Goal: Information Seeking & Learning: Learn about a topic

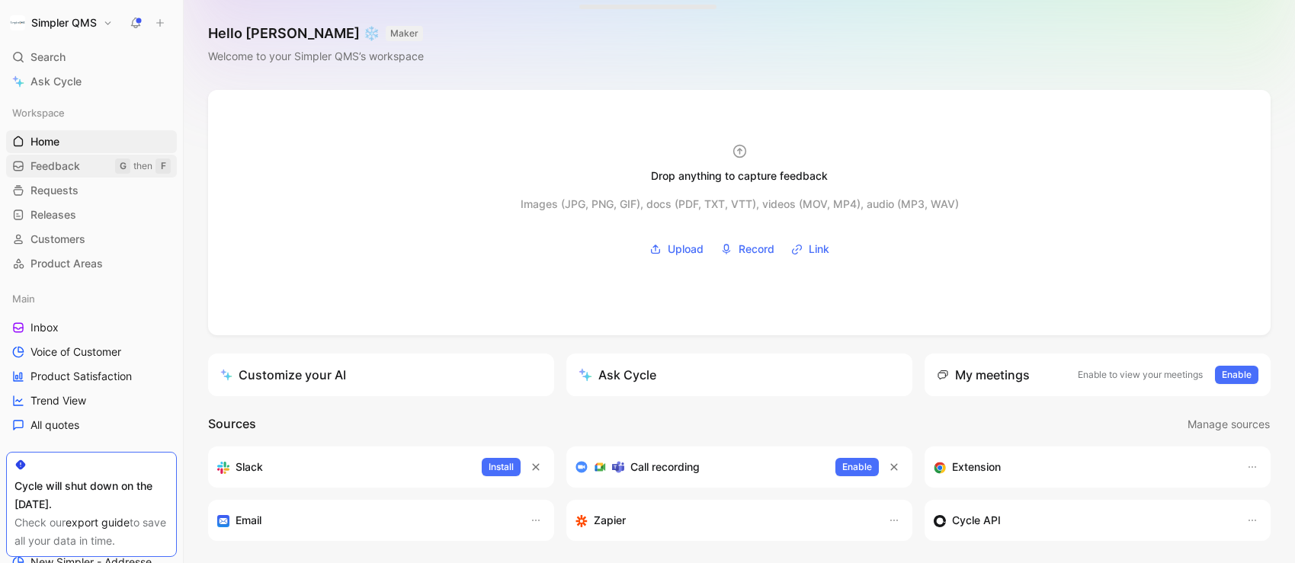
click at [66, 170] on span "Feedback" at bounding box center [55, 166] width 50 height 15
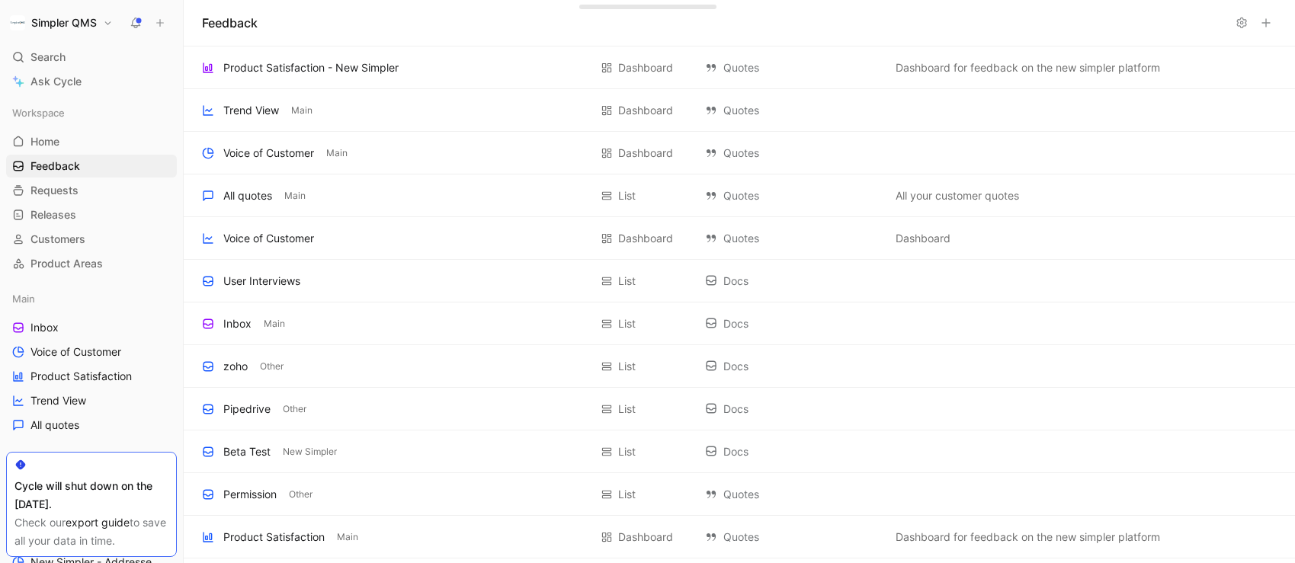
click at [69, 314] on div "Main Inbox Voice of Customer Product Satisfaction Trend View All quotes" at bounding box center [91, 361] width 171 height 149
click at [60, 331] on link "Inbox" at bounding box center [91, 327] width 171 height 23
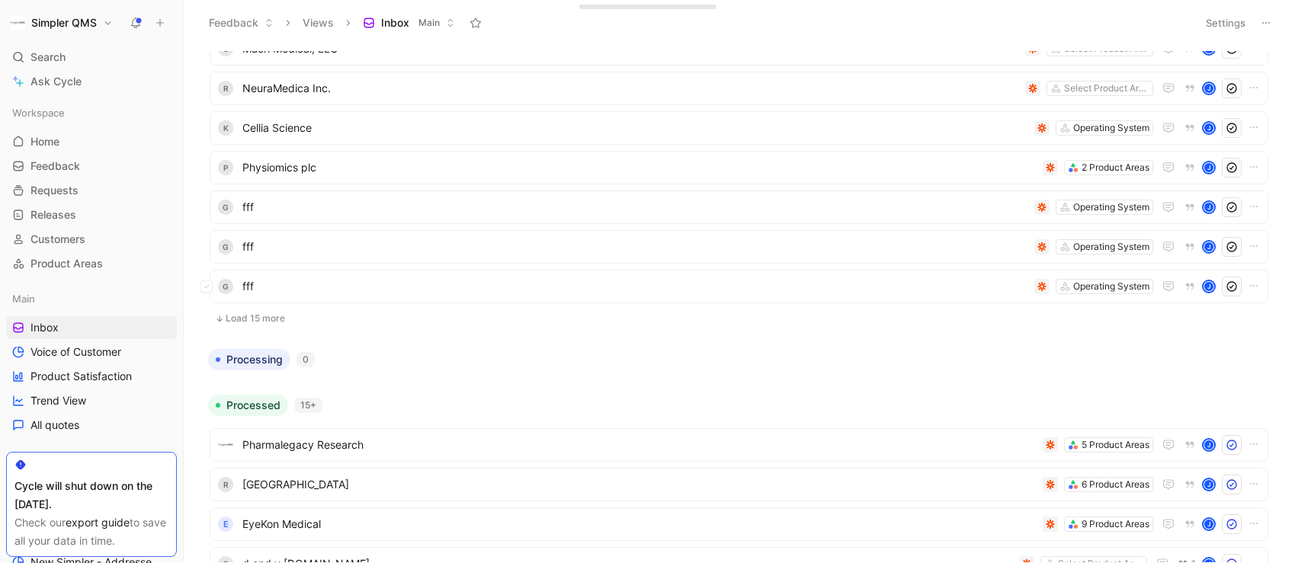
scroll to position [373, 0]
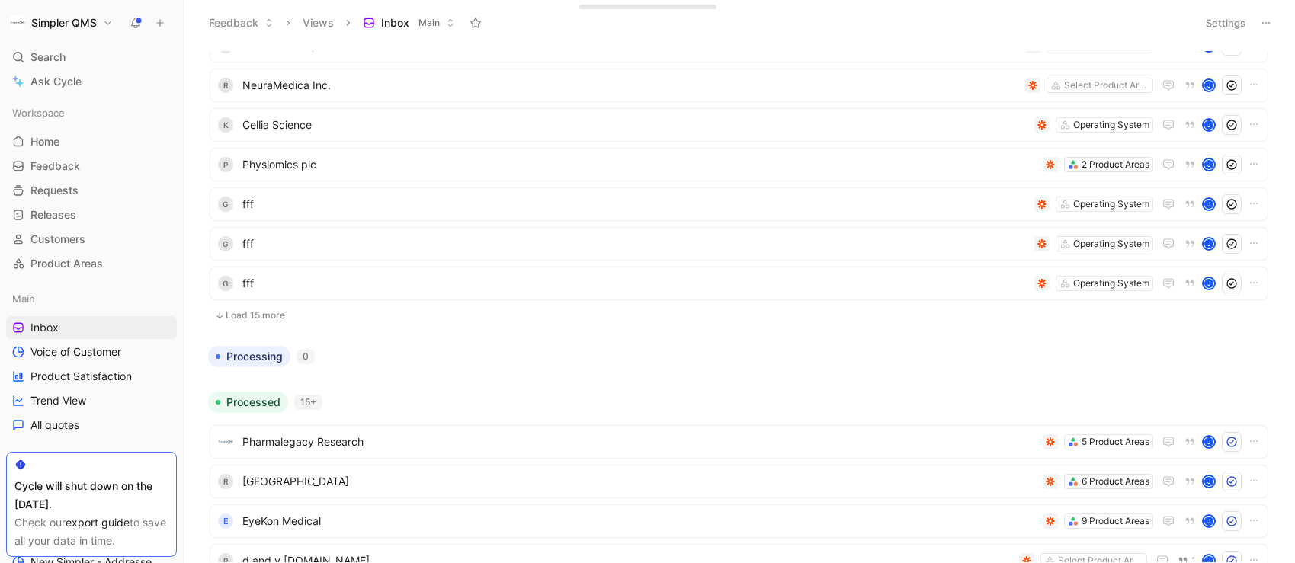
click at [254, 320] on button "Load 15 more" at bounding box center [739, 315] width 1059 height 18
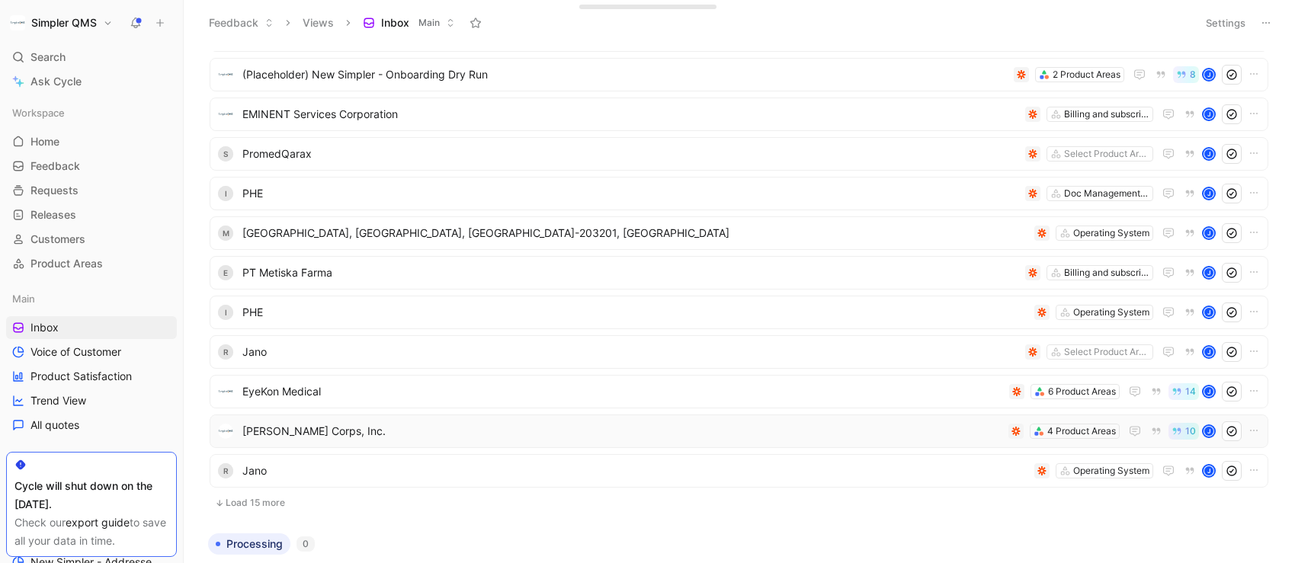
scroll to position [790, 0]
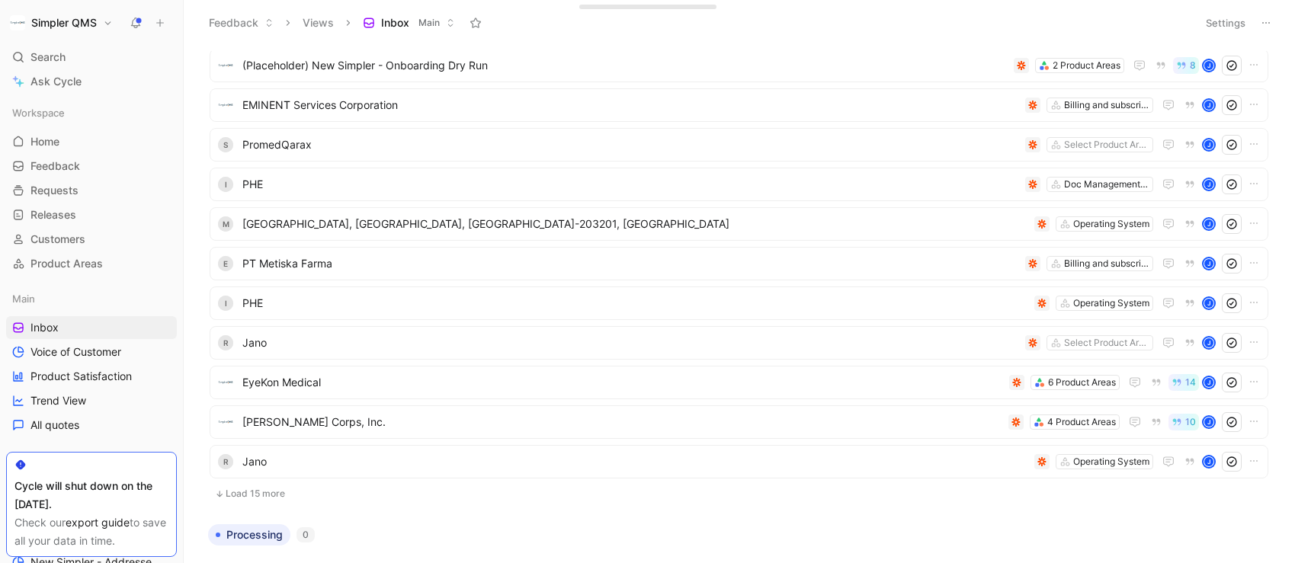
click at [267, 489] on button "Load 15 more" at bounding box center [739, 494] width 1059 height 18
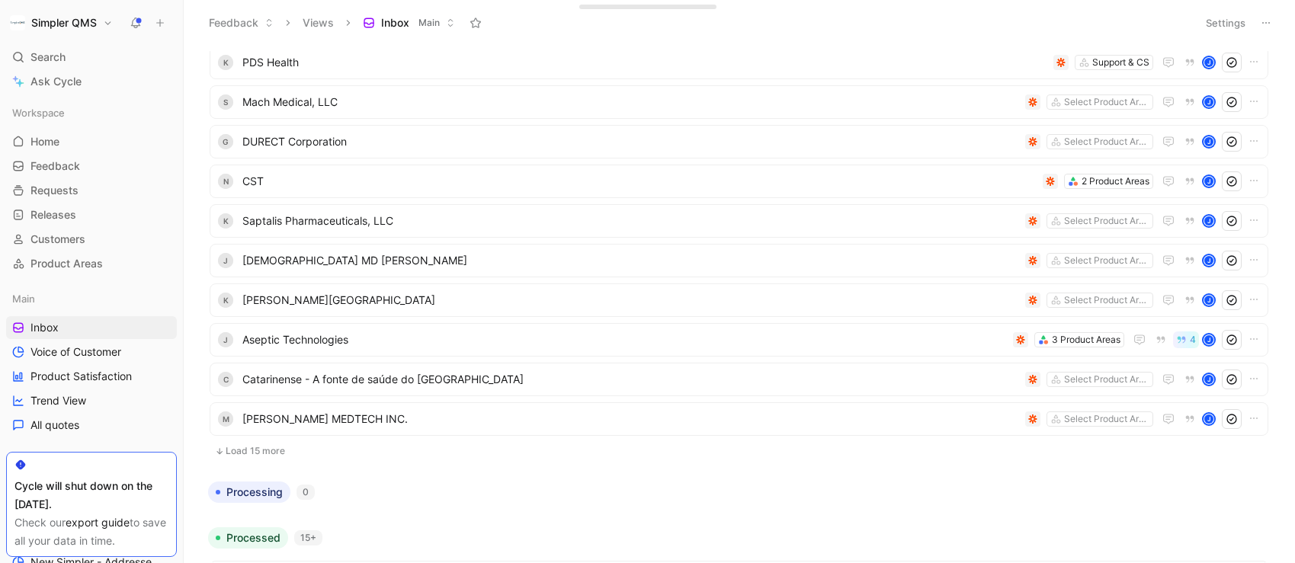
scroll to position [1435, 0]
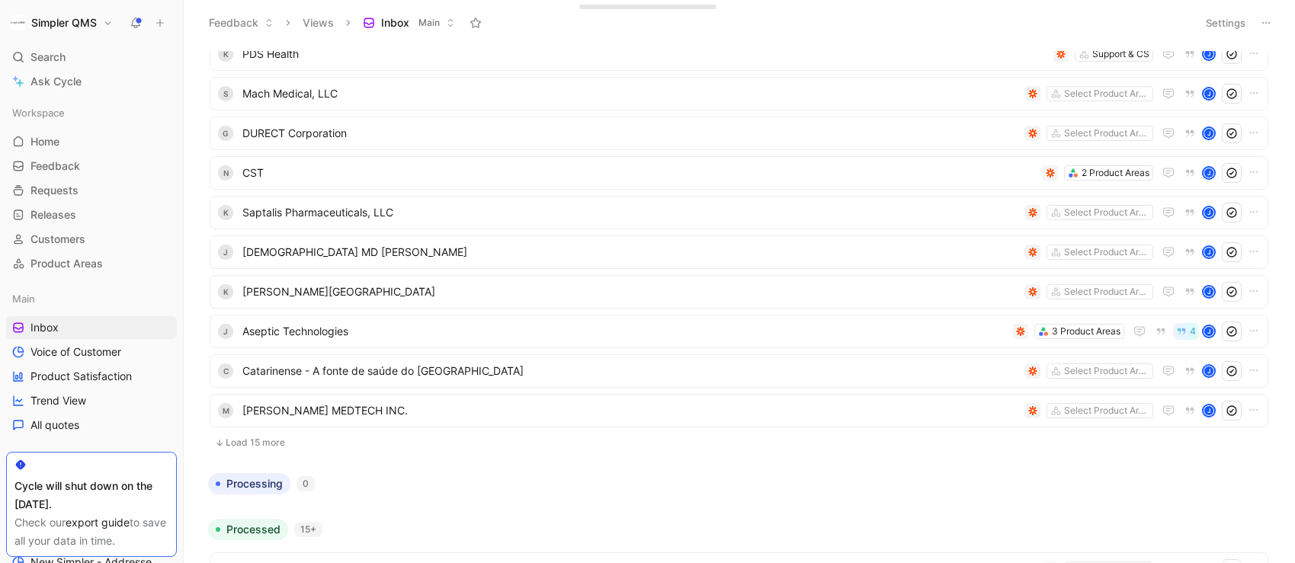
click at [267, 443] on button "Load 15 more" at bounding box center [739, 443] width 1059 height 18
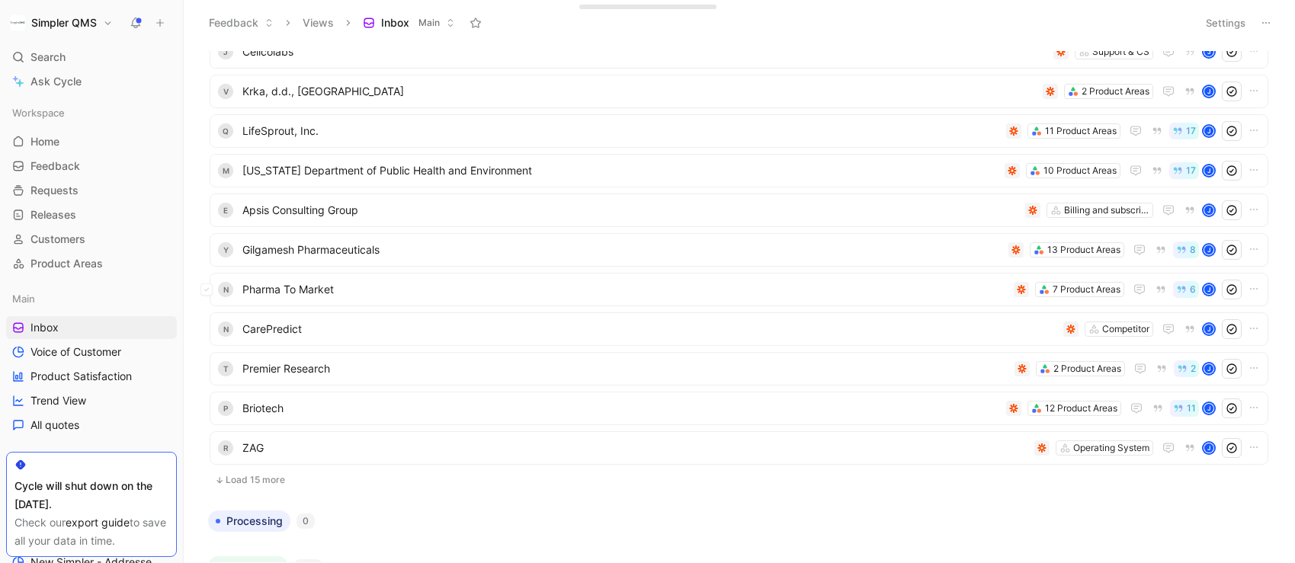
scroll to position [1993, 0]
click at [264, 473] on button "Load 15 more" at bounding box center [739, 479] width 1059 height 18
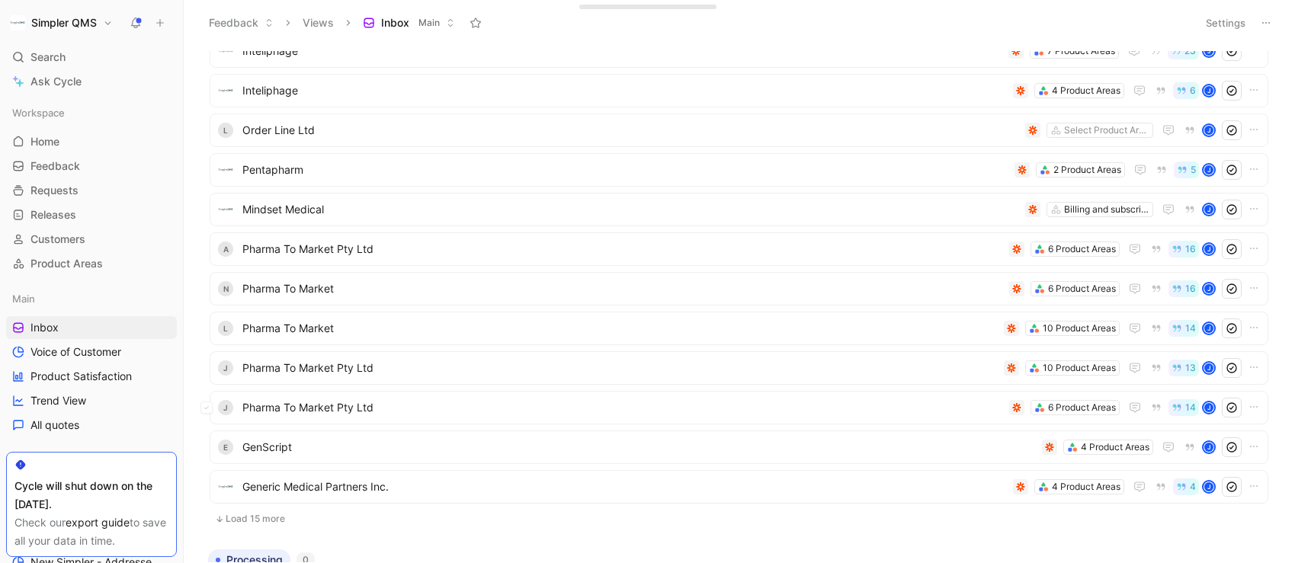
scroll to position [2536, 0]
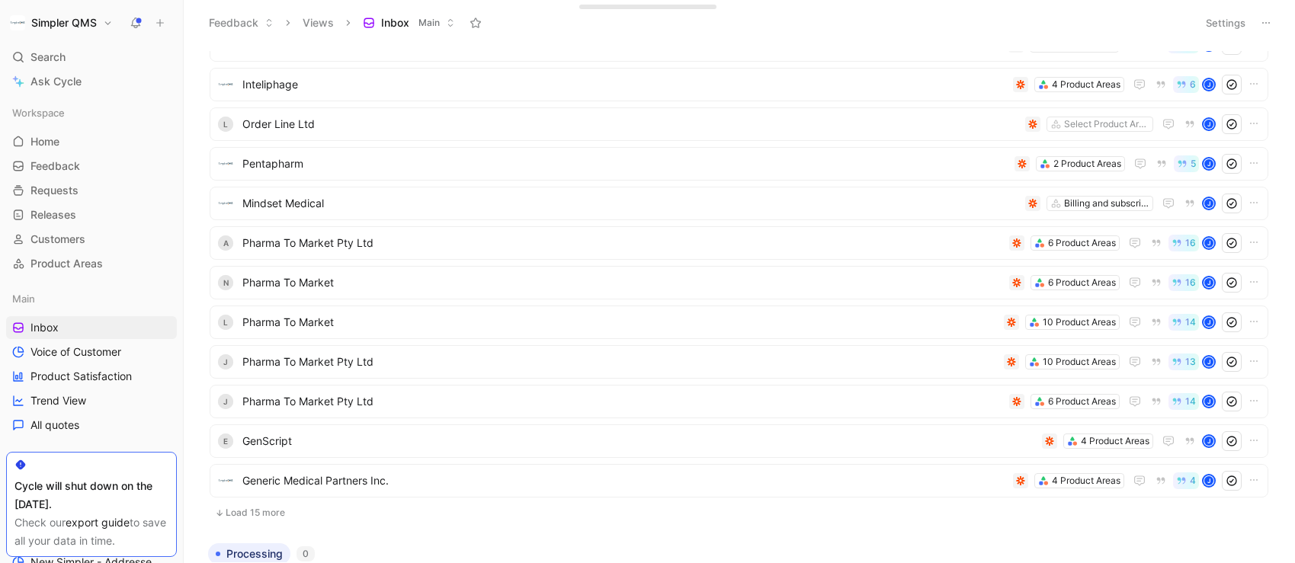
click at [271, 508] on button "Load 15 more" at bounding box center [739, 513] width 1059 height 18
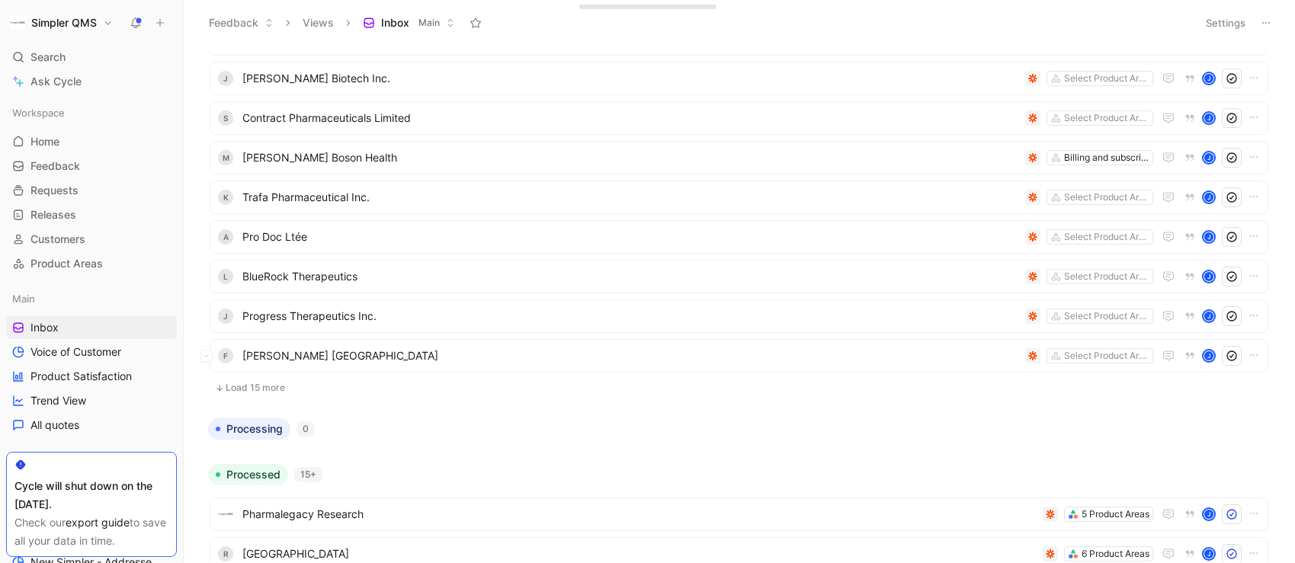
scroll to position [3233, 0]
click at [258, 379] on button "Load 15 more" at bounding box center [739, 385] width 1059 height 18
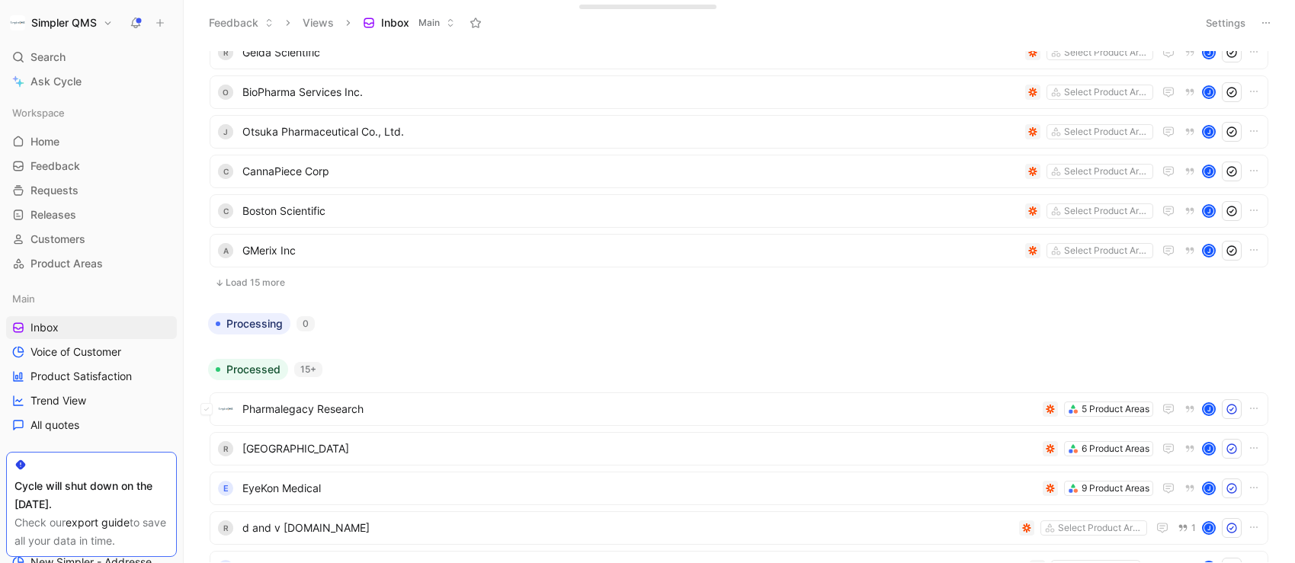
scroll to position [3939, 0]
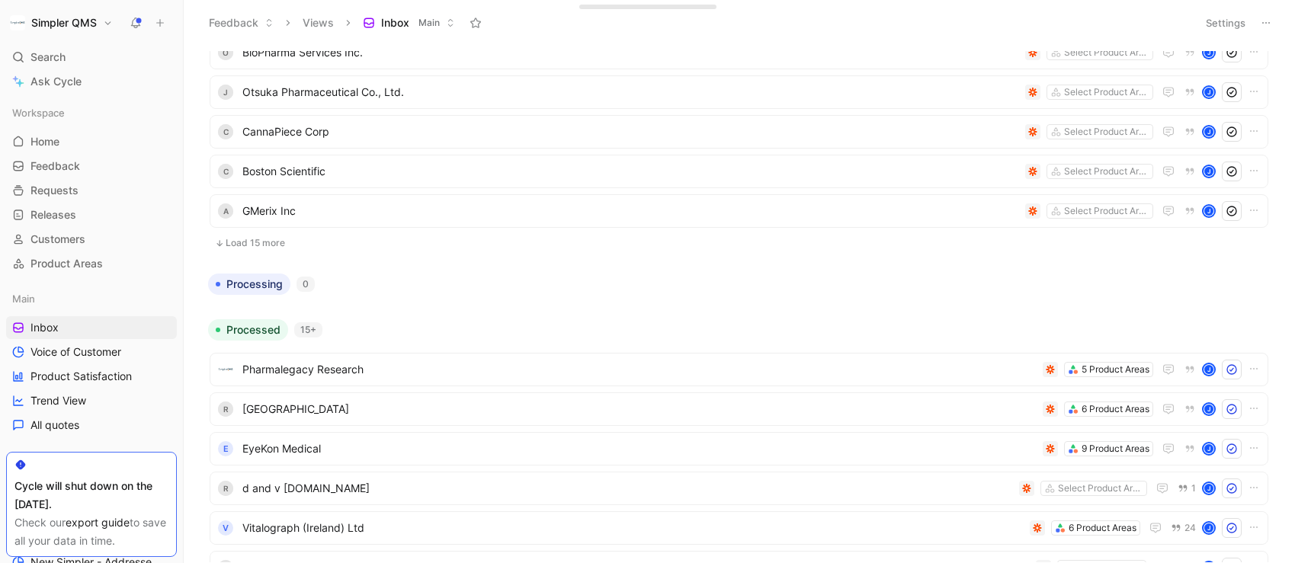
click at [267, 235] on button "Load 15 more" at bounding box center [739, 243] width 1059 height 18
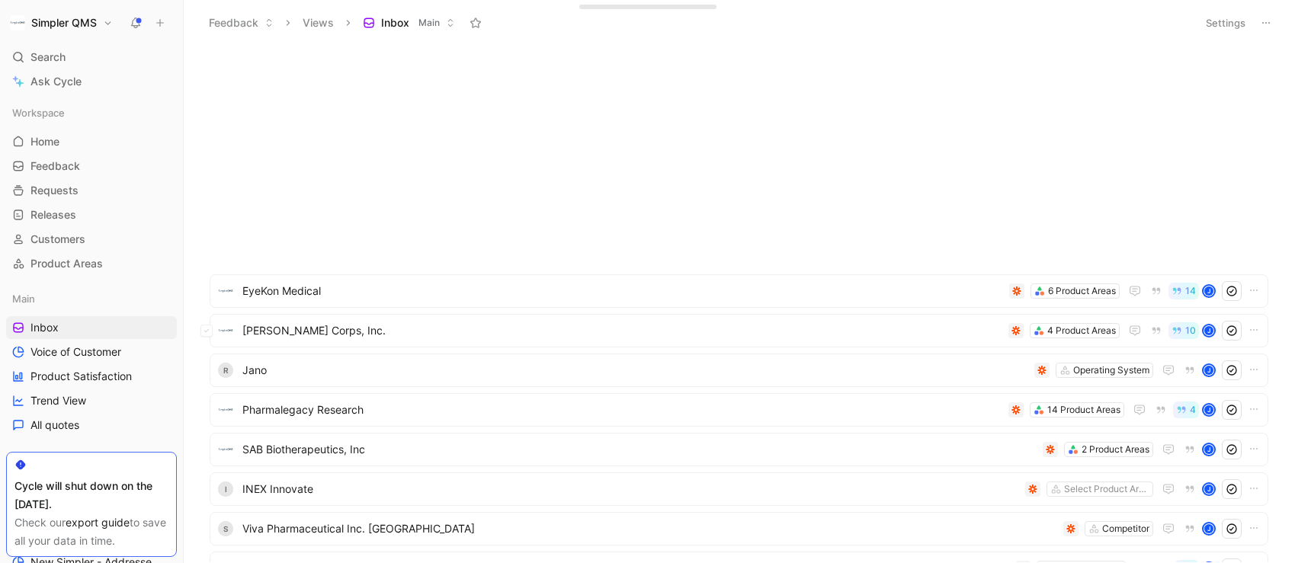
scroll to position [0, 0]
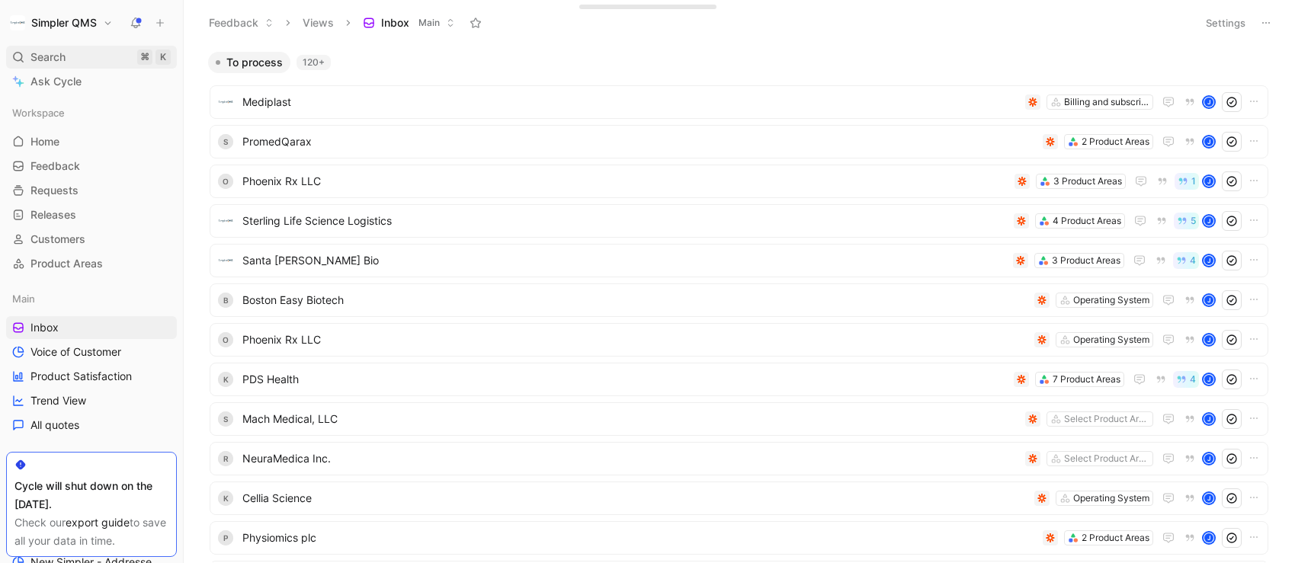
click at [40, 59] on span "Search" at bounding box center [47, 57] width 35 height 18
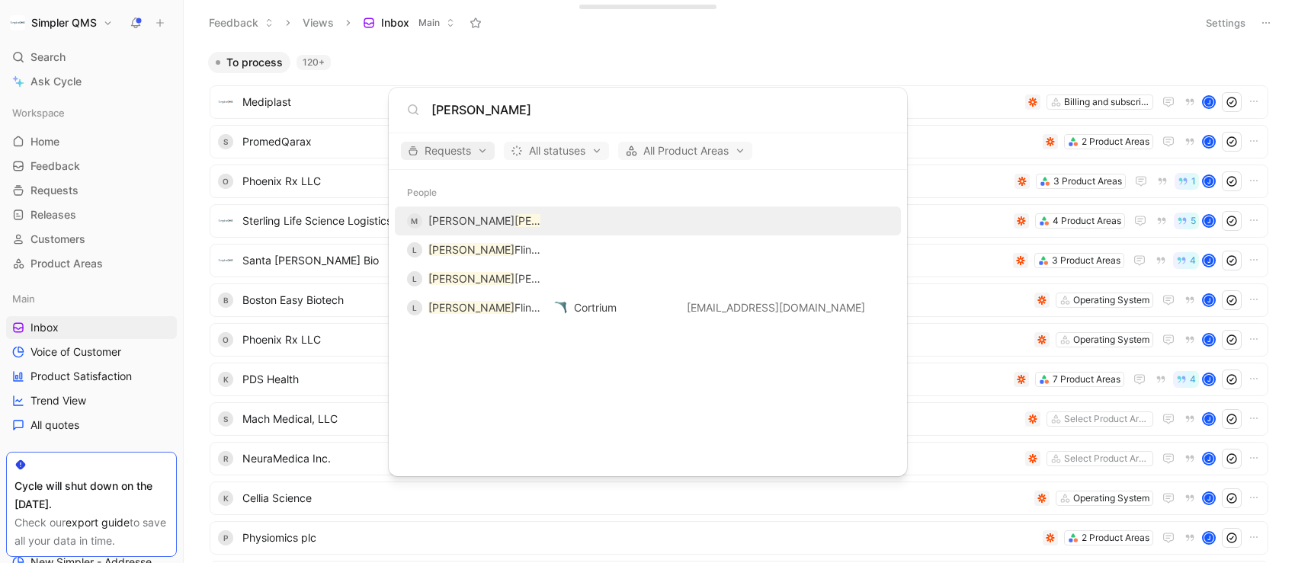
type input "[PERSON_NAME]"
click at [457, 157] on span "Requests" at bounding box center [448, 151] width 80 height 18
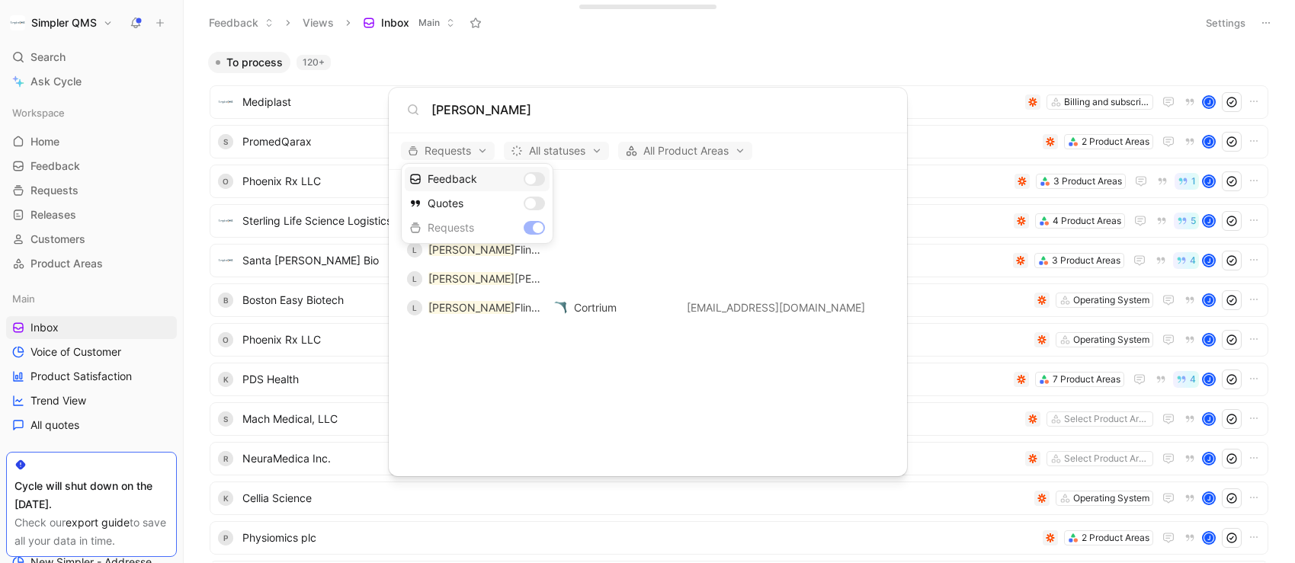
click at [447, 181] on div "Feedback" at bounding box center [477, 179] width 145 height 24
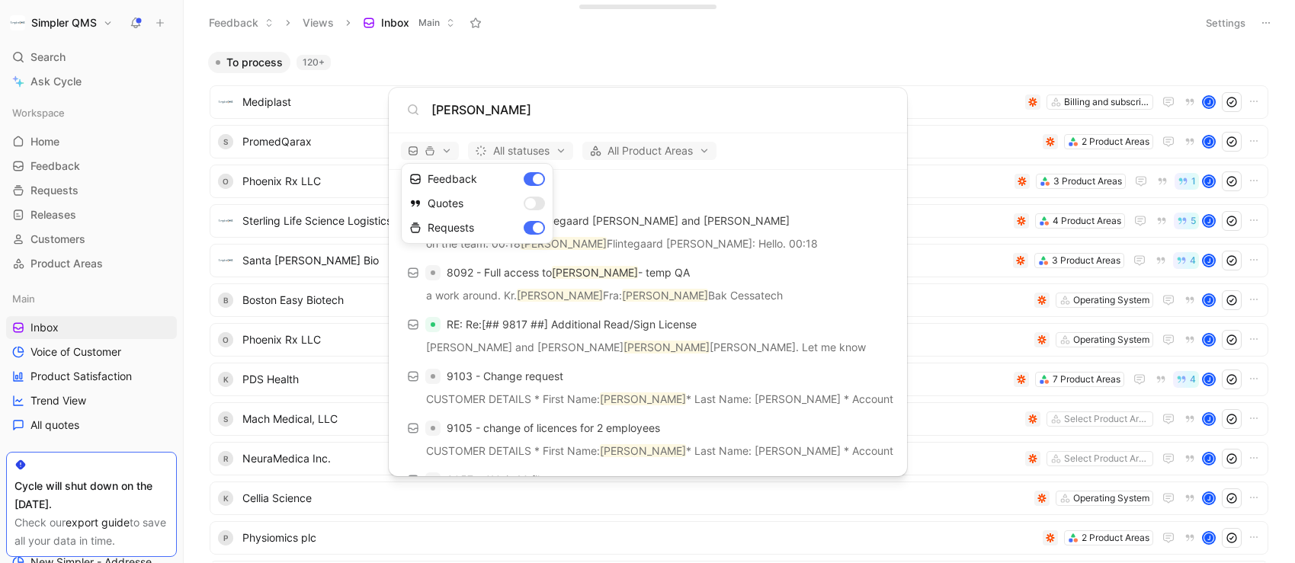
click at [774, 200] on div at bounding box center [647, 281] width 1295 height 563
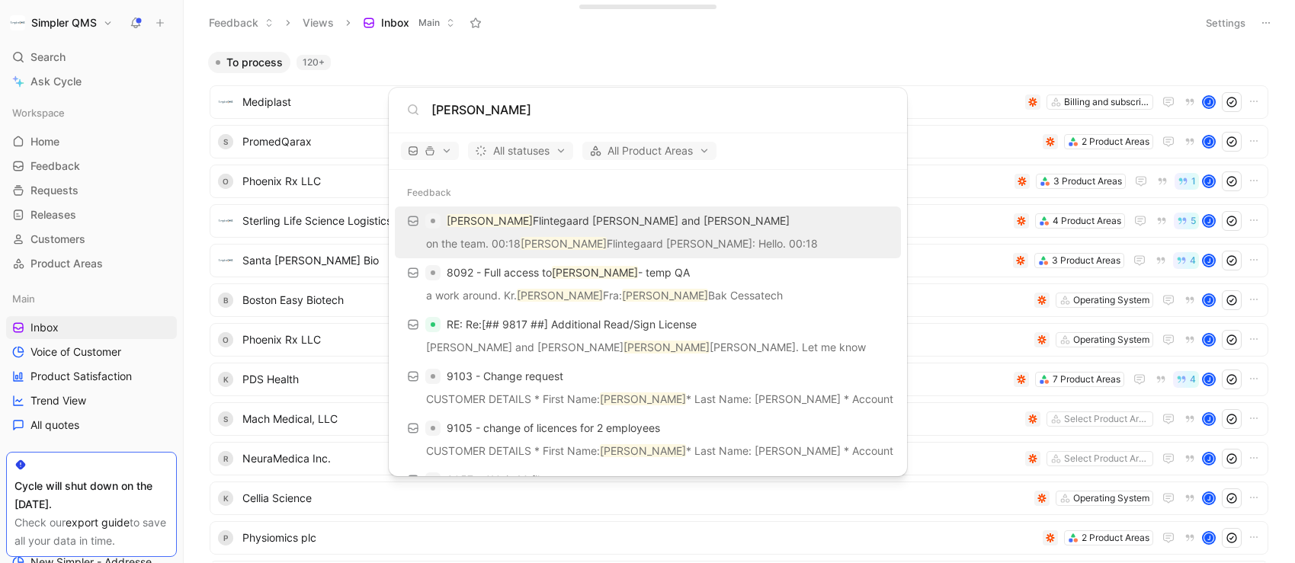
click at [660, 226] on p "[PERSON_NAME] [PERSON_NAME] and [PERSON_NAME]" at bounding box center [618, 221] width 343 height 18
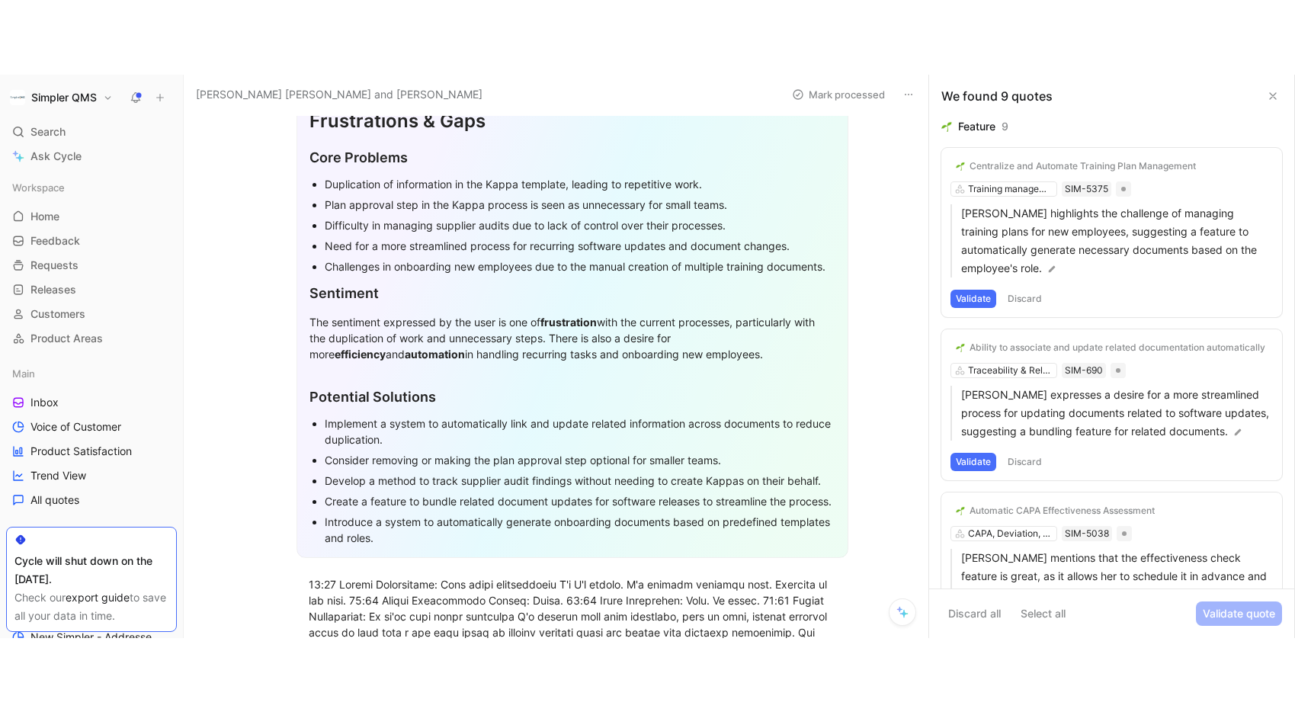
scroll to position [129, 0]
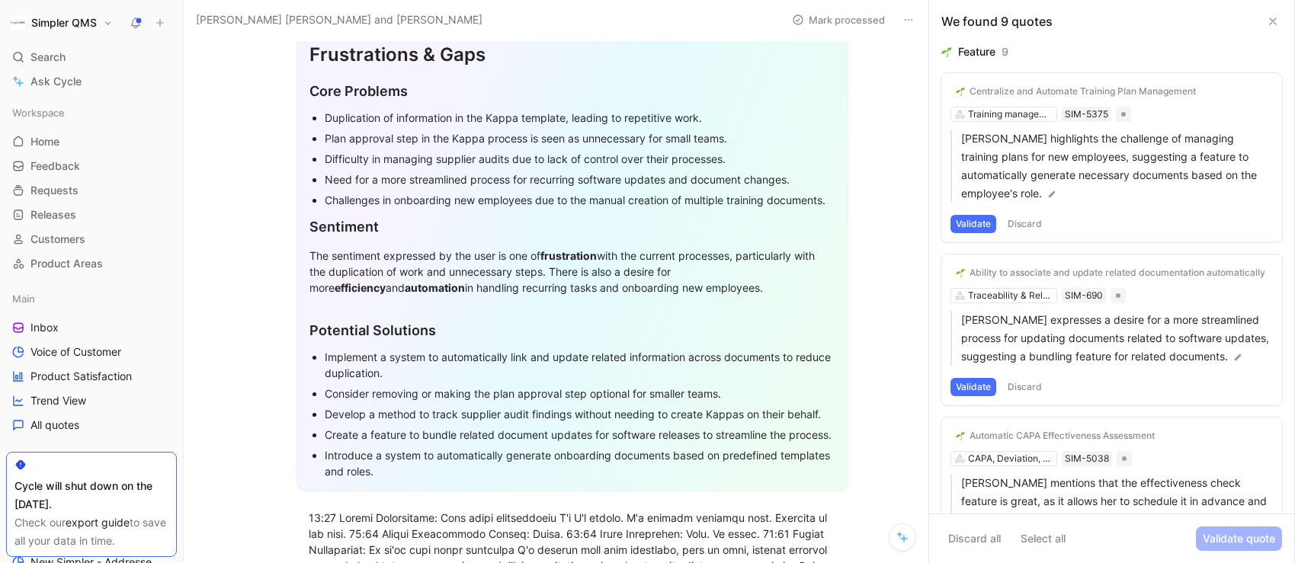
click at [462, 142] on div "Plan approval step in the Kappa process is seen as unnecessary for small teams." at bounding box center [580, 138] width 511 height 16
click at [700, 113] on div "Duplication of information in the Kappa template, leading to repetitive work." at bounding box center [580, 118] width 511 height 16
click at [710, 125] on div "Duplication of information in the Kappa template, leading to repetitive work." at bounding box center [580, 118] width 511 height 16
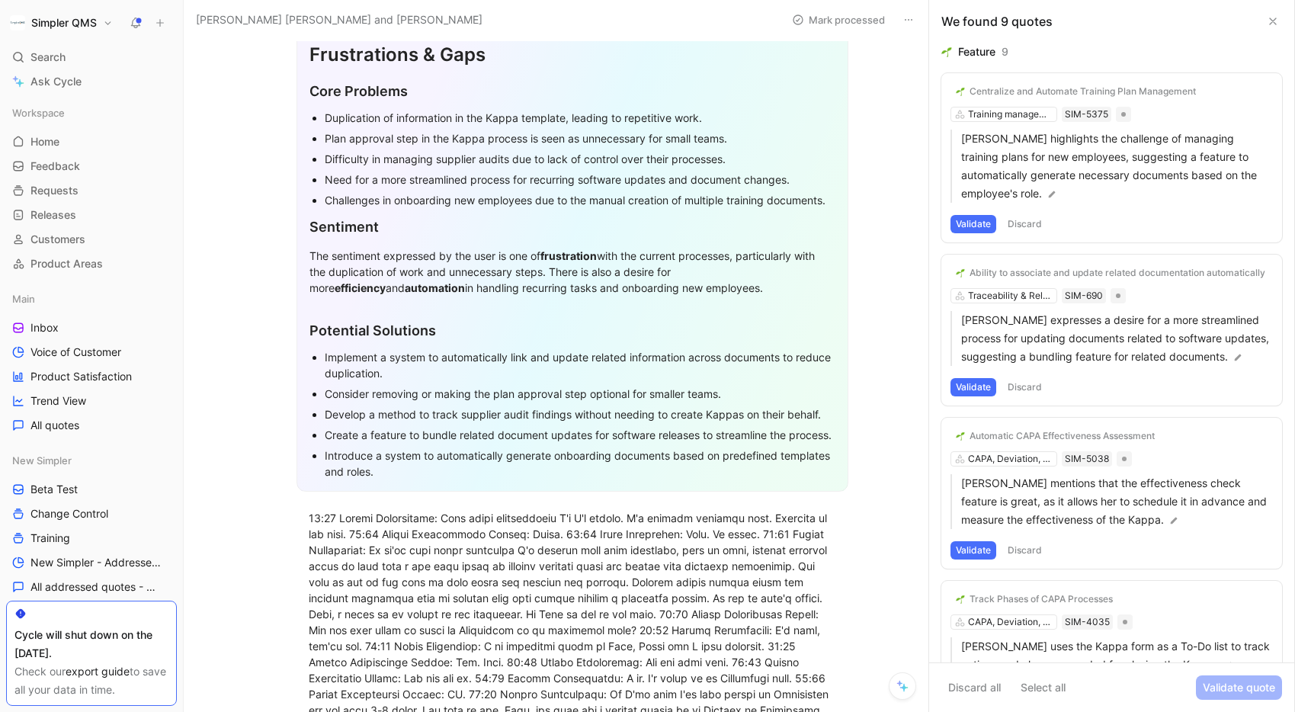
click at [428, 94] on div "Core Problems" at bounding box center [572, 91] width 526 height 21
drag, startPoint x: 732, startPoint y: 119, endPoint x: 716, endPoint y: 124, distance: 16.9
click at [716, 124] on div "Duplication of information in the Kappa template, leading to repetitive work." at bounding box center [580, 118] width 511 height 16
click at [322, 118] on ul "Duplication of information in the Kappa template, leading to repetitive work. P…" at bounding box center [572, 158] width 526 height 103
click at [706, 120] on div "Duplication of information in the Kappa template, leading to repetitive work." at bounding box center [580, 118] width 511 height 16
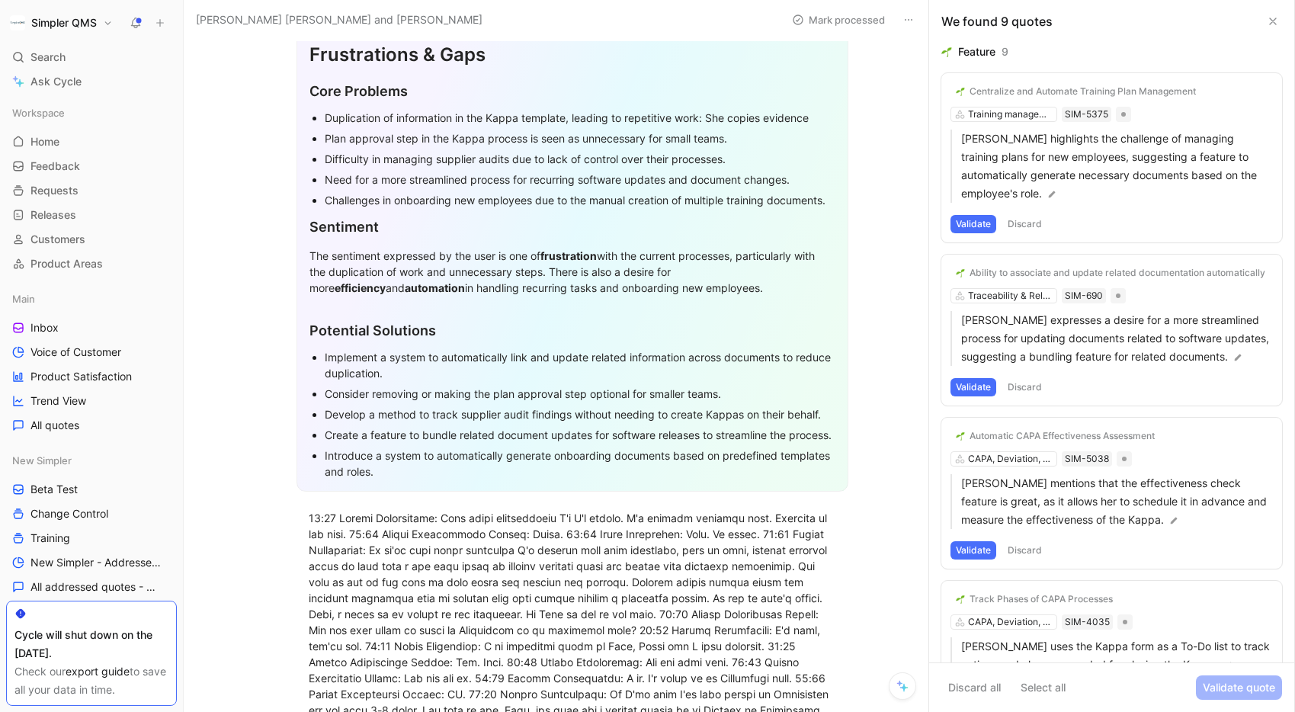
click at [772, 118] on div "Duplication of information in the Kappa template, leading to repetitive work: S…" at bounding box center [580, 118] width 511 height 16
click at [767, 117] on div "Duplication of information in the Kappa template, leading to repetitive work: S…" at bounding box center [580, 118] width 511 height 16
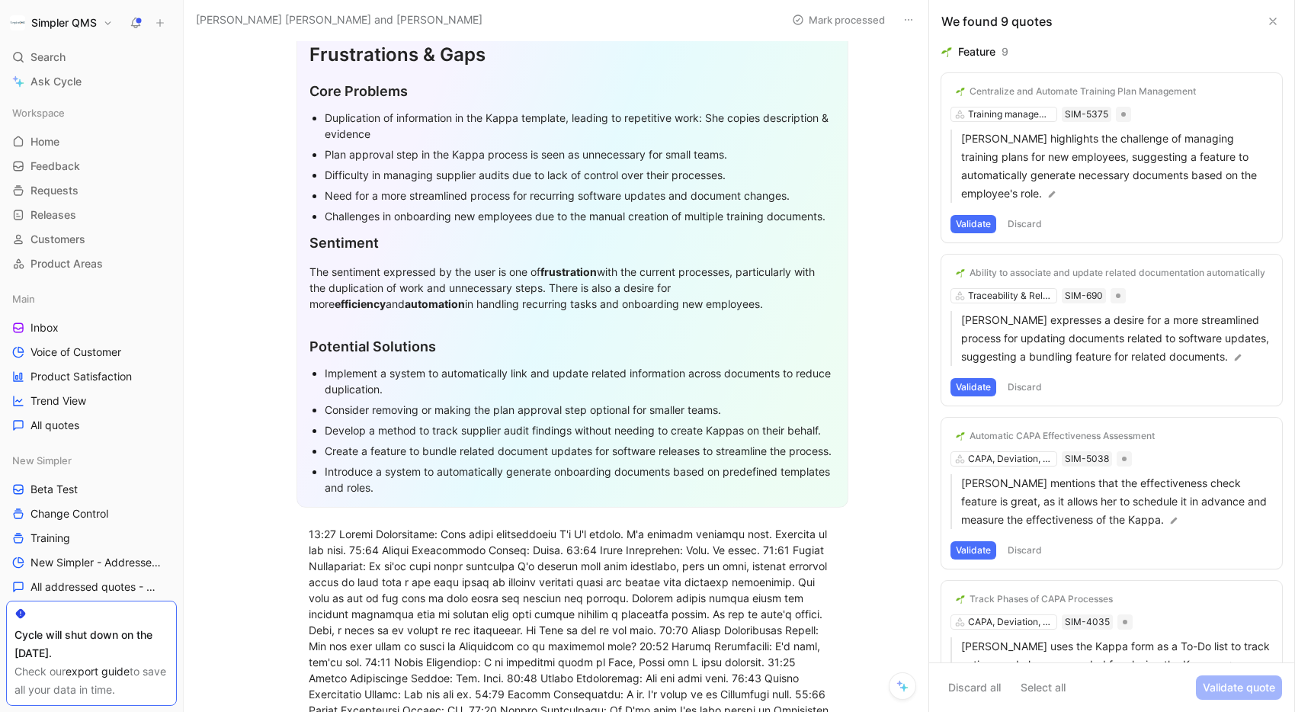
click at [390, 137] on div "Duplication of information in the Kappa template, leading to repetitive work: S…" at bounding box center [580, 126] width 511 height 32
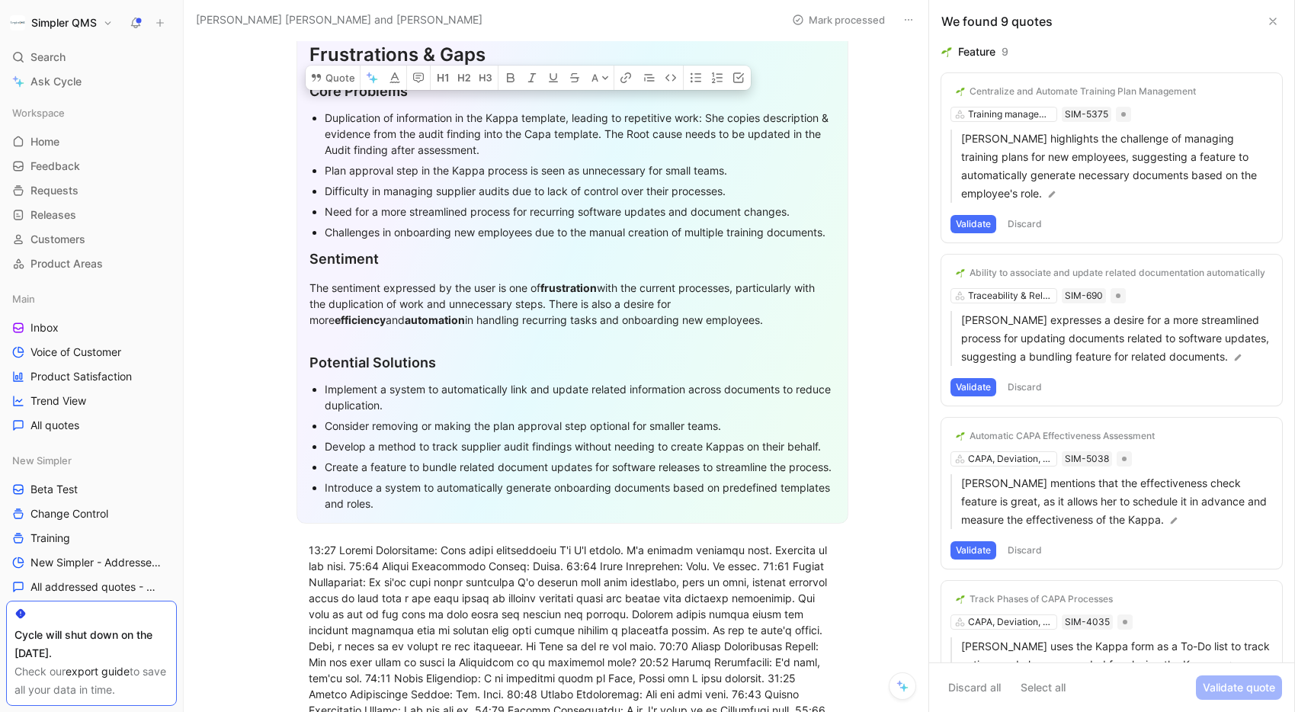
drag, startPoint x: 565, startPoint y: 115, endPoint x: 490, endPoint y: 118, distance: 75.5
click at [490, 118] on div "Duplication of information in the Kappa template, leading to repetitive work: S…" at bounding box center [580, 134] width 511 height 48
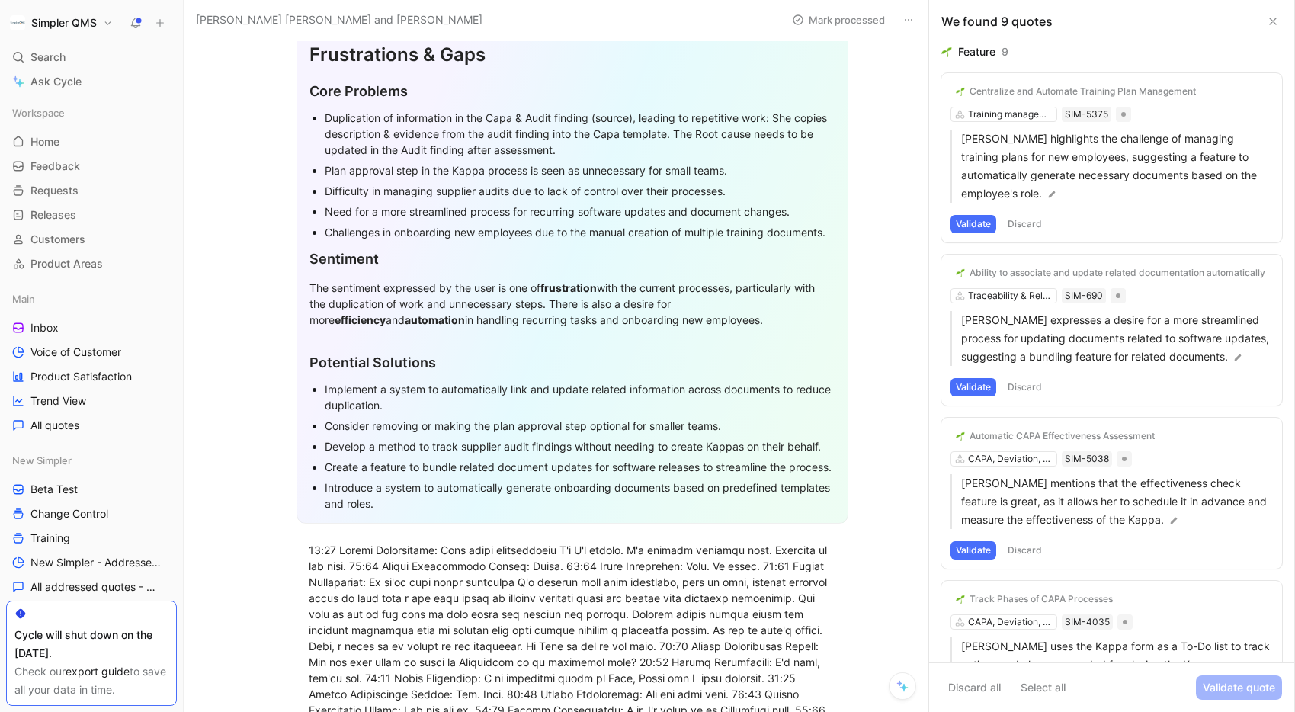
click at [582, 162] on div "Plan approval step in the Kappa process is seen as unnecessary for small teams." at bounding box center [580, 170] width 511 height 16
click at [580, 149] on div "Duplication of information in the Capa & Audit finding (source), leading to rep…" at bounding box center [580, 134] width 511 height 48
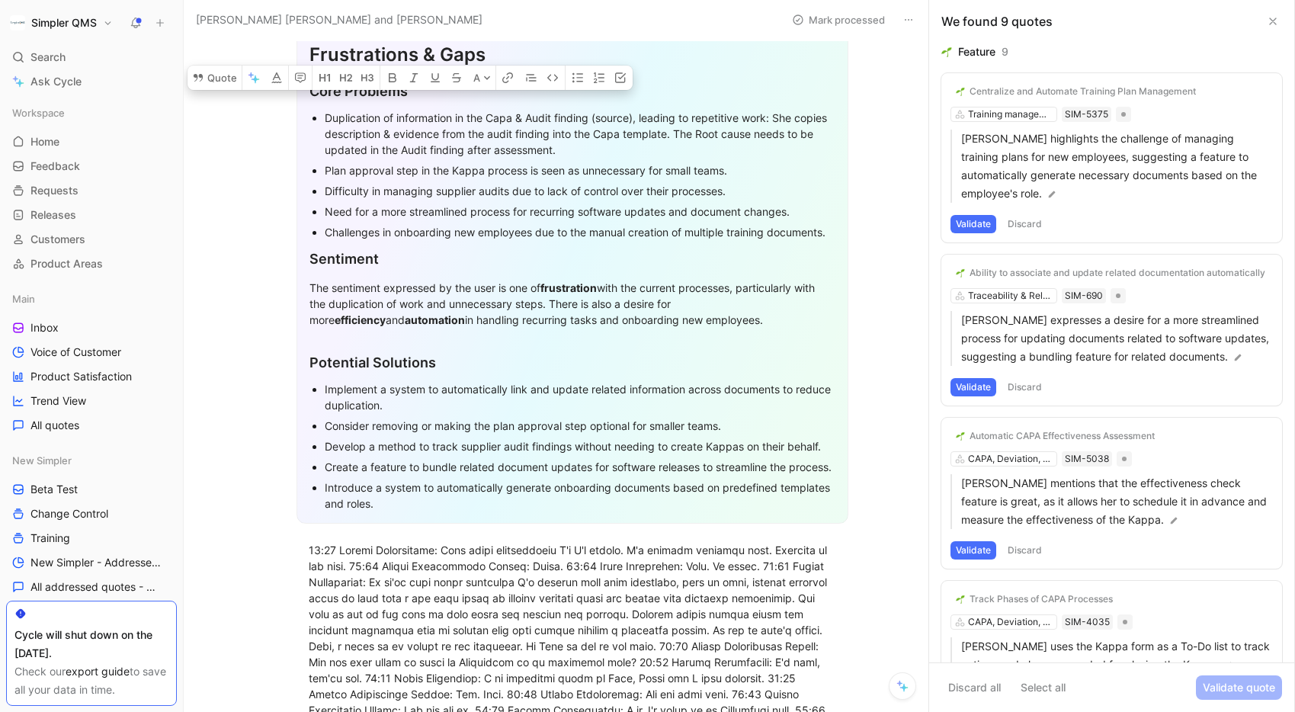
drag, startPoint x: 325, startPoint y: 117, endPoint x: 379, endPoint y: 115, distance: 53.4
click at [379, 115] on div "Duplication of information in the Capa & Audit finding (source), leading to rep…" at bounding box center [580, 134] width 511 height 48
click at [501, 84] on icon "button" at bounding box center [507, 78] width 12 height 12
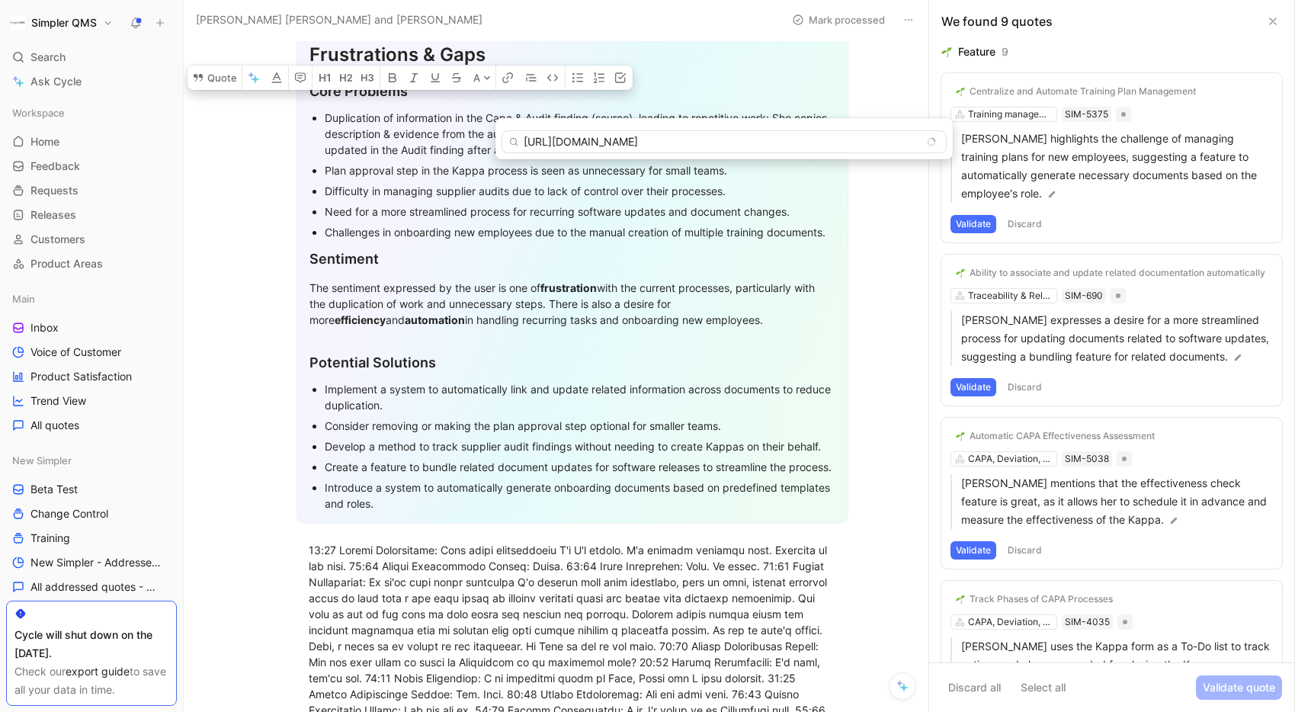
type input "[URL][DOMAIN_NAME]"
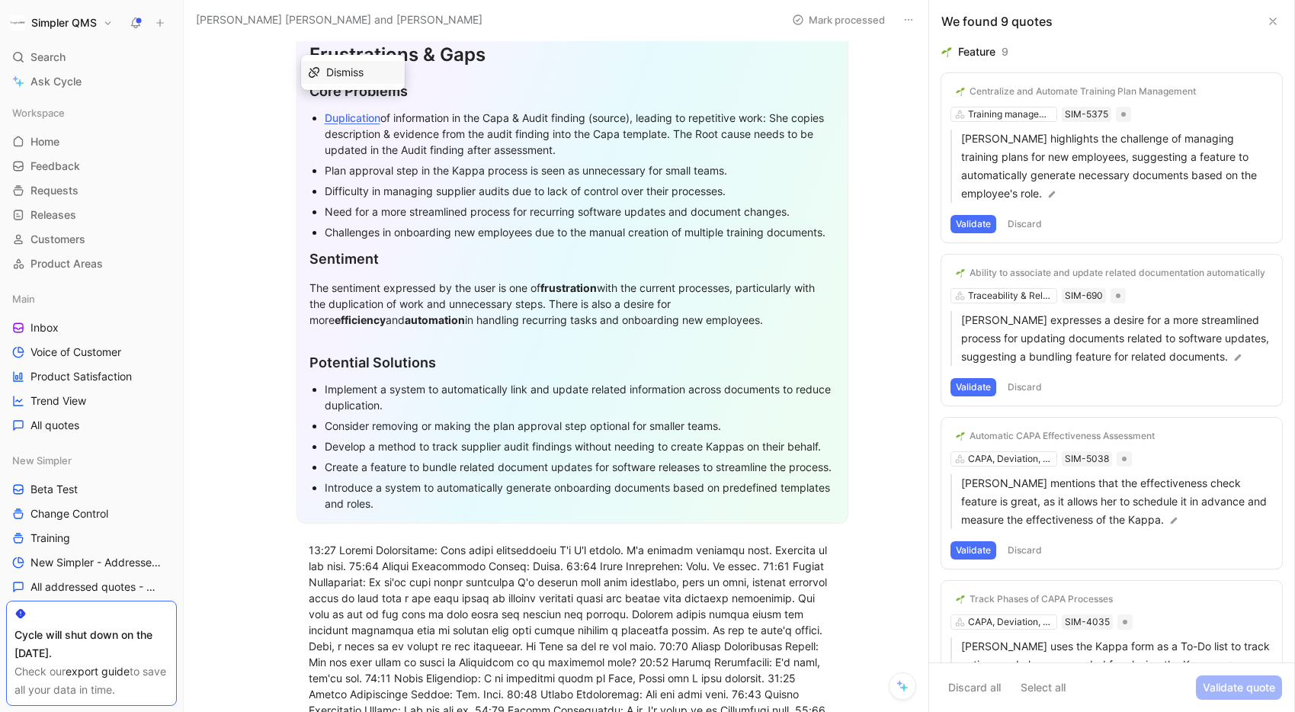
click at [476, 177] on div "Plan approval step in the Kappa process is seen as unnecessary for small teams." at bounding box center [580, 170] width 511 height 16
click at [600, 150] on div "Duplication of information in the Capa & Audit finding (source), leading to rep…" at bounding box center [580, 134] width 511 height 48
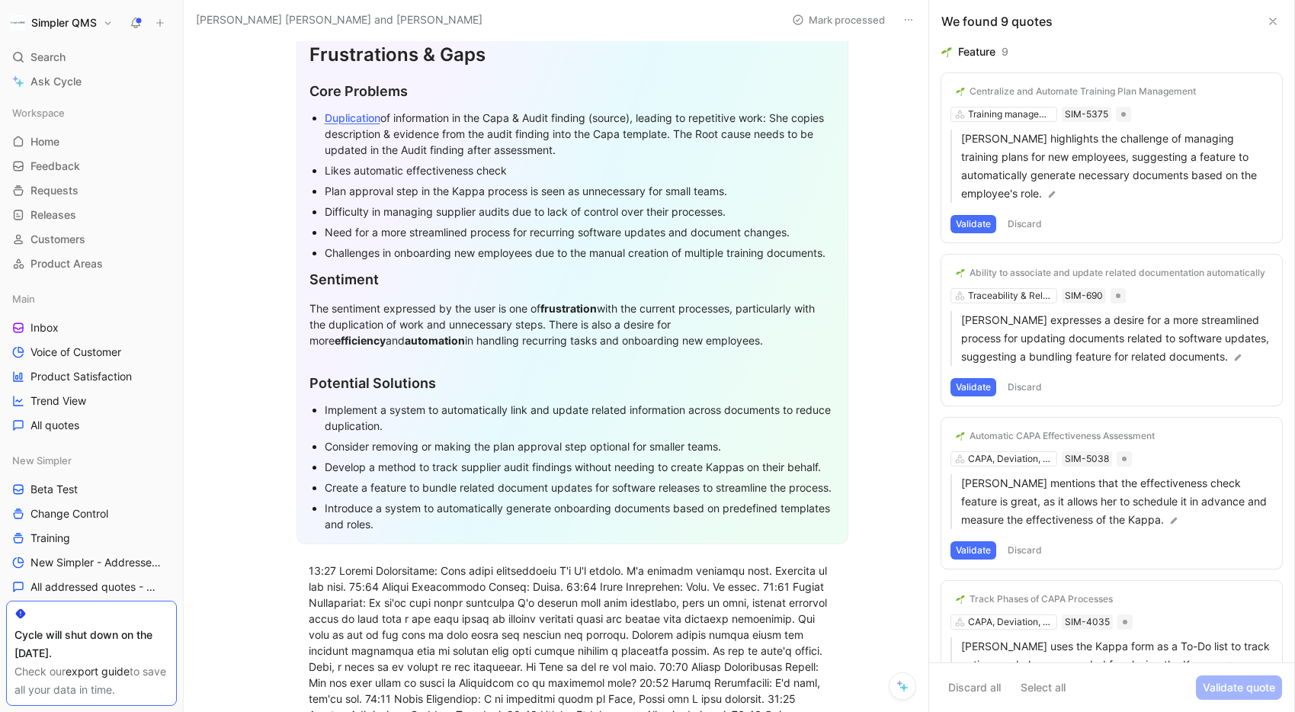
click at [514, 167] on div "Likes automatic effectiveness check" at bounding box center [580, 170] width 511 height 16
drag, startPoint x: 437, startPoint y: 167, endPoint x: 411, endPoint y: 167, distance: 25.9
click at [411, 167] on div "Likes automatic effectiveness check" at bounding box center [580, 170] width 511 height 16
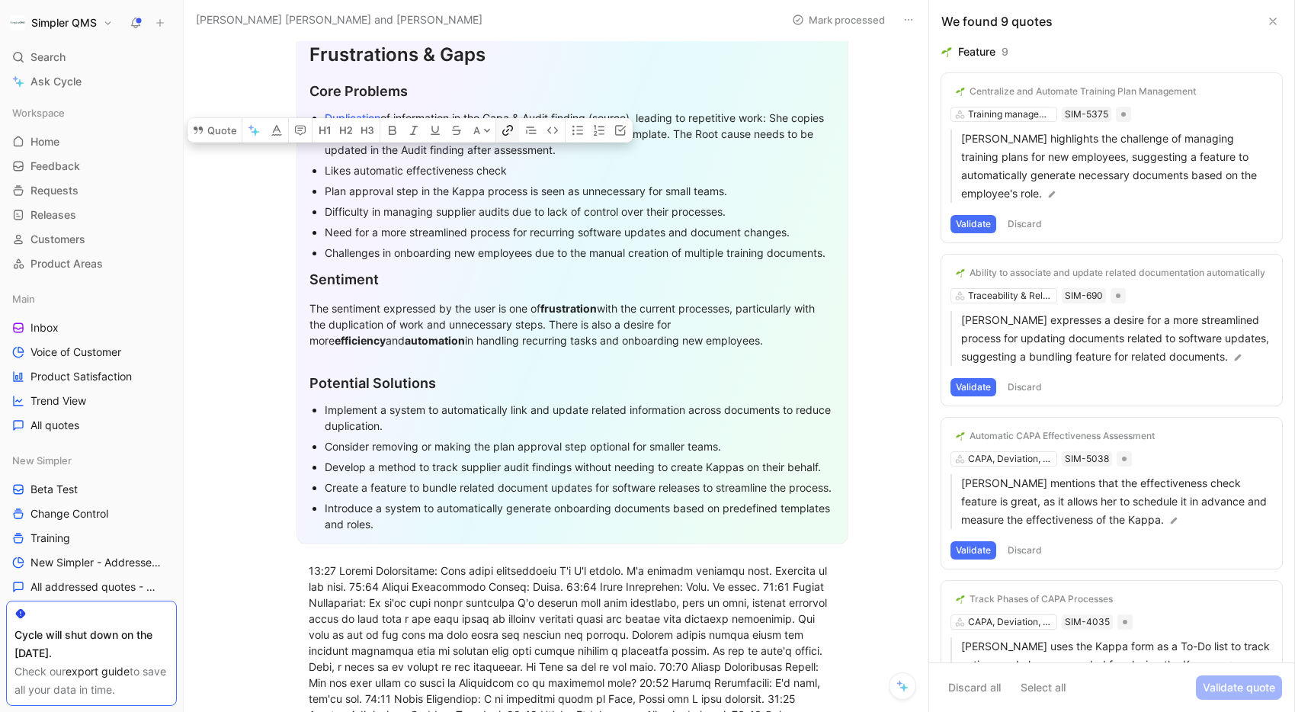
click at [511, 131] on icon "button" at bounding box center [510, 128] width 6 height 6
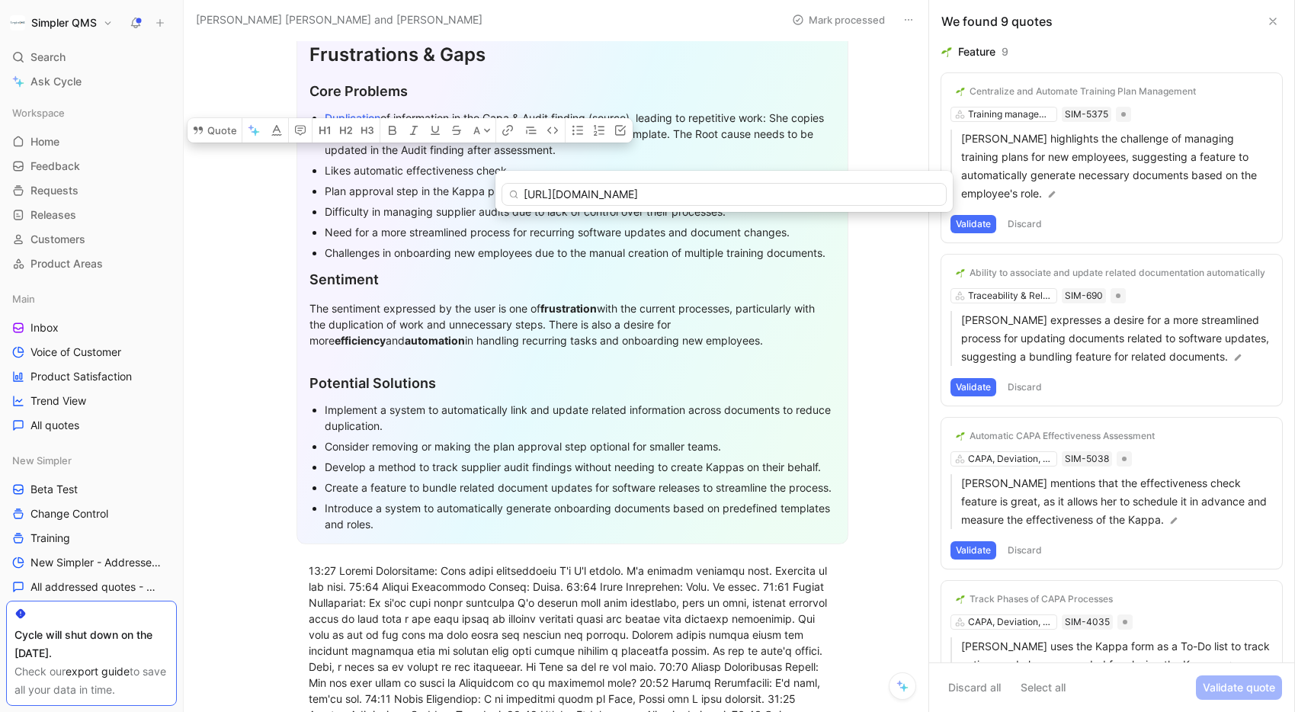
type input "[URL][DOMAIN_NAME]"
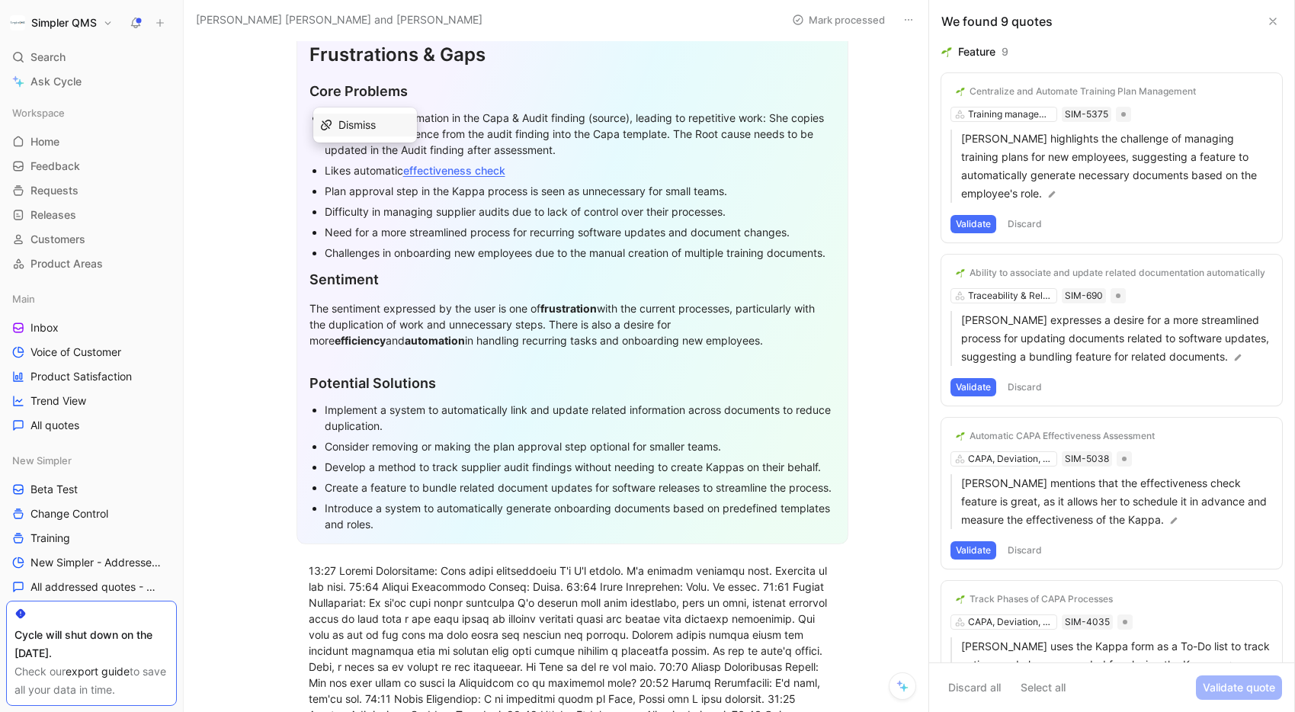
click at [603, 151] on div "Duplication of information in the Capa & Audit finding (source), leading to rep…" at bounding box center [580, 134] width 511 height 48
click at [533, 171] on div "Likes automatic effectiveness check" at bounding box center [580, 170] width 511 height 16
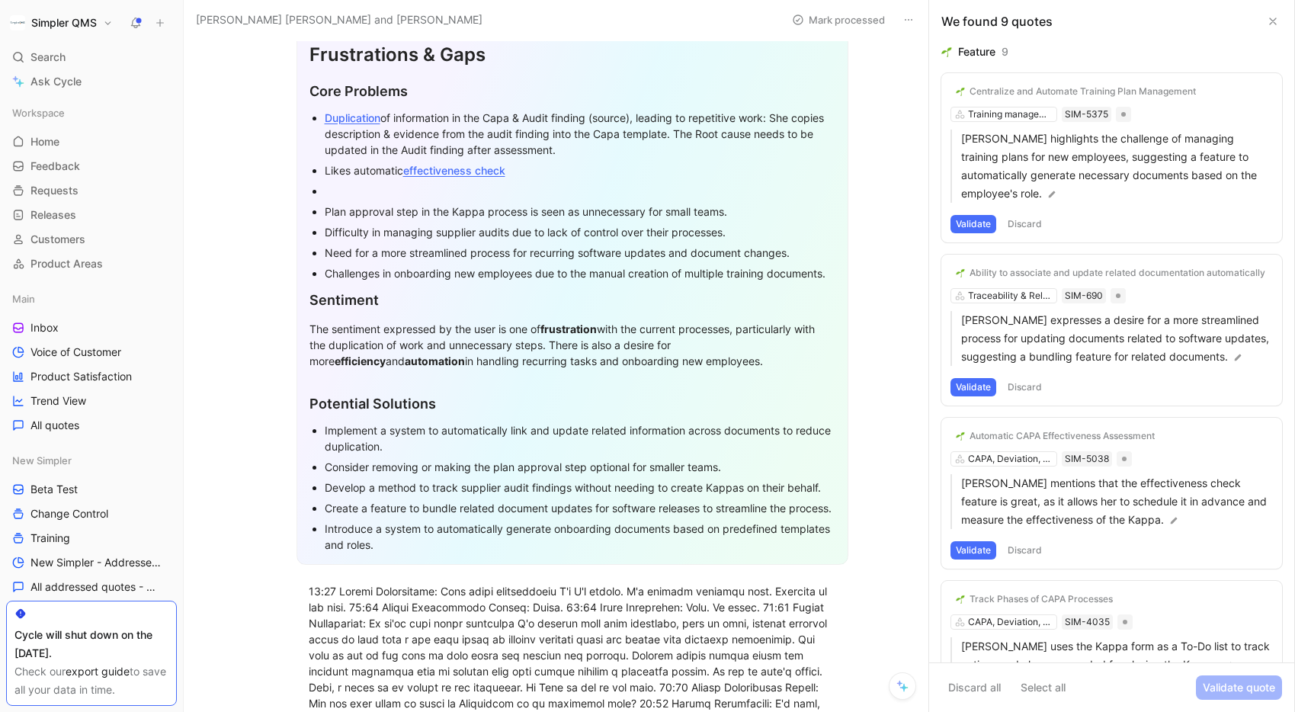
scroll to position [189, 0]
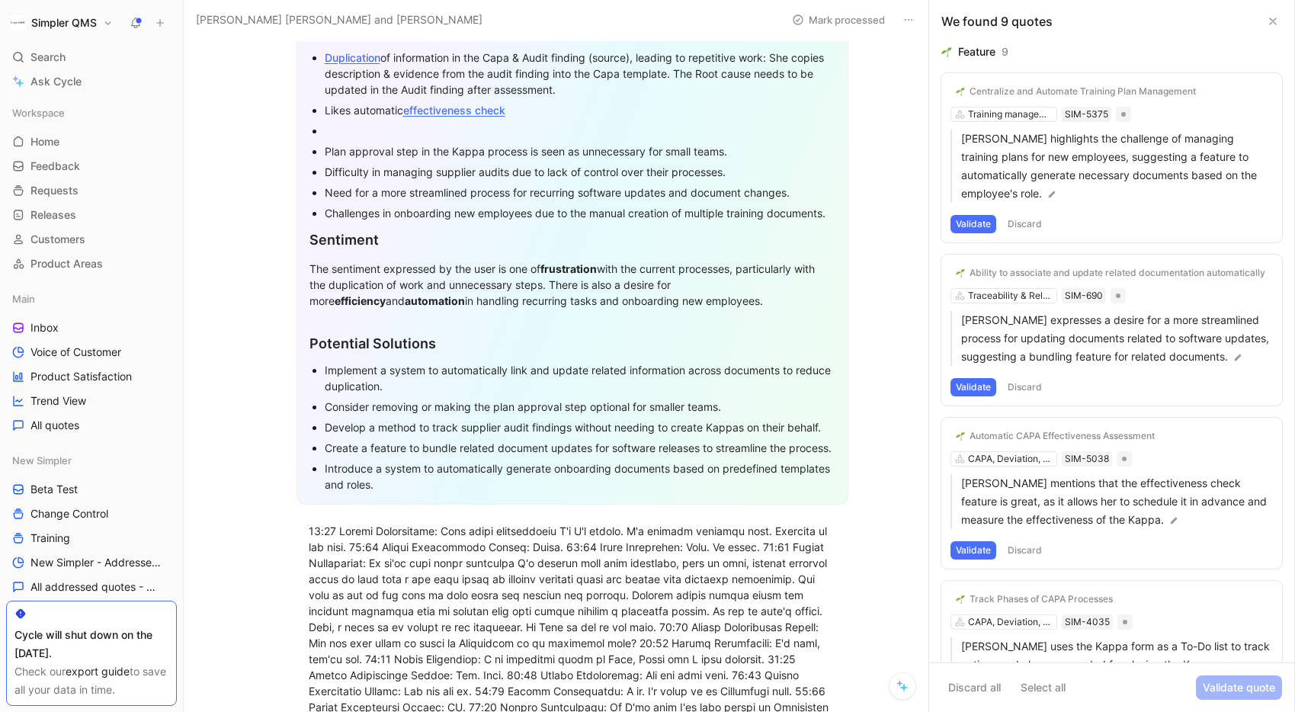
click at [606, 91] on div "Duplication of information in the Capa & Audit finding (source), leading to rep…" at bounding box center [580, 74] width 511 height 48
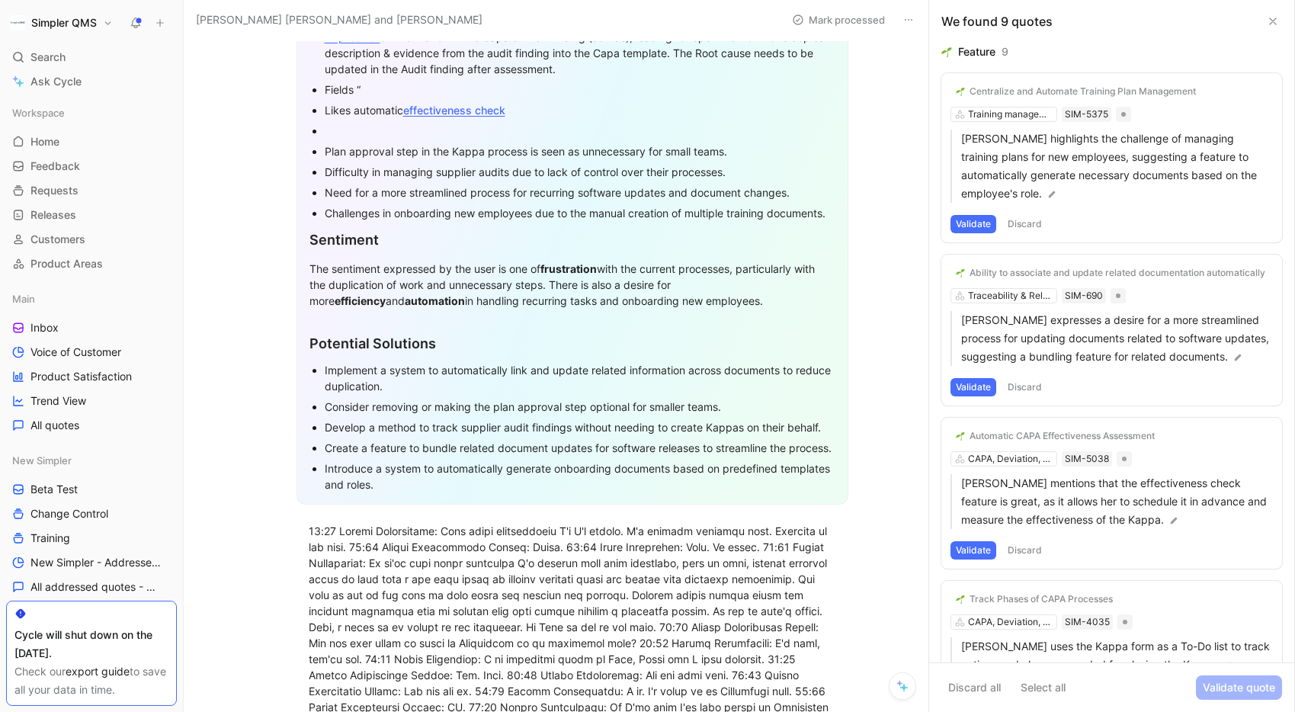
click at [325, 89] on div "Fields “" at bounding box center [580, 90] width 511 height 16
drag, startPoint x: 354, startPoint y: 88, endPoint x: 322, endPoint y: 88, distance: 32.0
click at [322, 88] on ul "Duplication of information in the Capa & Audit finding (source), leading to rep…" at bounding box center [572, 125] width 526 height 197
click at [383, 90] on div "Properties “" at bounding box center [580, 90] width 511 height 16
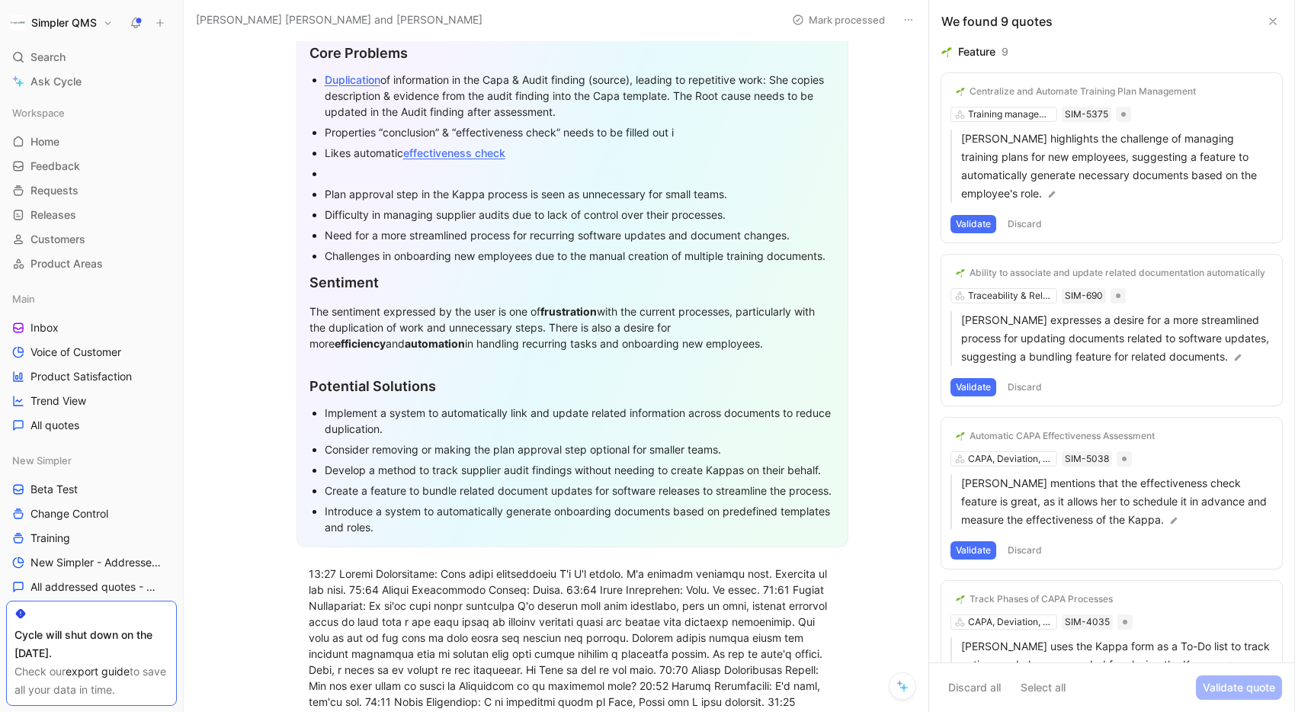
scroll to position [159, 0]
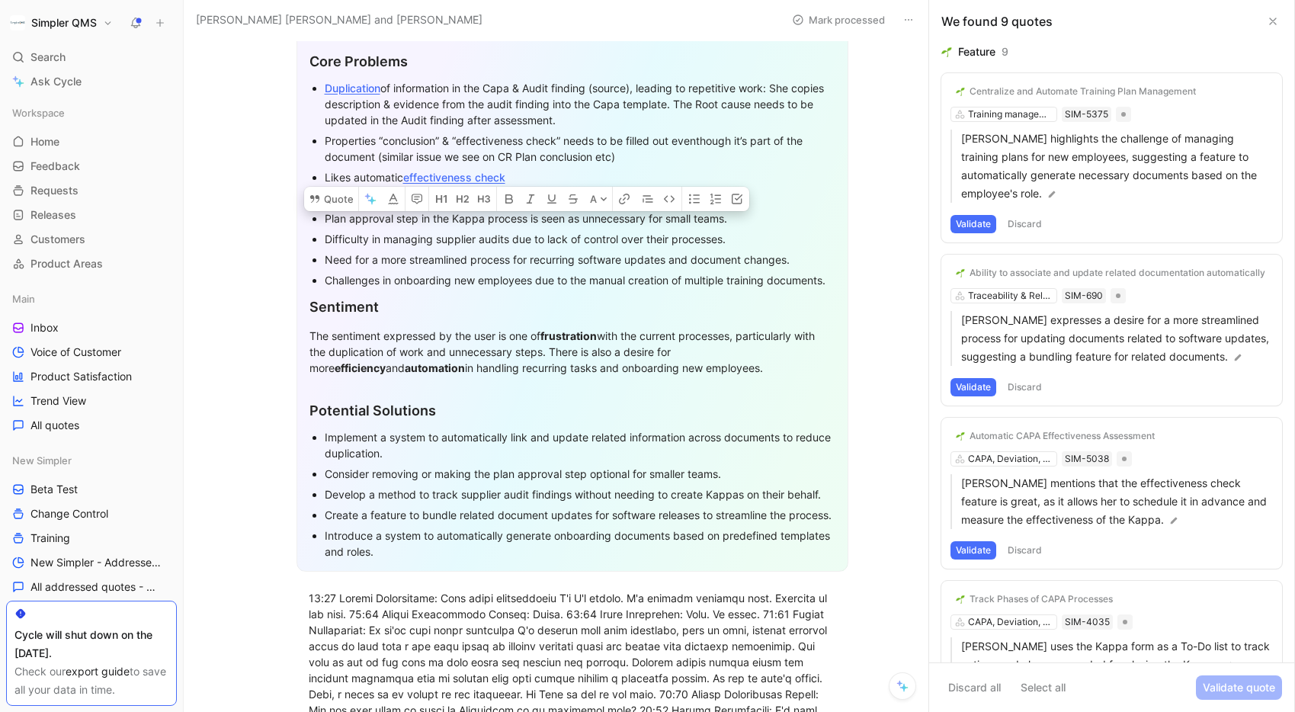
drag, startPoint x: 735, startPoint y: 235, endPoint x: 321, endPoint y: 243, distance: 414.7
click at [321, 243] on ul "Duplication of information in the Capa & Audit finding (source), leading to rep…" at bounding box center [572, 184] width 526 height 213
copy div "Difficulty in managing supplier audits due to lack of control over their proces…"
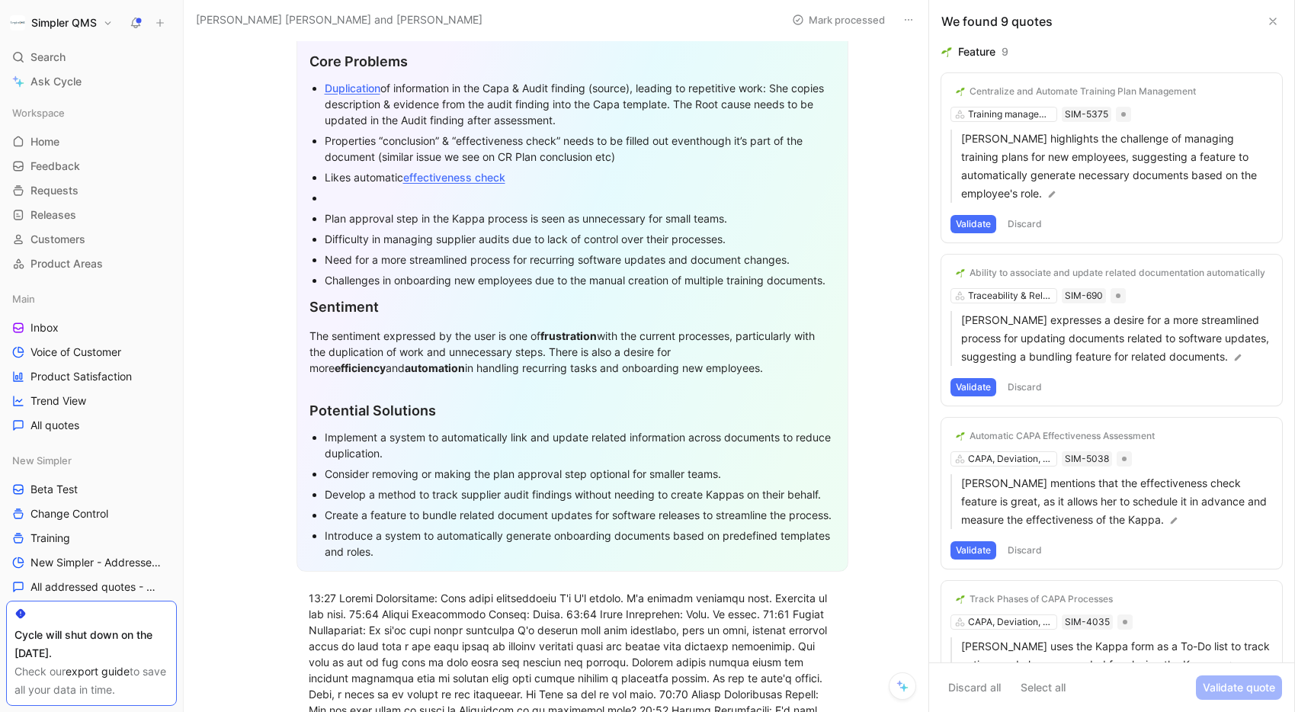
click at [335, 197] on div at bounding box center [580, 198] width 511 height 16
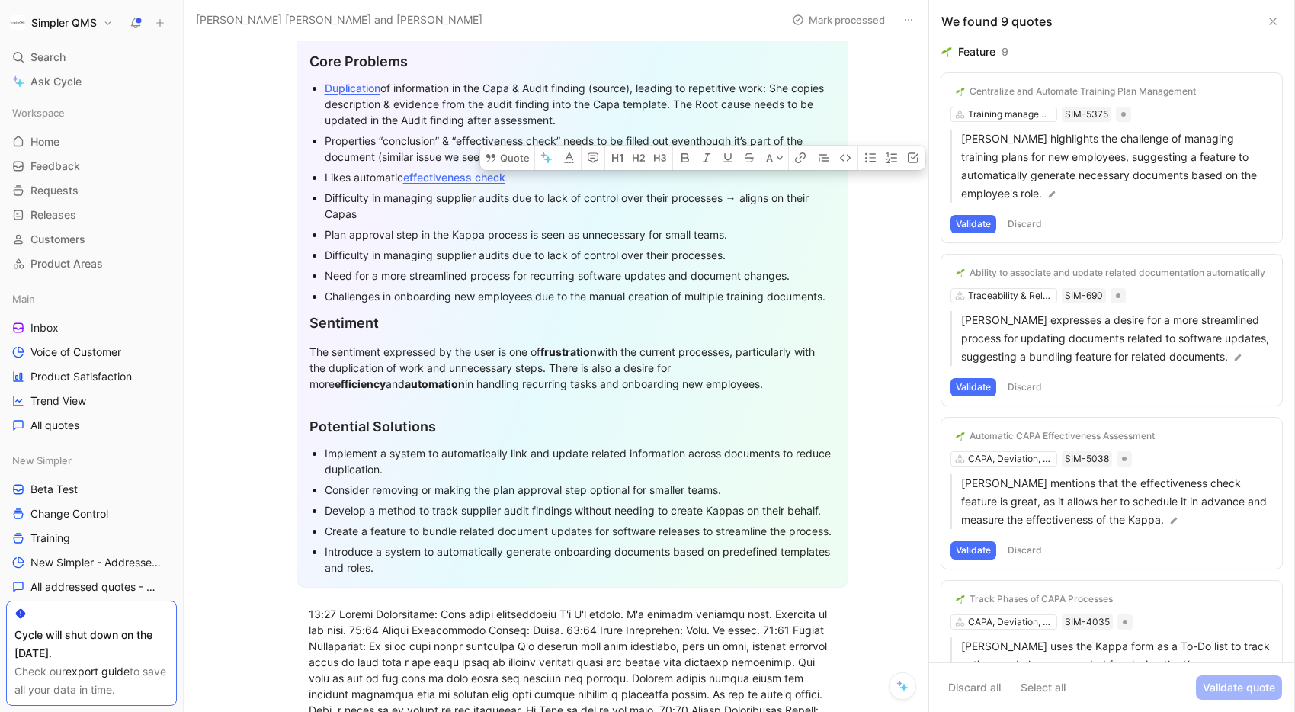
drag, startPoint x: 814, startPoint y: 198, endPoint x: 792, endPoint y: 200, distance: 22.2
click at [792, 200] on div "Difficulty in managing supplier audits due to lack of control over their proces…" at bounding box center [580, 206] width 511 height 32
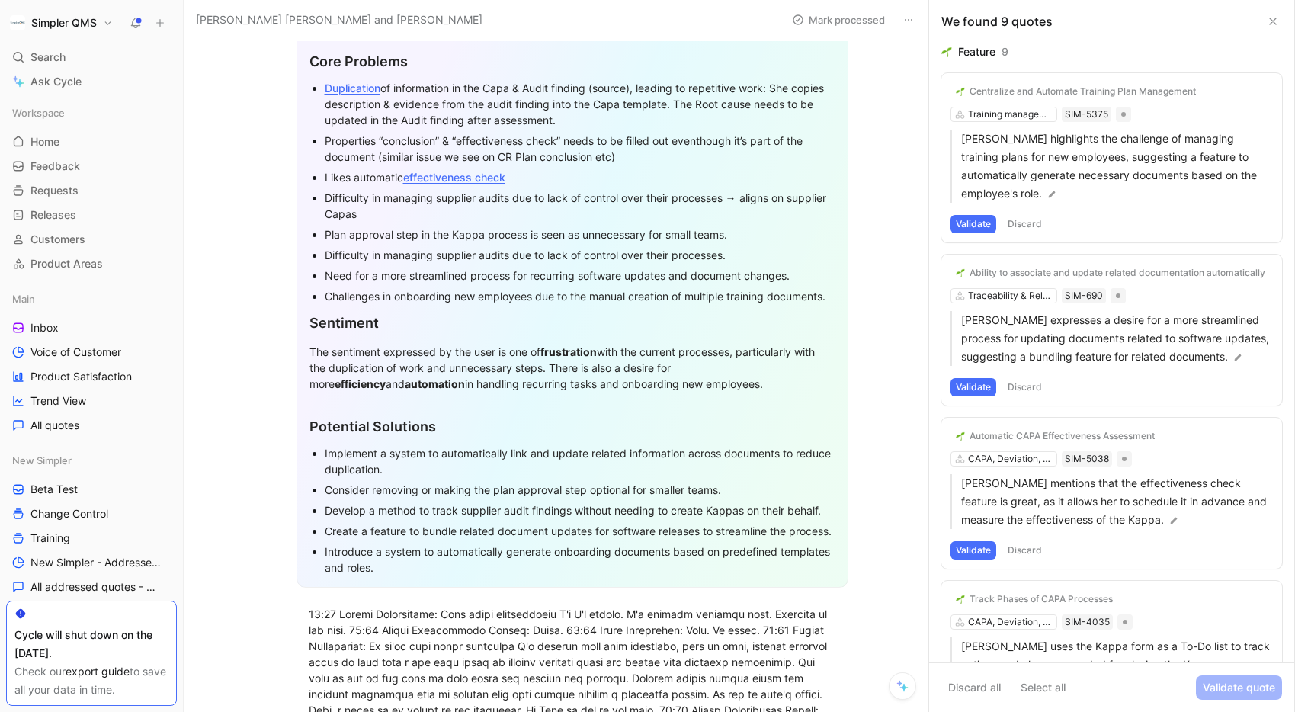
click at [419, 210] on div "Difficulty in managing supplier audits due to lack of control over their proces…" at bounding box center [580, 206] width 511 height 32
click at [359, 194] on div "Difficulty in managing supplier audits due to lack of control over their proces…" at bounding box center [580, 206] width 511 height 32
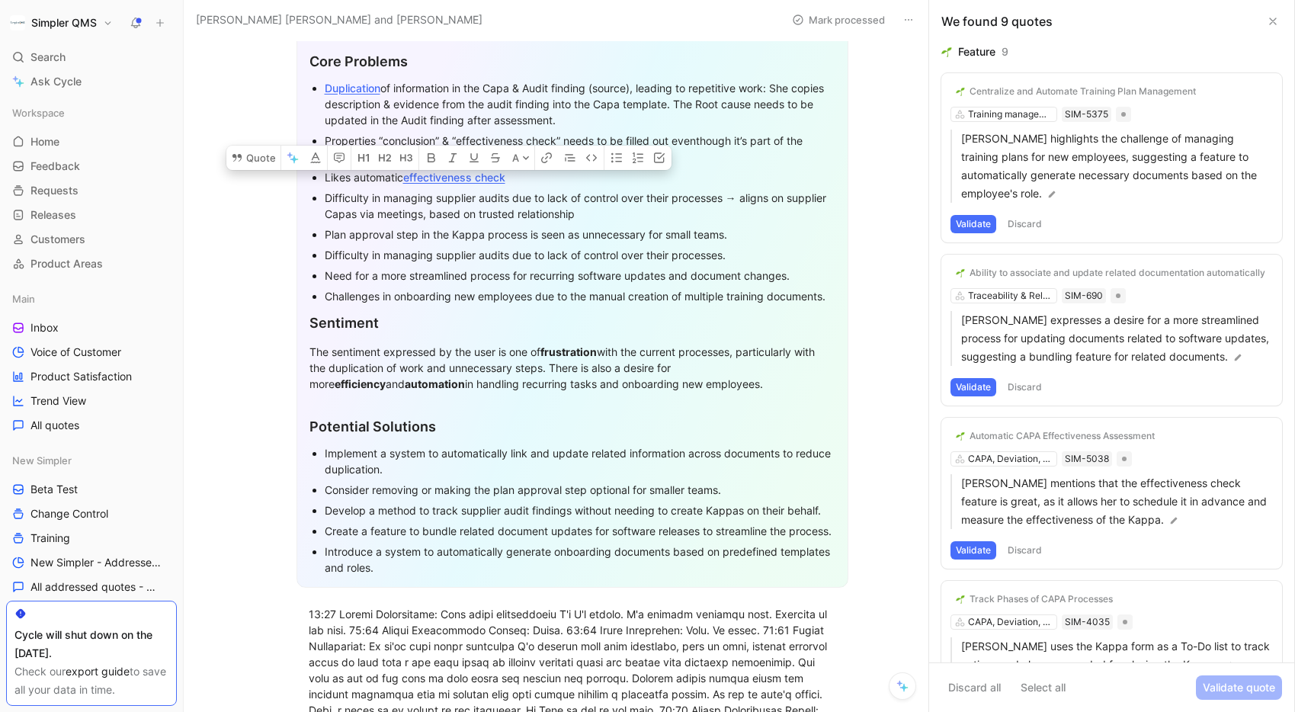
drag, startPoint x: 512, startPoint y: 197, endPoint x: 386, endPoint y: 197, distance: 126.5
click at [386, 197] on div "Difficulty in managing supplier audits due to lack of control over their proces…" at bounding box center [580, 206] width 511 height 32
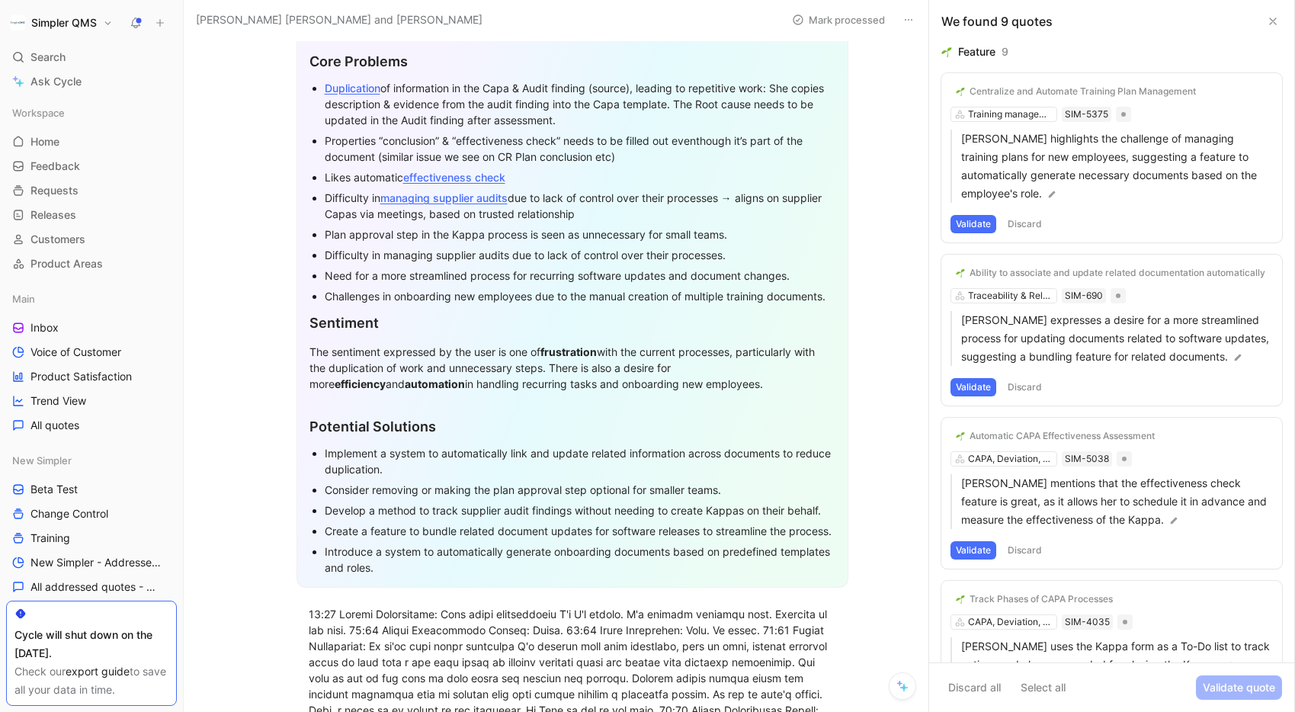
click at [618, 251] on div "Difficulty in managing supplier audits due to lack of control over their proces…" at bounding box center [580, 255] width 511 height 16
click at [640, 213] on div "Difficulty in managing supplier audits due to lack of control over their proces…" at bounding box center [580, 206] width 511 height 32
click at [613, 123] on div "Duplication of information in the Capa & Audit finding (source), leading to rep…" at bounding box center [580, 104] width 511 height 48
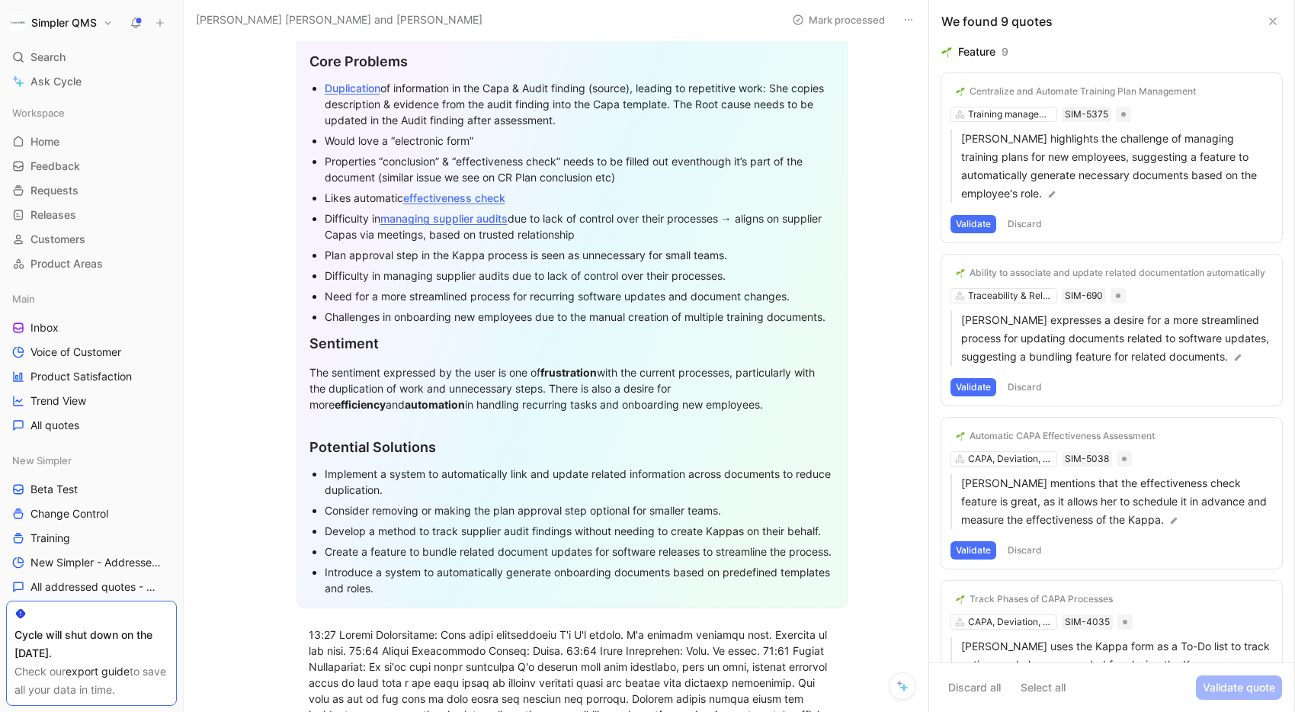
click at [389, 146] on div "Would love a “electronic form”" at bounding box center [580, 141] width 511 height 16
click at [495, 137] on div "Would love an “electronic form”" at bounding box center [580, 141] width 511 height 16
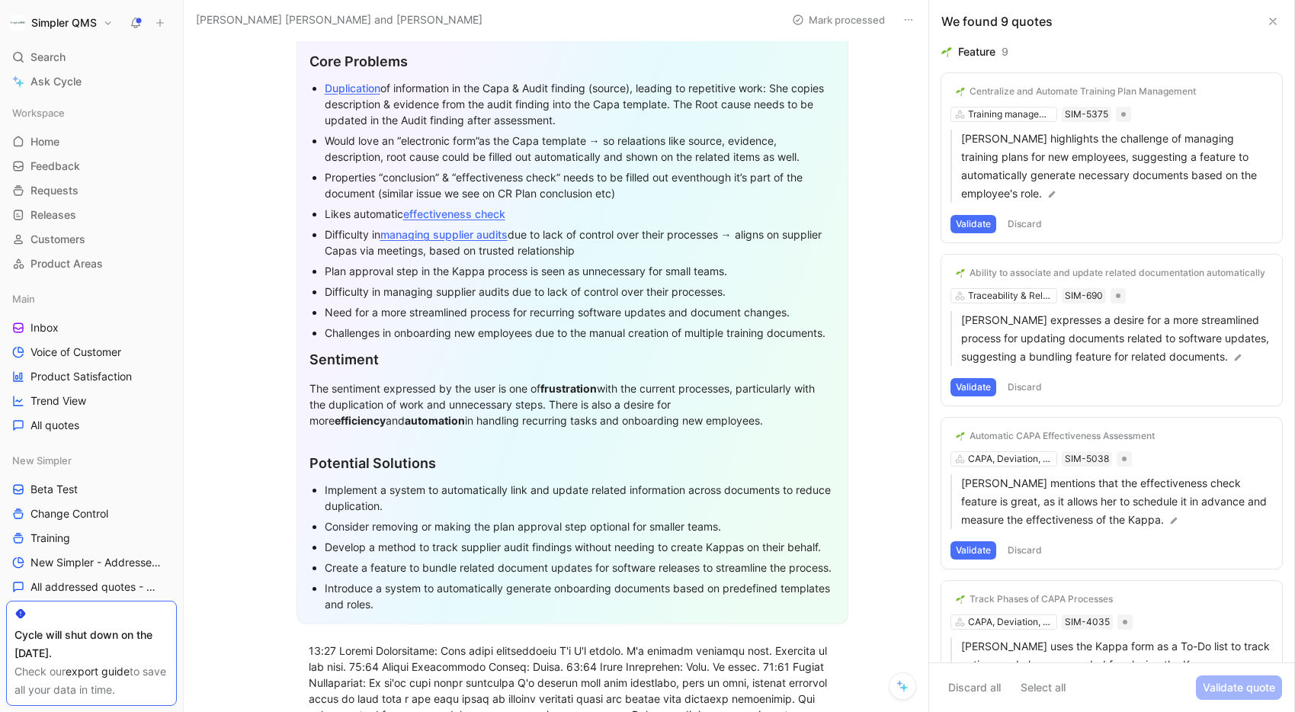
click at [642, 140] on div "Would love an “electronic form”as the Capa template → so relaations like source…" at bounding box center [580, 149] width 511 height 32
click at [824, 153] on div "Would love an “electronic form”as the Capa template → so relations like source,…" at bounding box center [580, 149] width 511 height 32
click at [482, 140] on div "Would love an “electronic form”as the Capa template → so relations like source,…" at bounding box center [580, 149] width 511 height 32
drag, startPoint x: 478, startPoint y: 140, endPoint x: 401, endPoint y: 139, distance: 77.0
click at [401, 139] on div "Would love an “electronic form” as the Capa template → so relations like source…" at bounding box center [580, 149] width 511 height 32
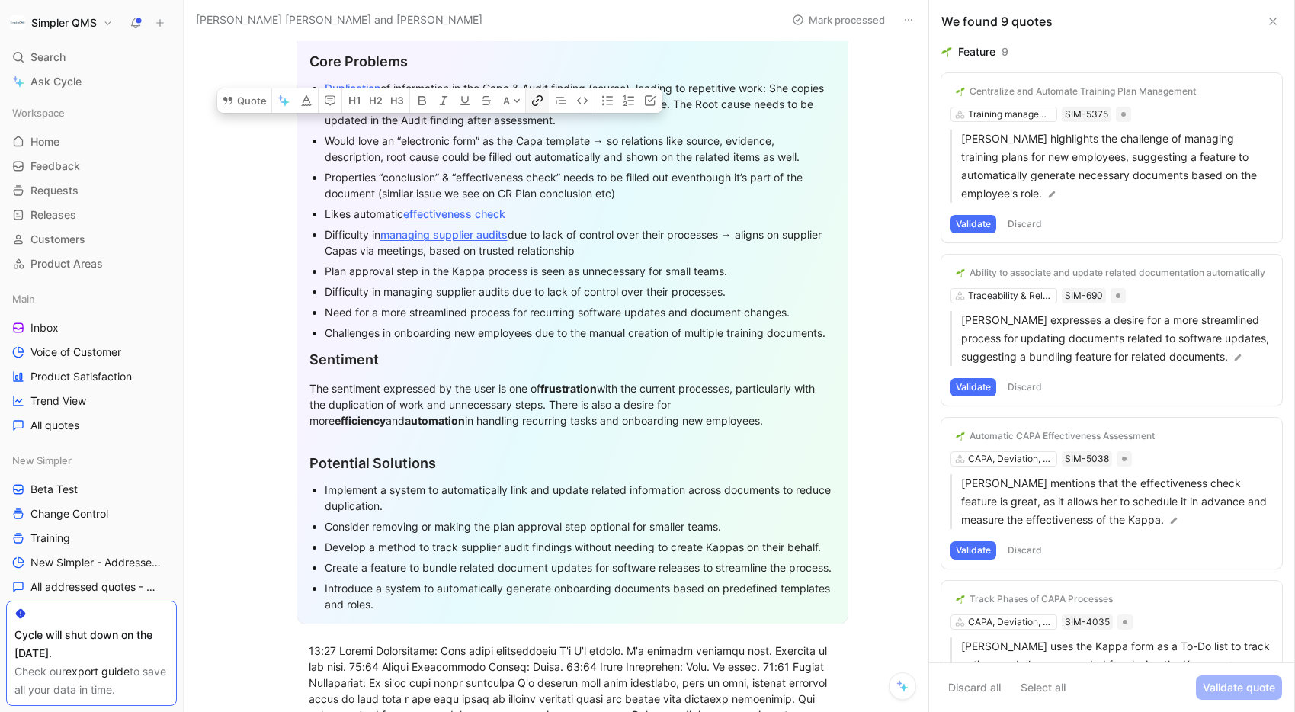
click at [538, 107] on icon "button" at bounding box center [537, 101] width 12 height 12
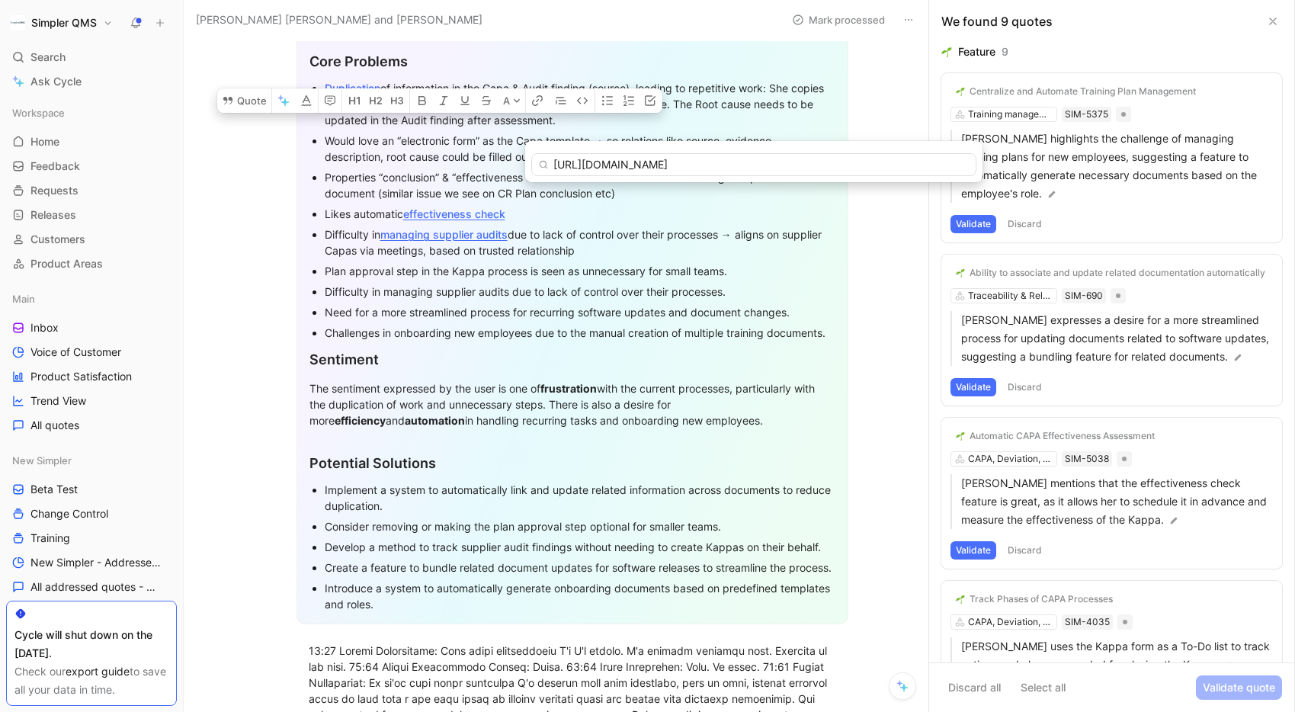
type input "[URL][DOMAIN_NAME]"
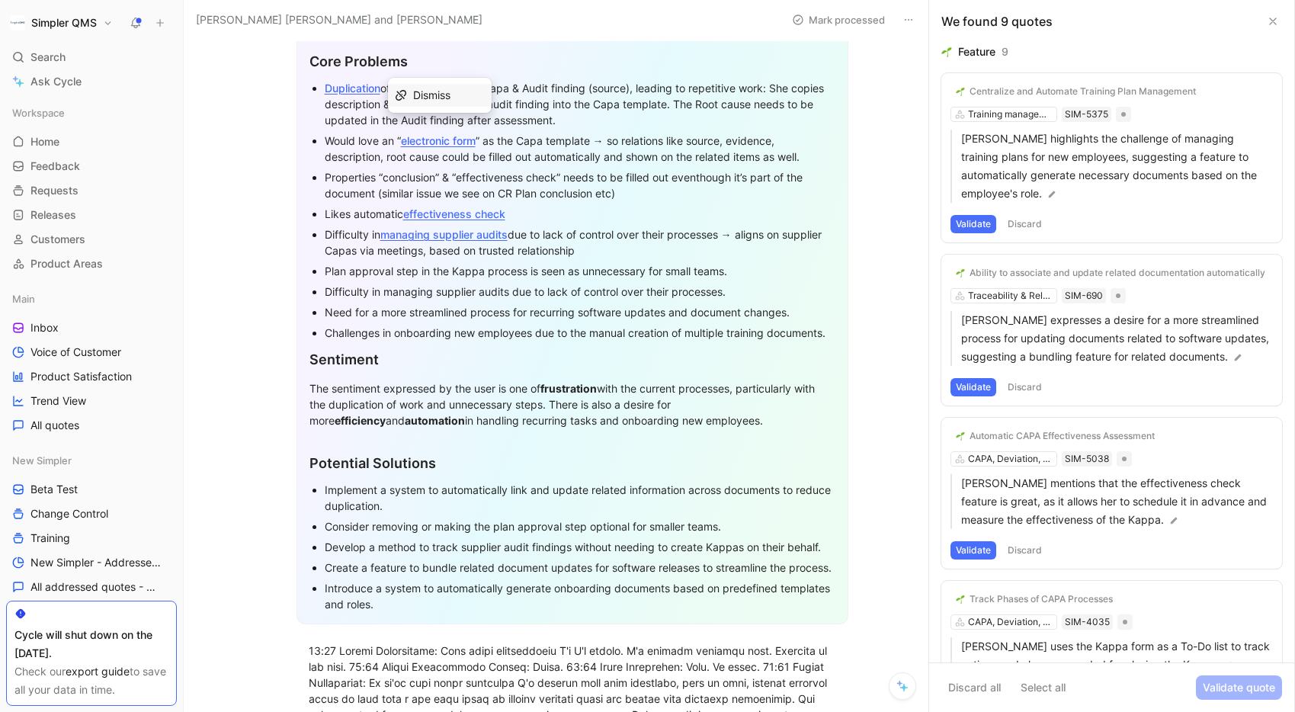
click at [601, 123] on div "Duplication of information in the Capa & Audit finding (source), leading to rep…" at bounding box center [580, 104] width 511 height 48
click at [822, 157] on div "Would love an “ electronic form ” as the Capa template → so relations like sour…" at bounding box center [580, 149] width 511 height 32
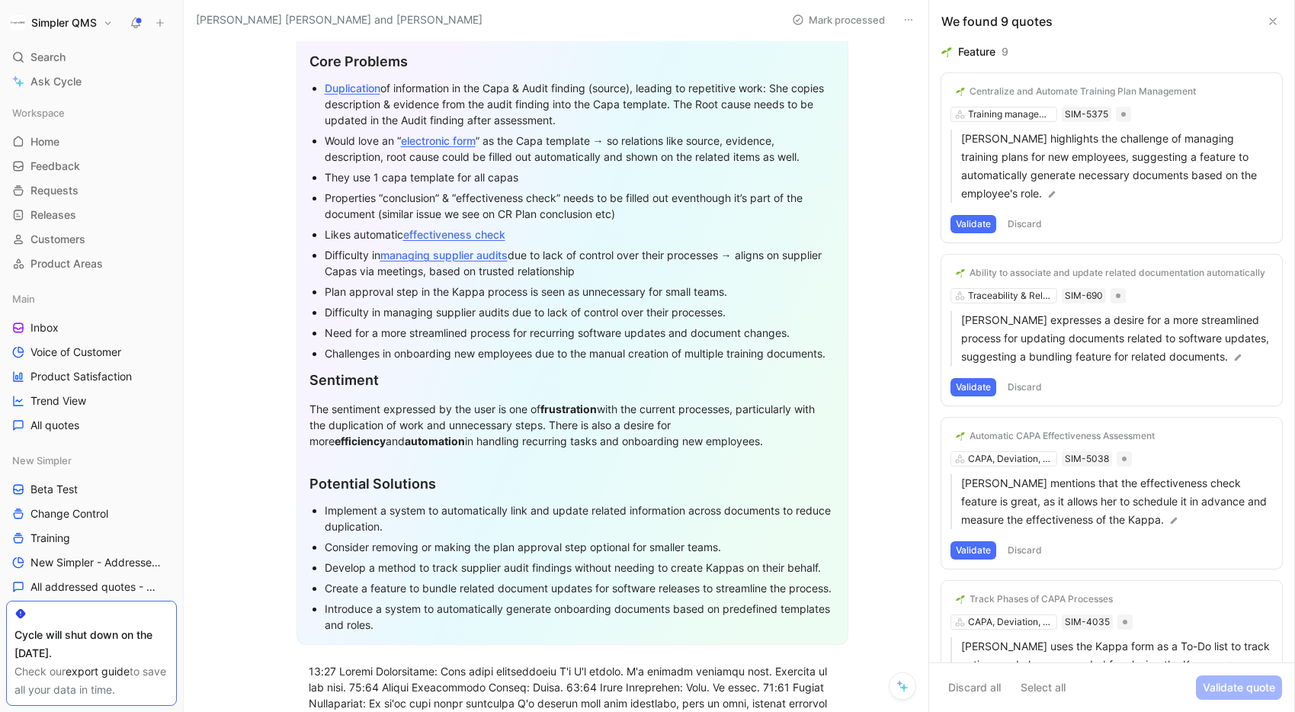
click at [739, 271] on div "Difficulty in managing supplier audits due to lack of control over their proces…" at bounding box center [580, 263] width 511 height 32
drag, startPoint x: 325, startPoint y: 290, endPoint x: 415, endPoint y: 293, distance: 90.7
click at [415, 293] on div "Plan approval step in the Kappa process is seen as unnecessary for small teams." at bounding box center [580, 292] width 511 height 16
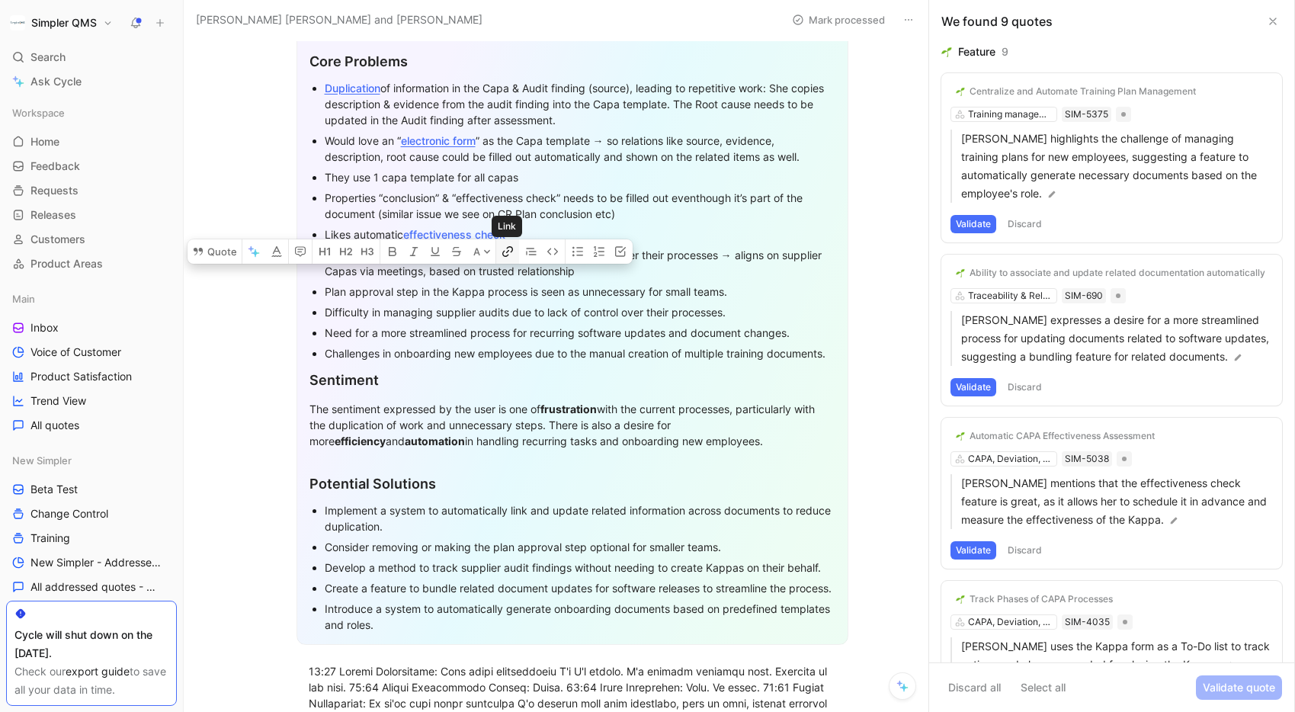
click at [508, 258] on icon "button" at bounding box center [507, 251] width 12 height 12
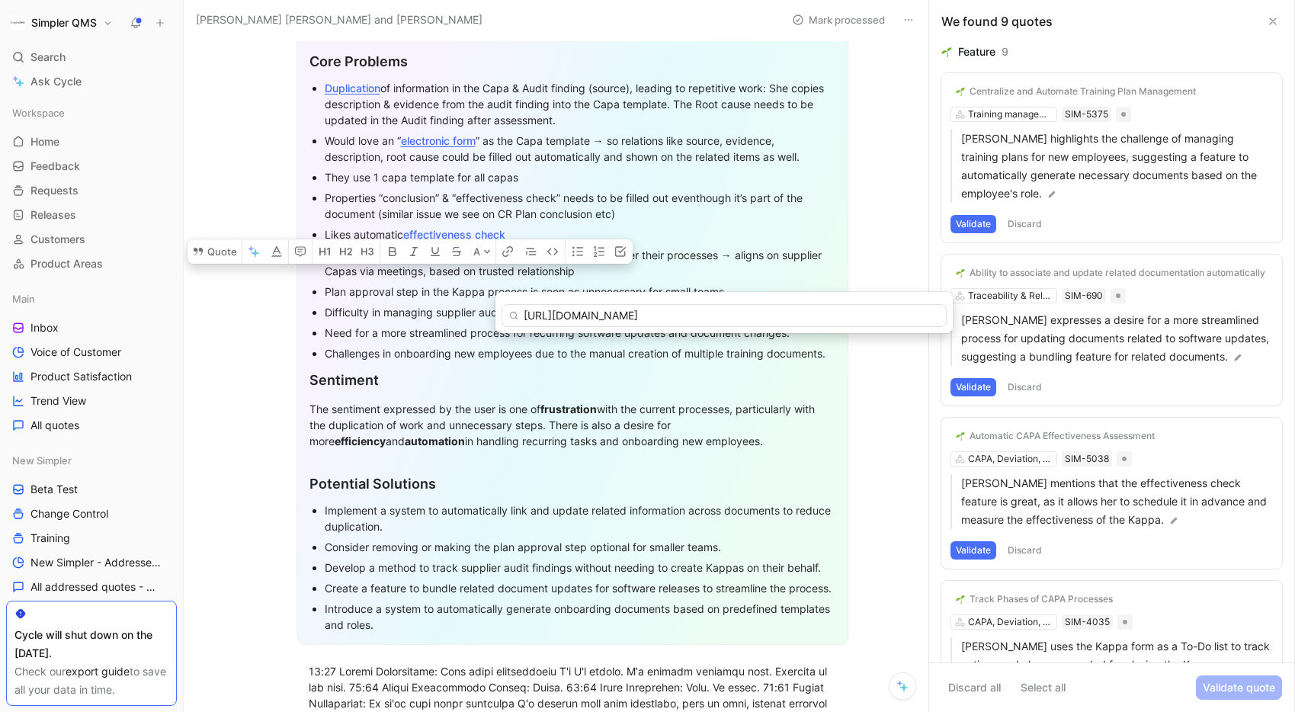
type input "[URL][DOMAIN_NAME]"
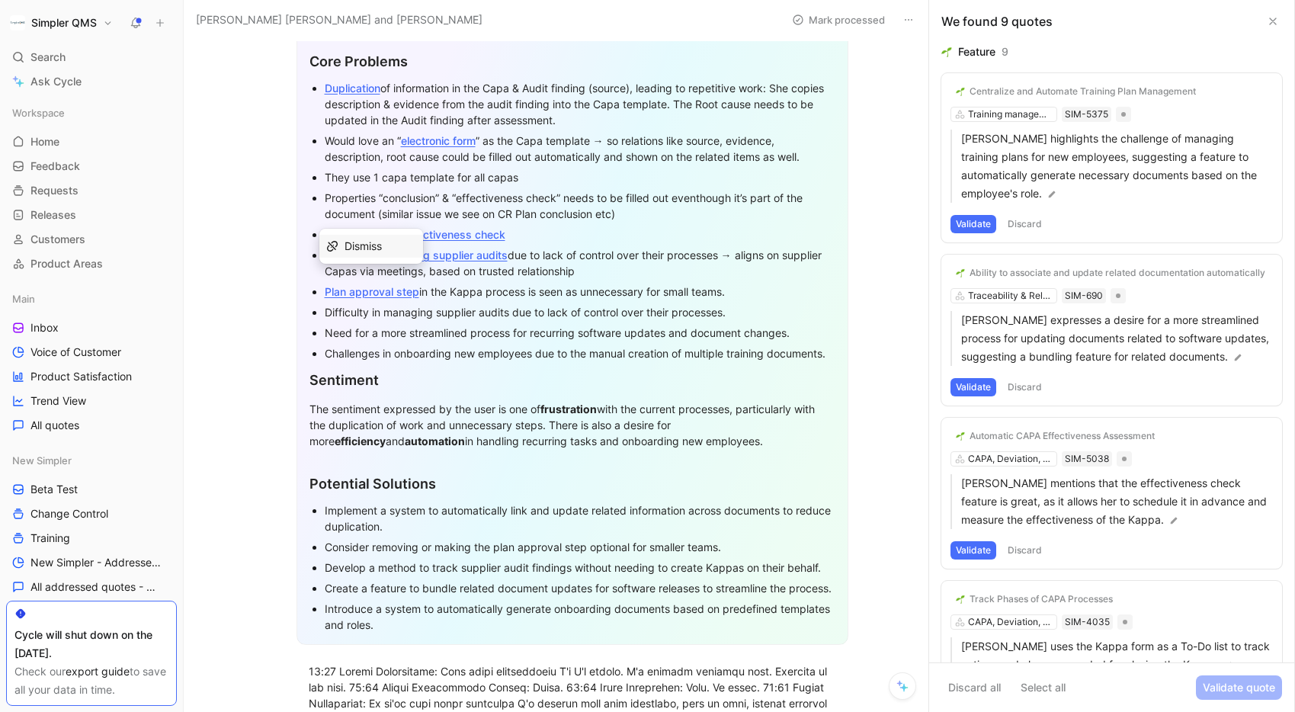
click at [663, 291] on div "Plan approval step in the Kappa process is seen as unnecessary for small teams." at bounding box center [580, 292] width 511 height 16
click at [744, 293] on div "Plan approval step in the Kappa process is seen as unnecessary for small teams." at bounding box center [580, 292] width 511 height 16
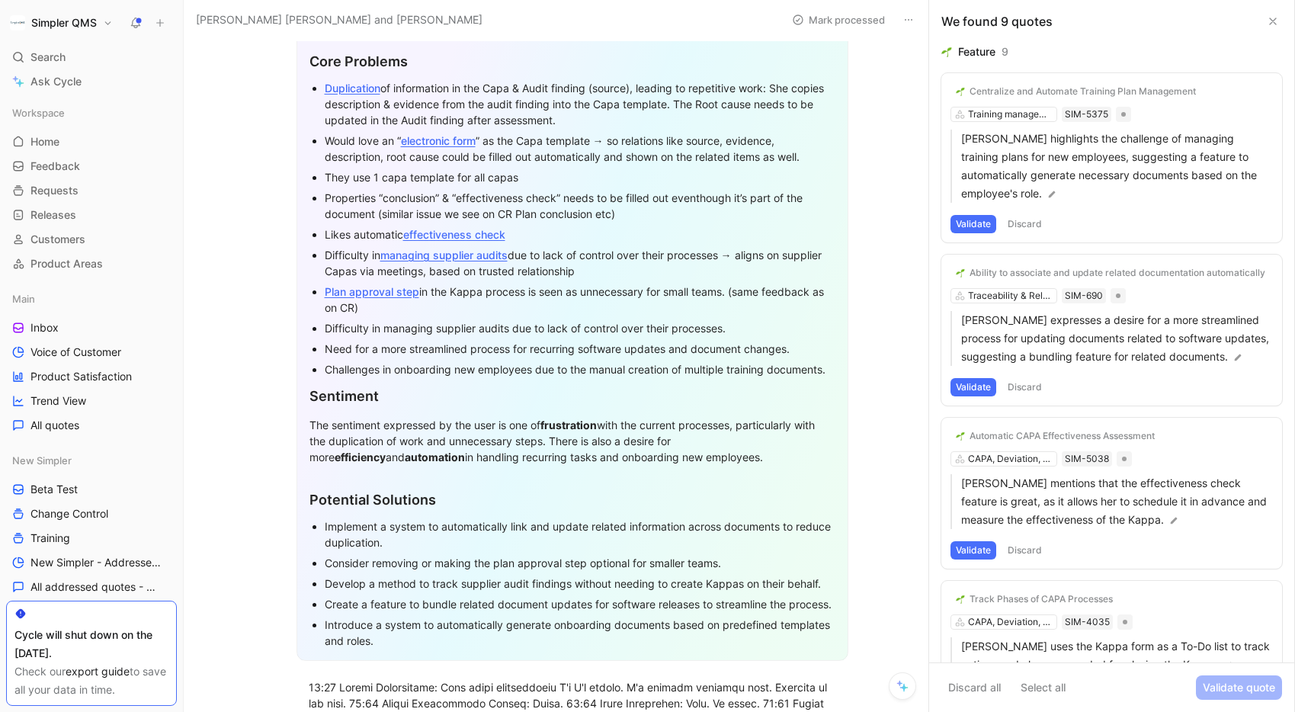
click at [385, 316] on p "Plan approval step in the Kappa process is seen as unnecessary for small teams.…" at bounding box center [580, 299] width 511 height 37
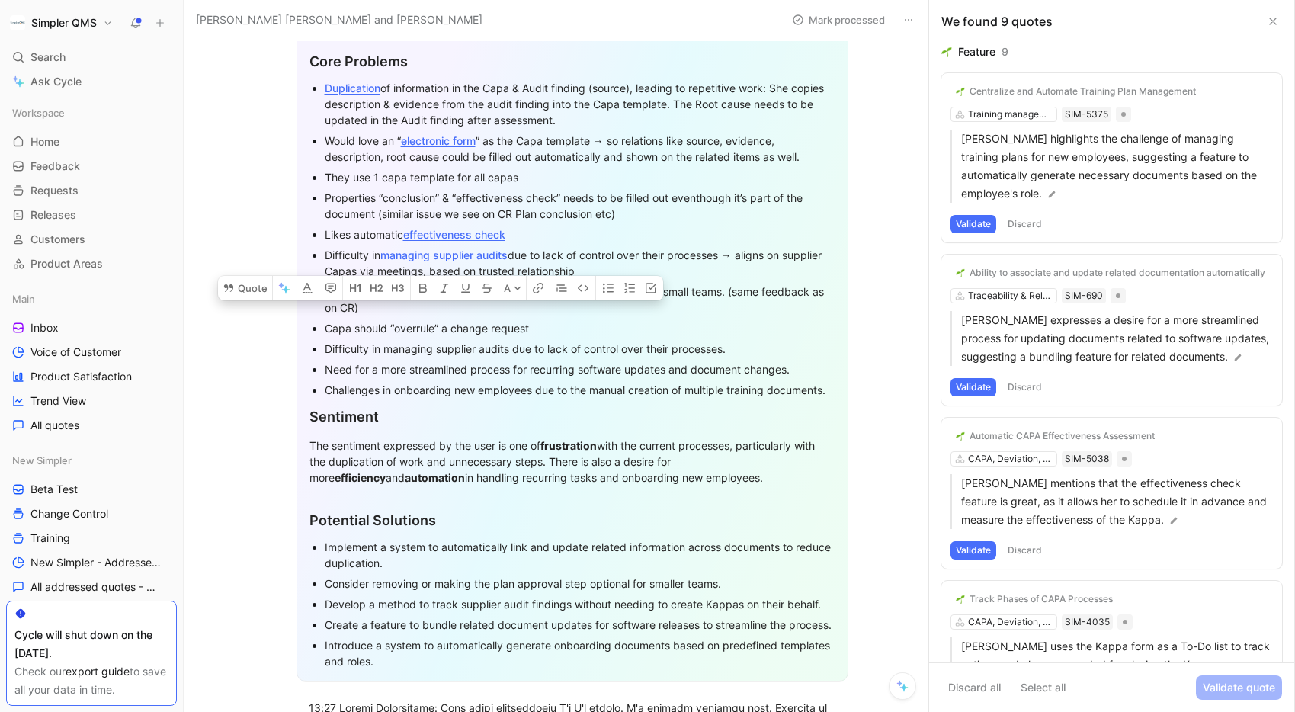
drag, startPoint x: 567, startPoint y: 331, endPoint x: 348, endPoint y: 335, distance: 218.8
click at [348, 335] on div "Capa should “overrule” a change request" at bounding box center [580, 328] width 511 height 16
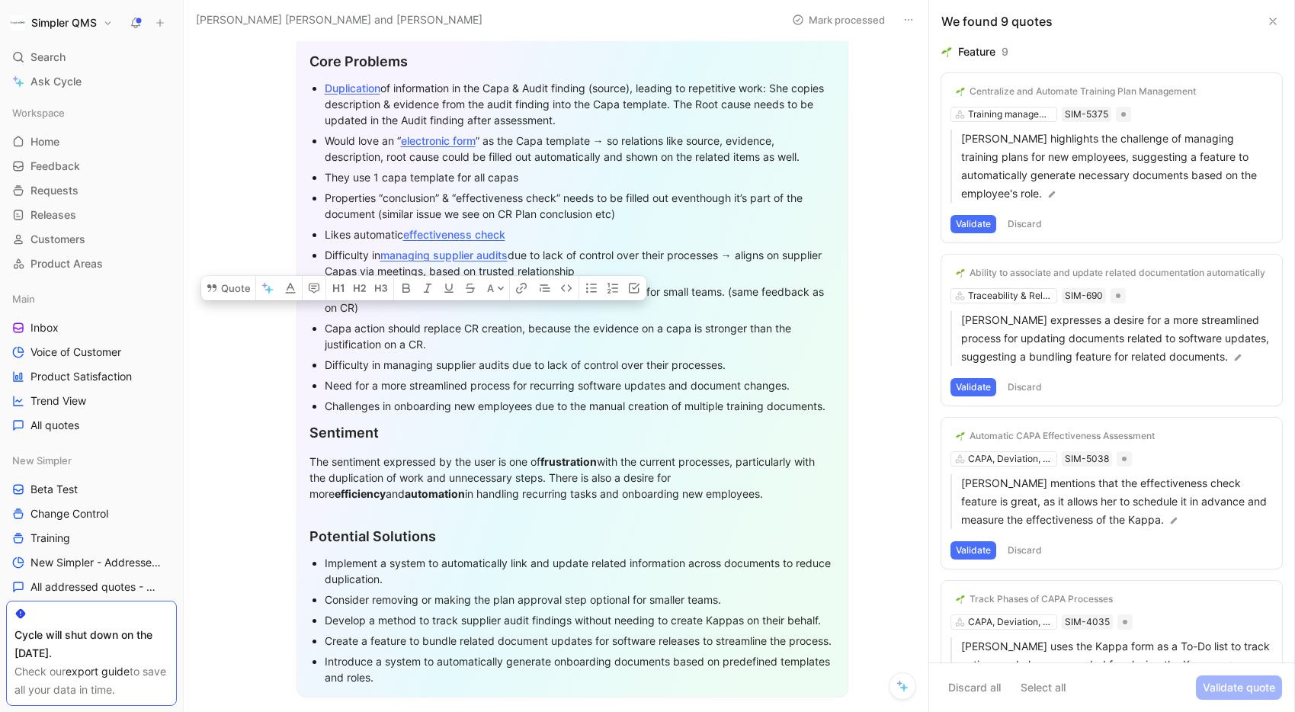
drag, startPoint x: 325, startPoint y: 328, endPoint x: 521, endPoint y: 327, distance: 196.6
click at [521, 327] on div "Capa action should replace CR creation, because the evidence on a capa is stron…" at bounding box center [580, 336] width 511 height 32
click at [524, 294] on icon "button" at bounding box center [521, 288] width 12 height 12
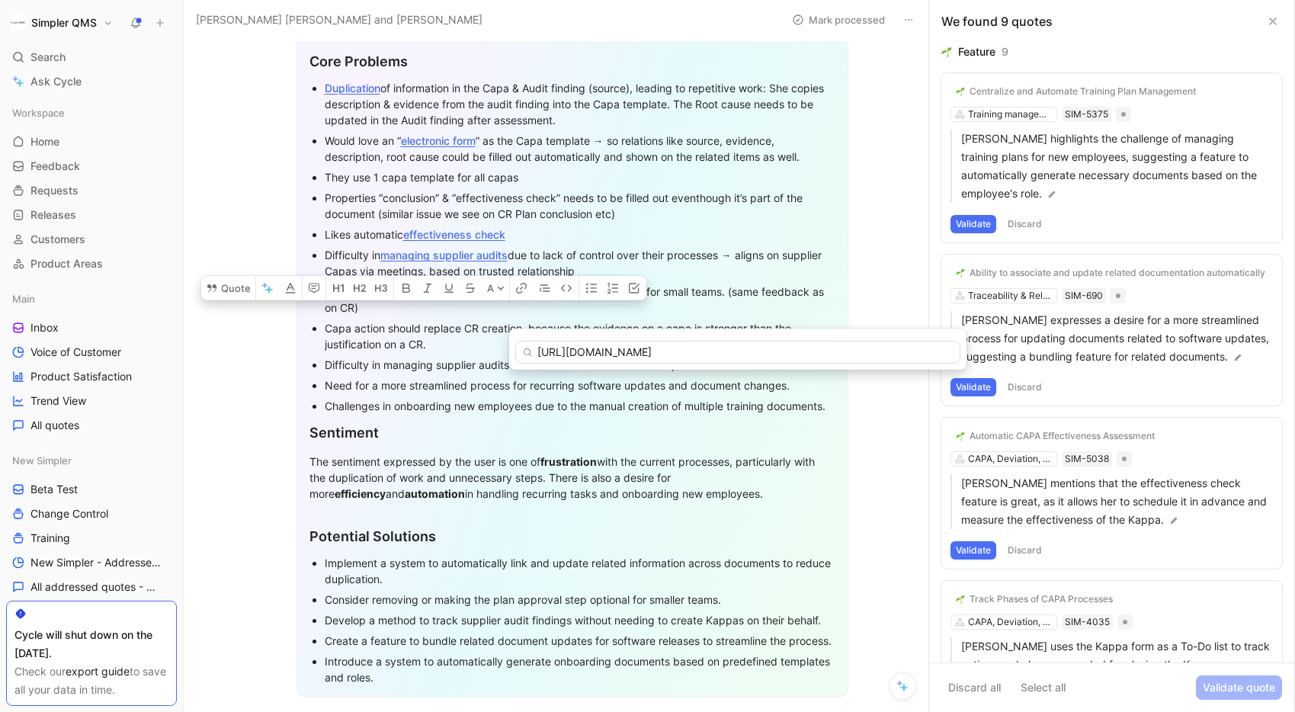
type input "[URL][DOMAIN_NAME]"
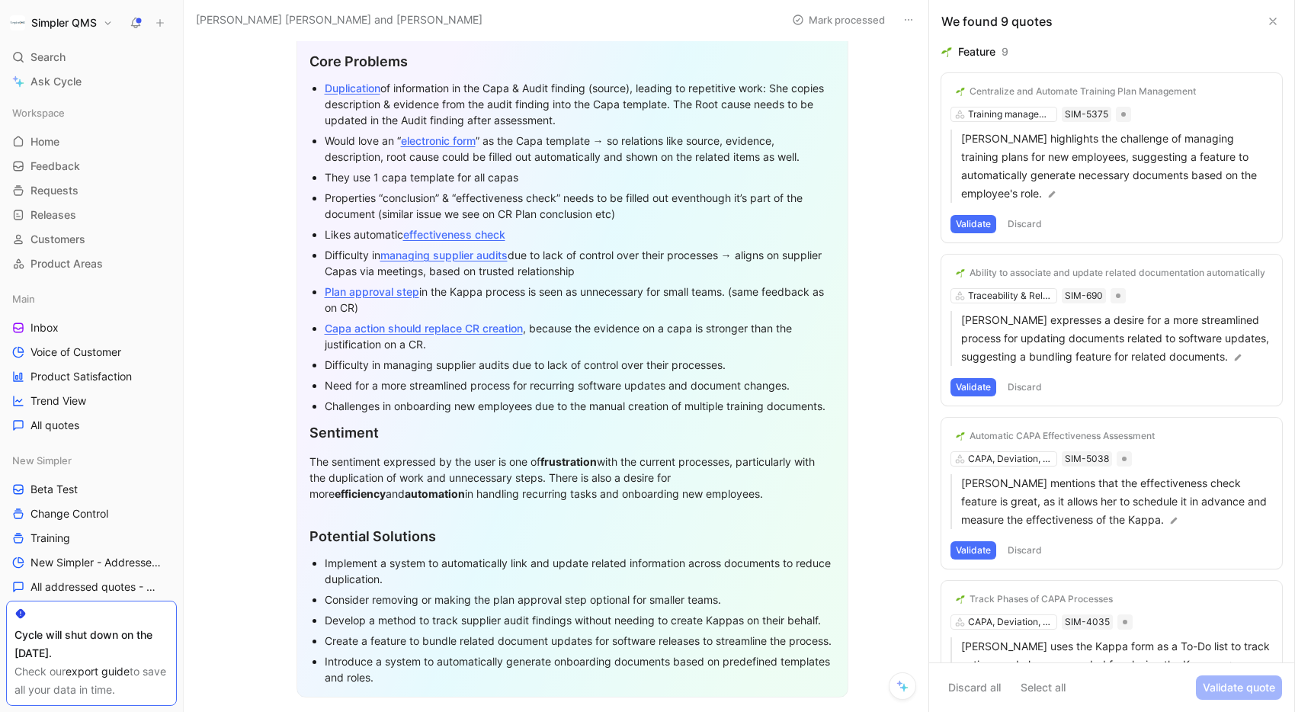
click at [460, 347] on div "Capa action should replace CR creation , because the evidence on a capa is stro…" at bounding box center [580, 336] width 511 height 32
drag, startPoint x: 841, startPoint y: 408, endPoint x: 828, endPoint y: 408, distance: 13.0
click at [828, 408] on div "Frustrations & Gaps Core Problems Duplication of information in the Capa & Audi…" at bounding box center [572, 346] width 552 height 702
click at [763, 345] on div "Capa action should replace CR creation , because the evidence on a capa is stro…" at bounding box center [580, 336] width 511 height 32
drag, startPoint x: 745, startPoint y: 354, endPoint x: 345, endPoint y: 369, distance: 400.4
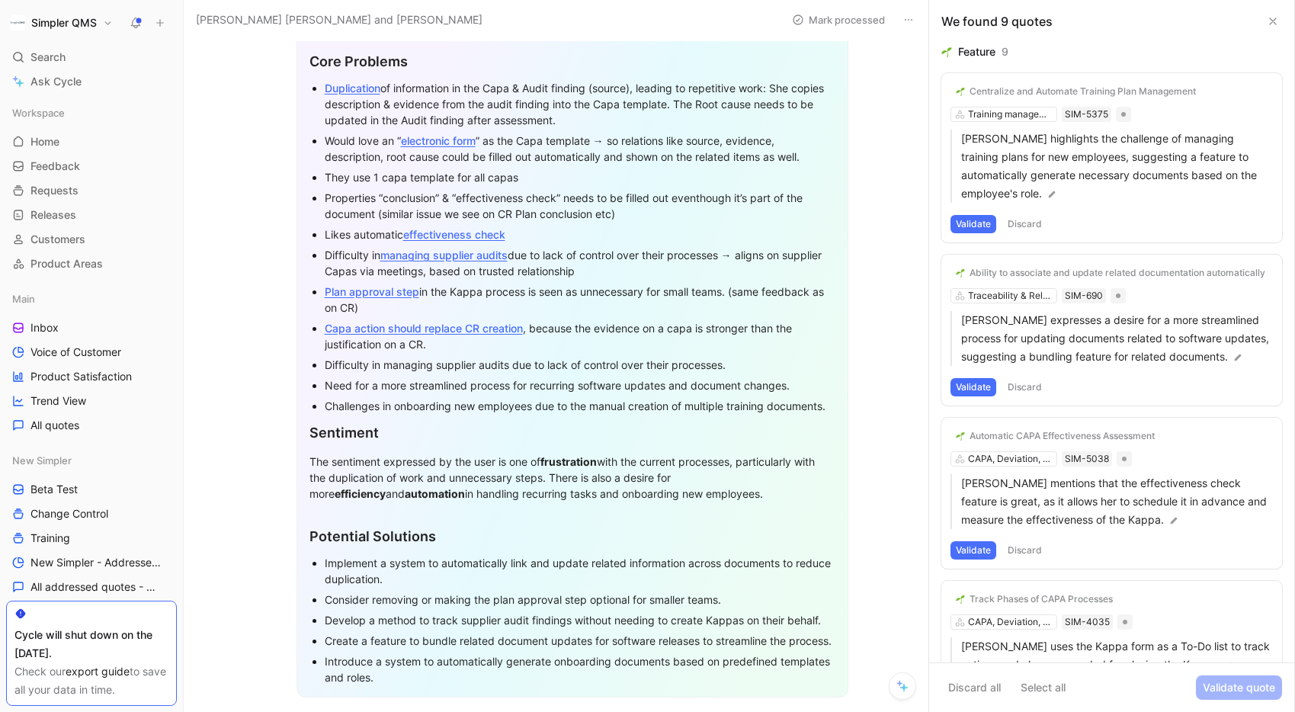
click at [345, 369] on p "Difficulty in managing supplier audits due to lack of control over their proces…" at bounding box center [580, 364] width 511 height 21
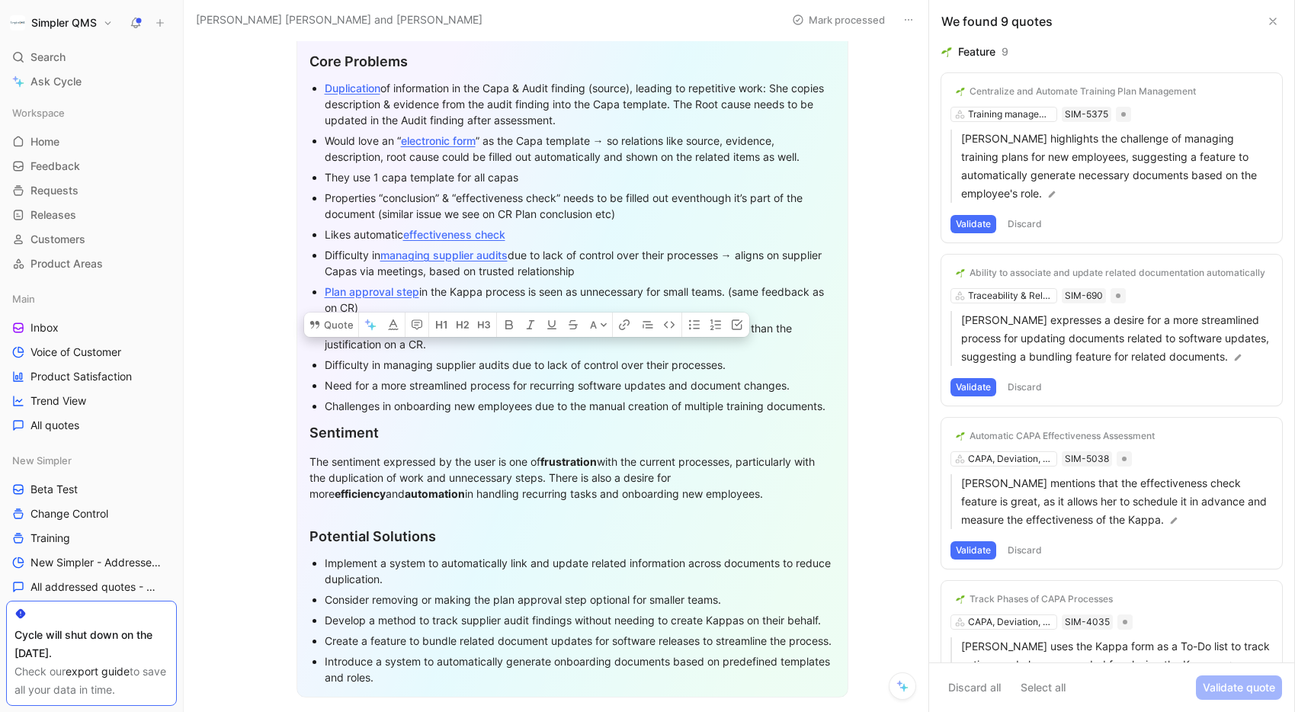
drag, startPoint x: 322, startPoint y: 364, endPoint x: 728, endPoint y: 372, distance: 406.3
click at [728, 373] on ul "Duplication of information in the Capa & Audit finding (source), leading to rep…" at bounding box center [572, 247] width 526 height 338
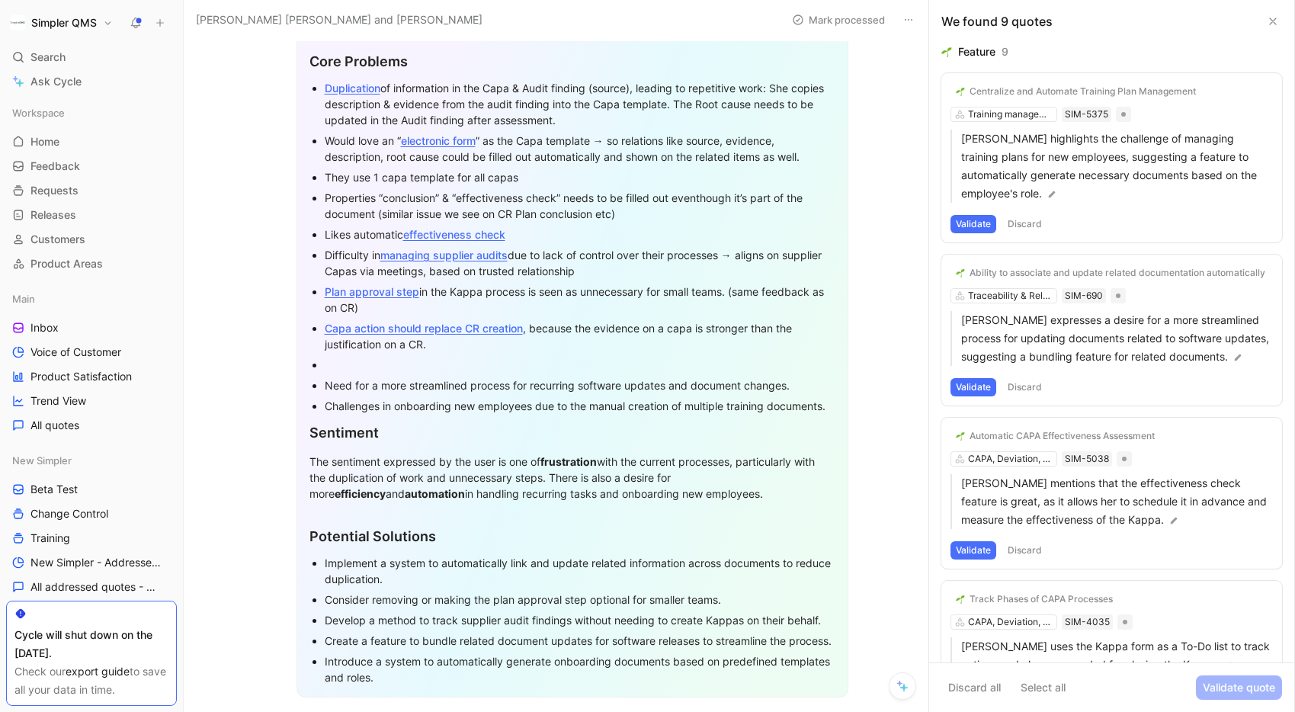
click at [517, 178] on div "They use 1 capa template for all capas" at bounding box center [580, 177] width 511 height 16
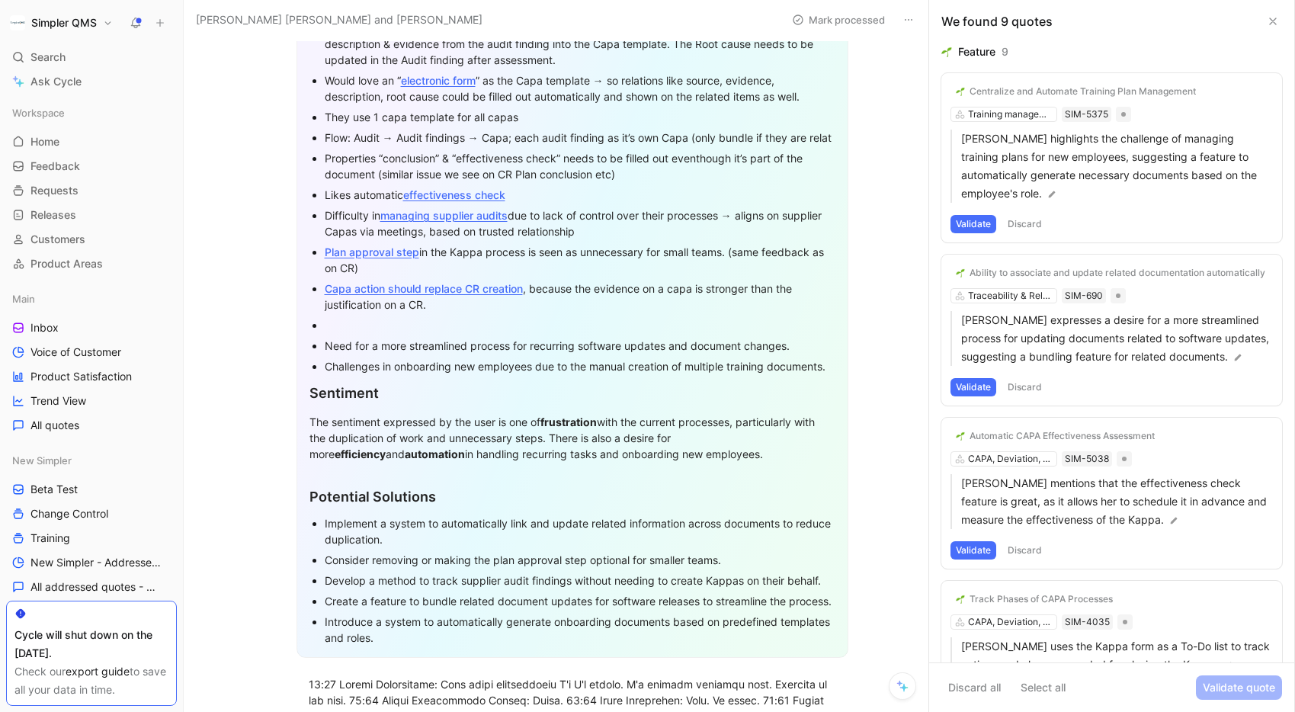
scroll to position [235, 0]
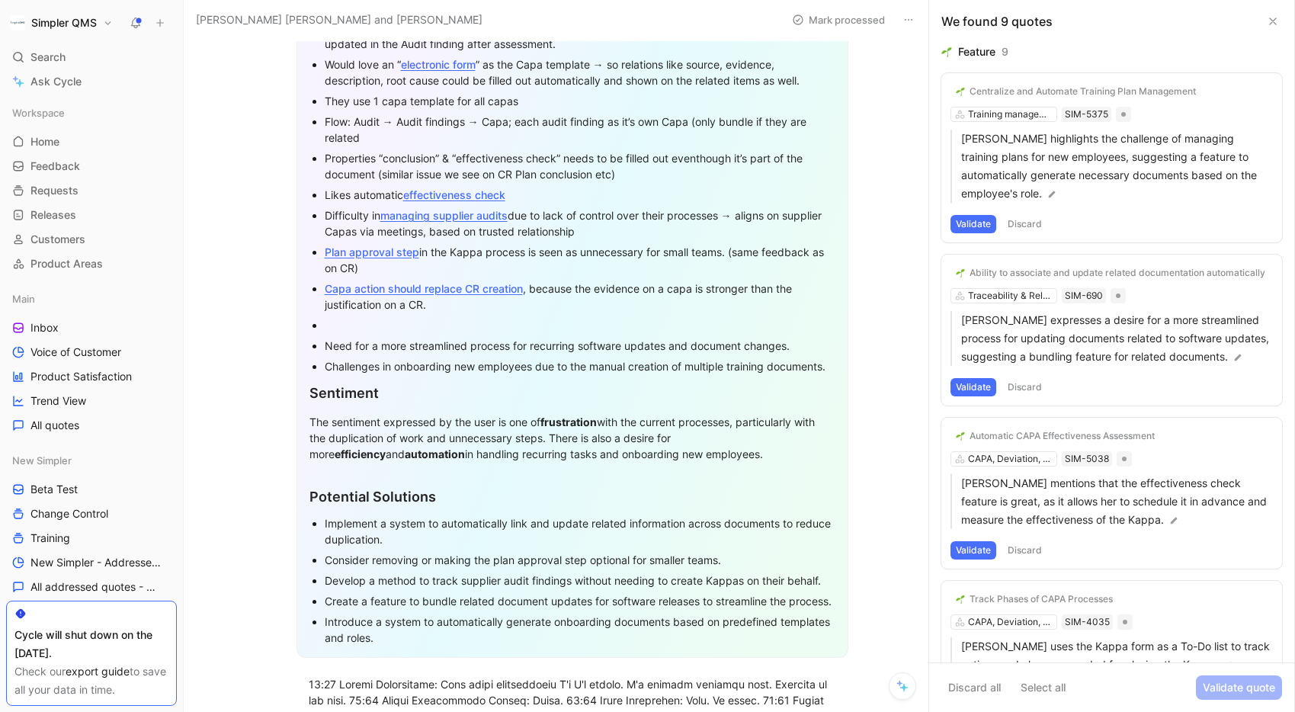
click at [796, 118] on div "Flow: Audit → Audit findings → Capa; each audit finding as it’s own Capa (only …" at bounding box center [580, 130] width 511 height 32
click at [821, 126] on div "Flow: Audit → Audit findings → Capa; each audit finding as it’s own Capa (only …" at bounding box center [580, 130] width 511 height 32
click at [403, 139] on div "Flow: Audit → Audit findings → Capa; each audit finding as it’s own Capa (only …" at bounding box center [580, 130] width 511 height 32
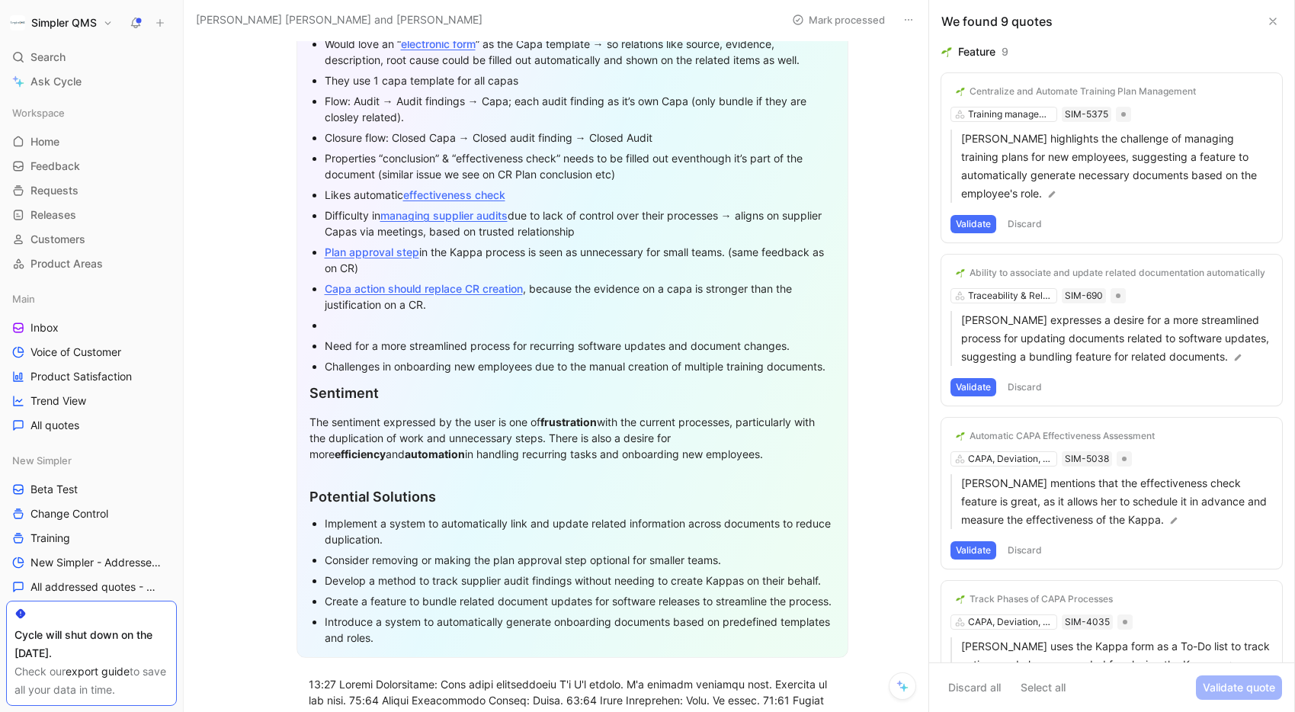
click at [371, 322] on div at bounding box center [580, 325] width 511 height 16
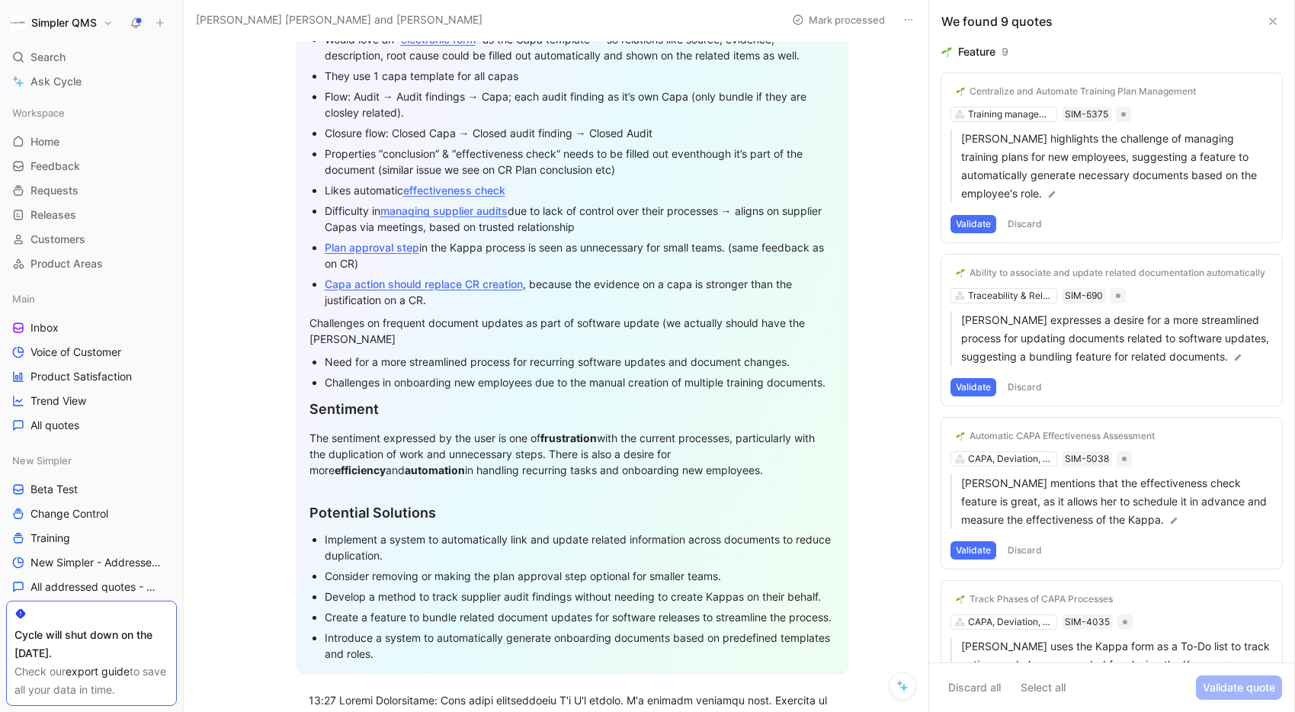
scroll to position [276, 0]
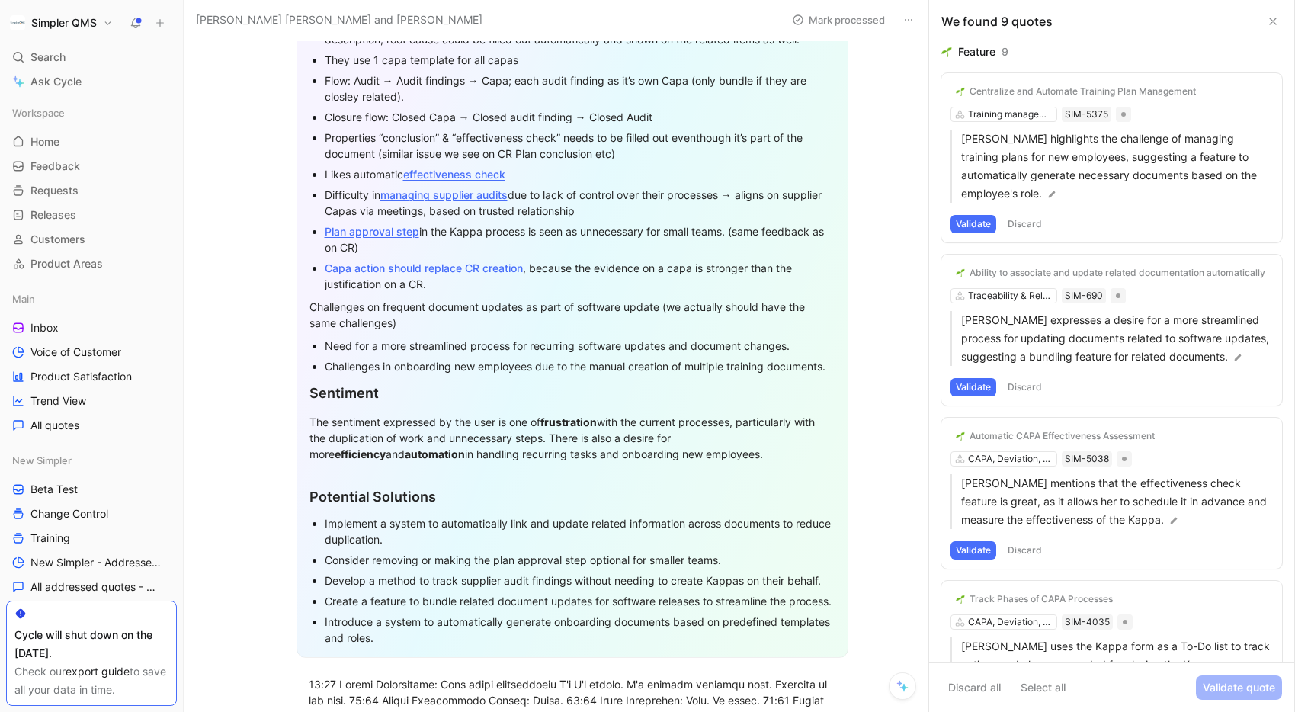
click at [310, 306] on div "Challenges on frequent document updates as part of software update (we actually…" at bounding box center [572, 315] width 526 height 32
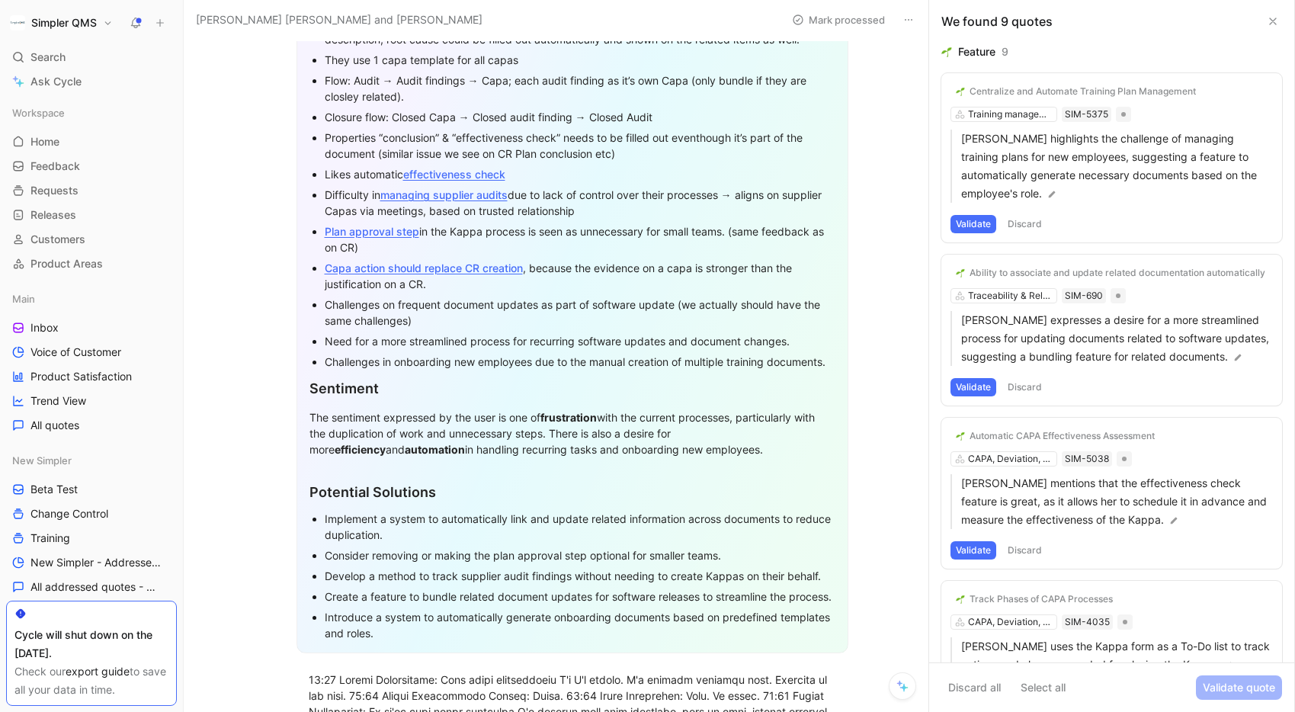
scroll to position [271, 0]
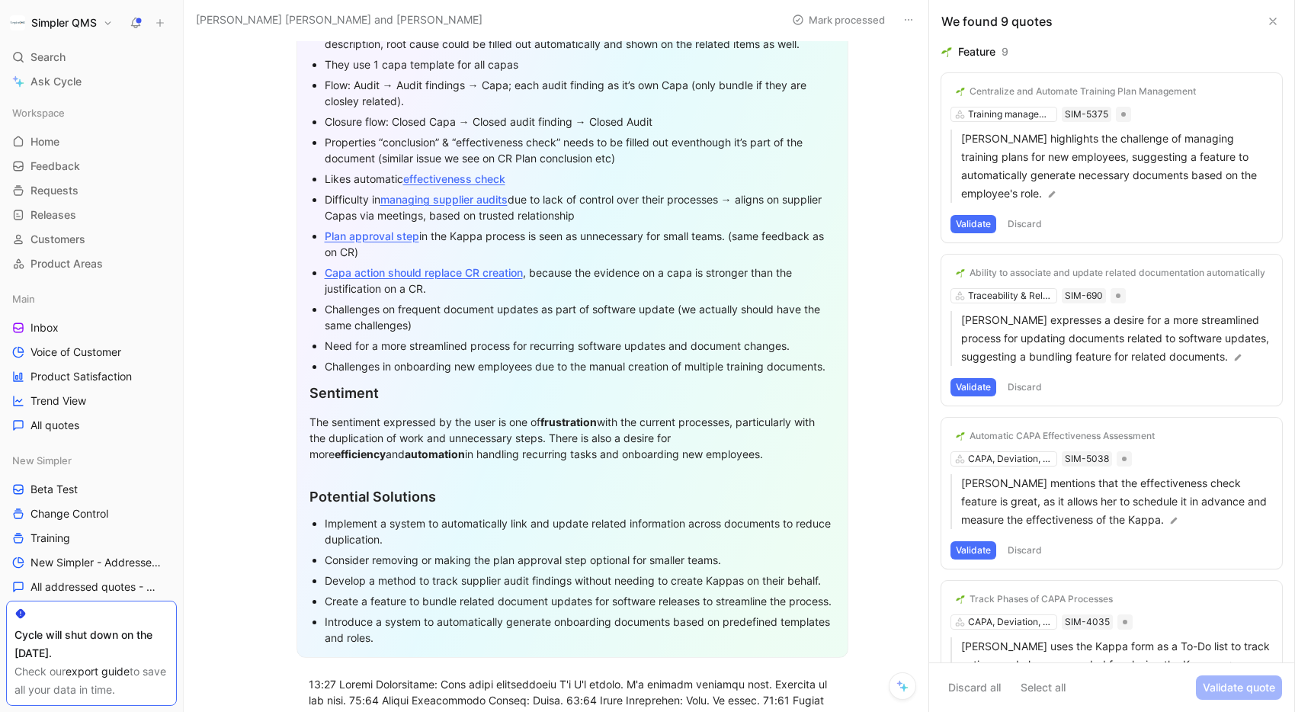
click at [441, 329] on div "Challenges on frequent document updates as part of software update (we actually…" at bounding box center [580, 317] width 511 height 32
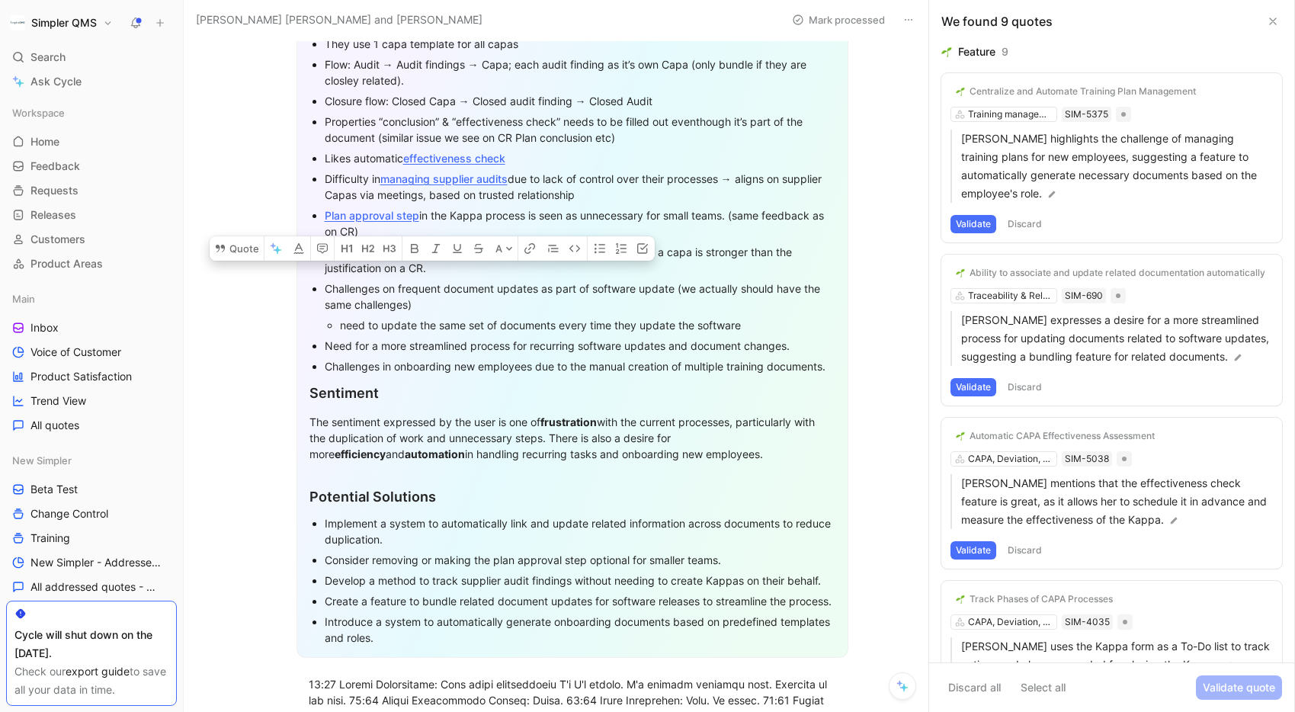
drag, startPoint x: 323, startPoint y: 286, endPoint x: 540, endPoint y: 289, distance: 217.2
click at [540, 289] on ul "Duplication of information in the Capa & Audit finding (source), leading to rep…" at bounding box center [572, 139] width 526 height 391
click at [529, 249] on icon "button" at bounding box center [532, 246] width 6 height 6
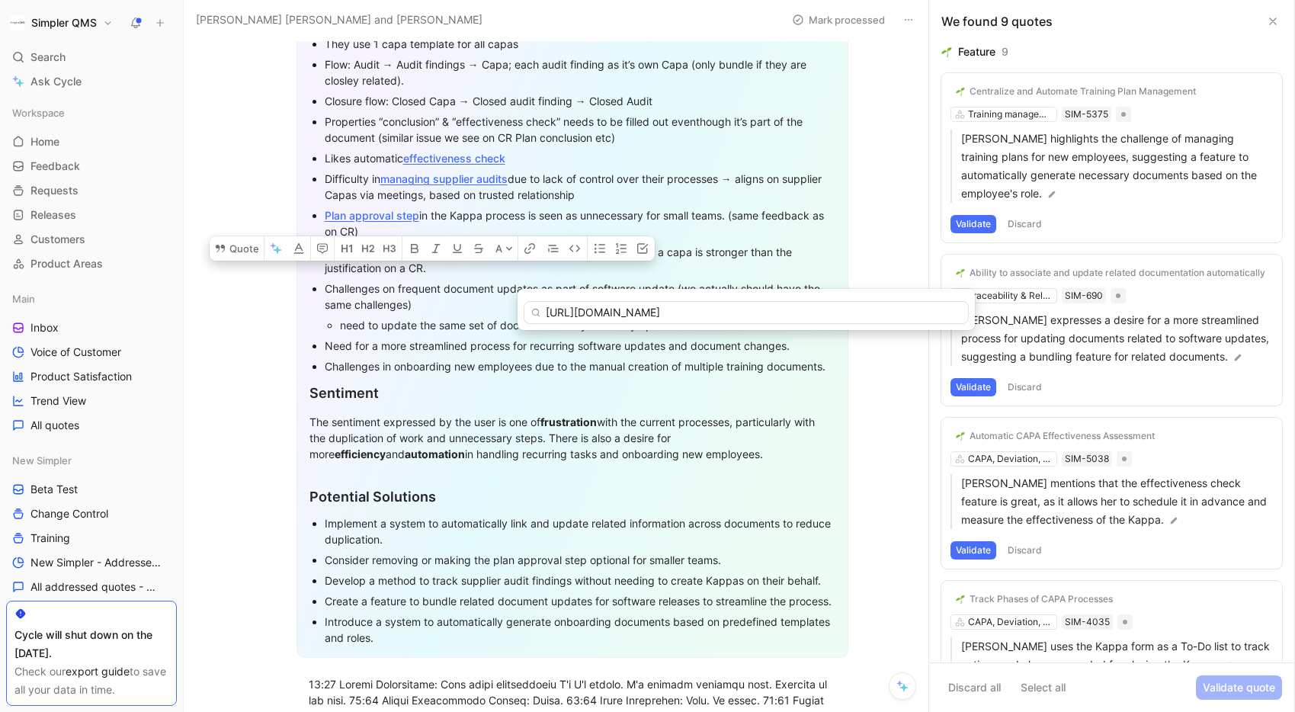
type input "[URL][DOMAIN_NAME]"
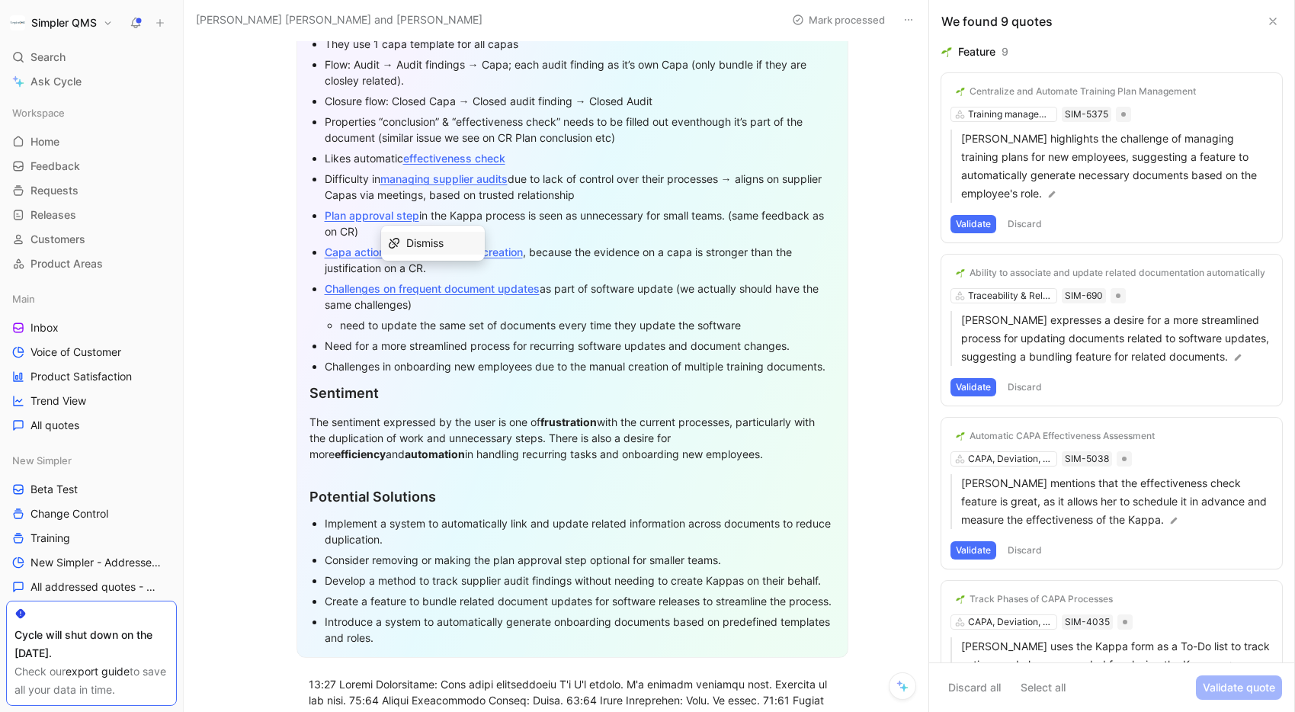
click at [754, 317] on div "need to update the same set of documents every time they update the software" at bounding box center [587, 325] width 495 height 16
click at [754, 322] on div "need to update the same set of documents every time they update the software" at bounding box center [587, 325] width 495 height 16
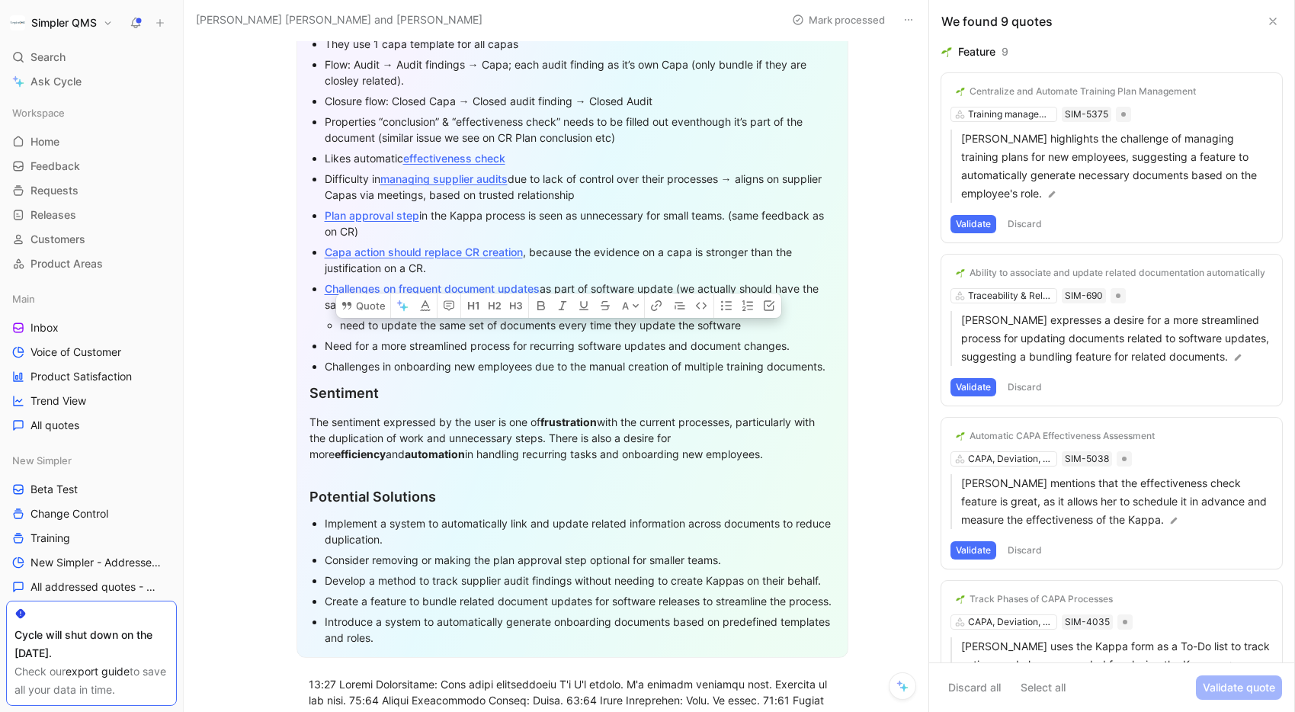
drag, startPoint x: 806, startPoint y: 351, endPoint x: 318, endPoint y: 348, distance: 487.8
click at [318, 348] on ul "Need for a more streamlined process for recurring software updates and document…" at bounding box center [572, 355] width 526 height 41
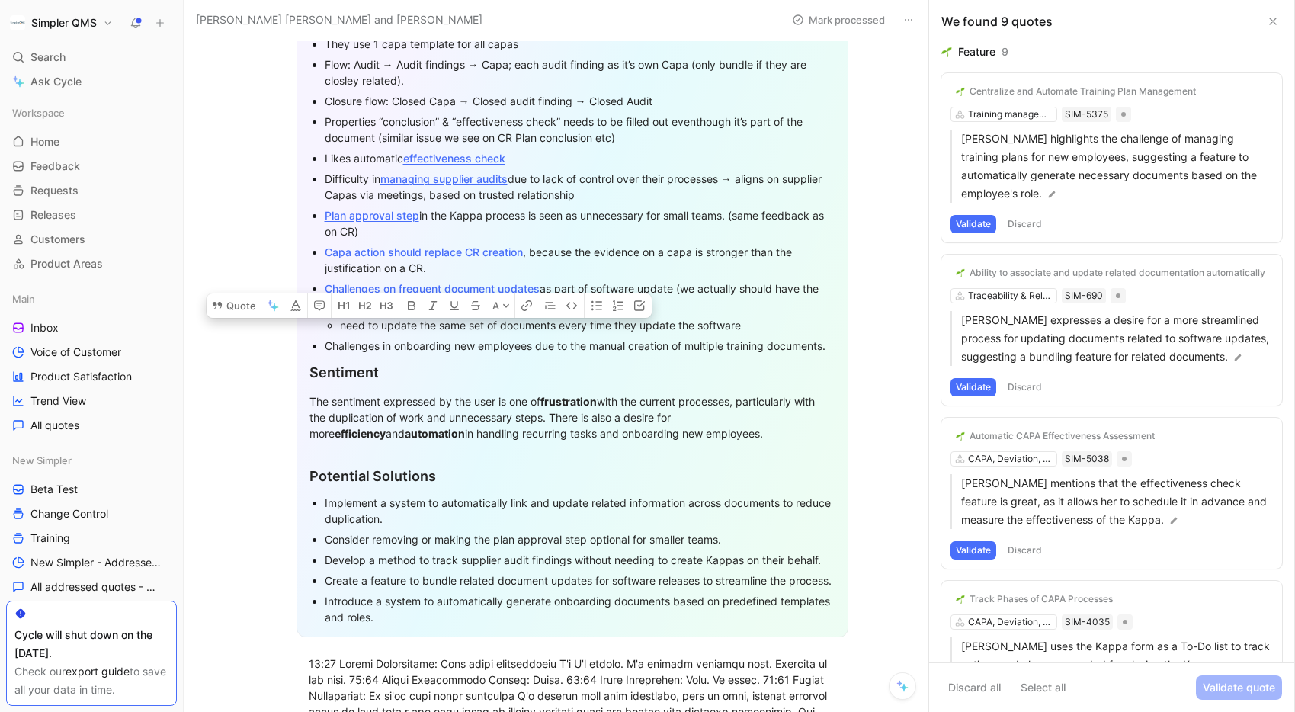
drag, startPoint x: 325, startPoint y: 344, endPoint x: 535, endPoint y: 346, distance: 209.6
click at [535, 346] on div "Challenges in onboarding new employees due to the manual creation of multiple t…" at bounding box center [580, 346] width 511 height 16
click at [528, 312] on icon "button" at bounding box center [527, 306] width 12 height 12
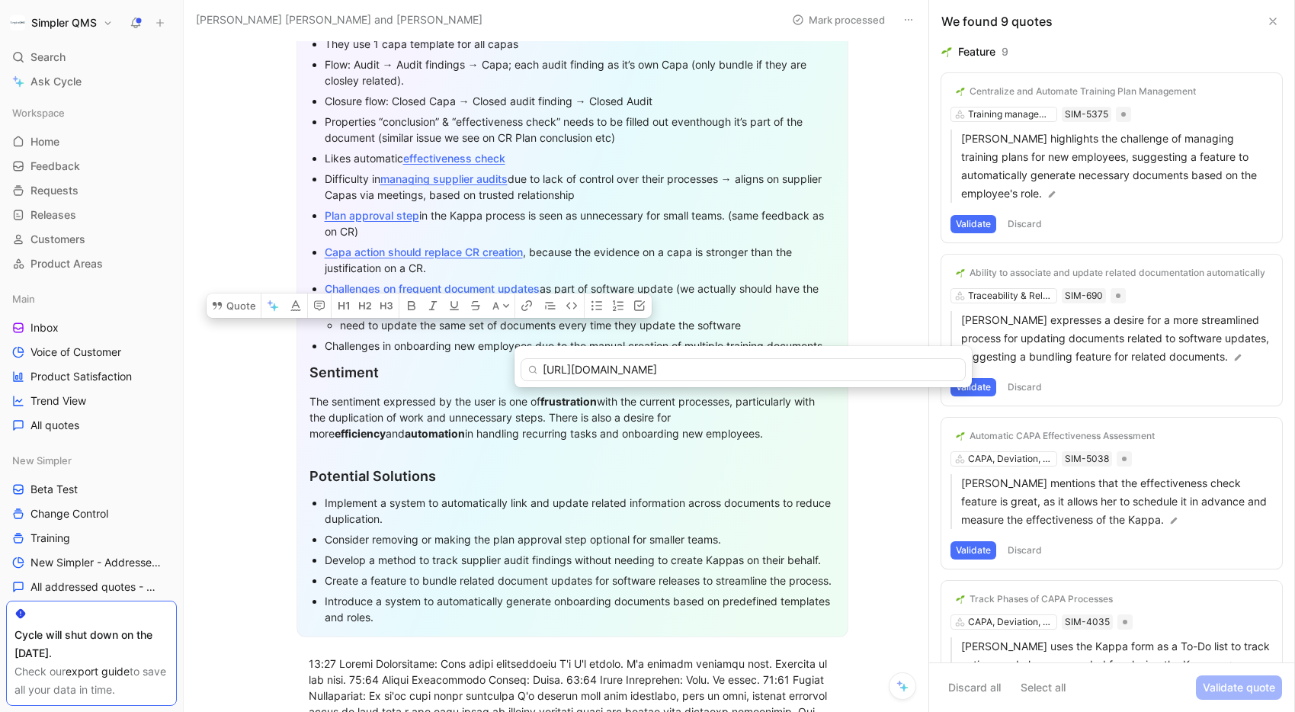
type input "[URL][DOMAIN_NAME]"
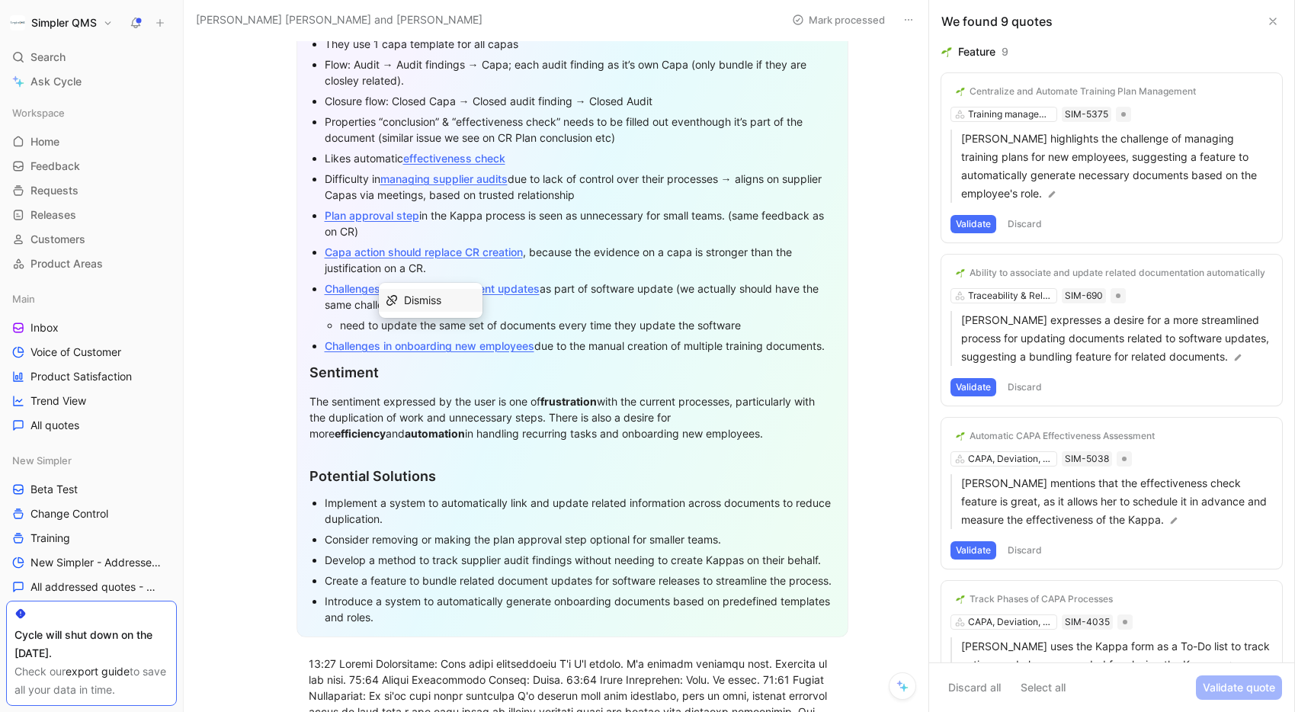
click at [845, 338] on div "Frustrations & Gaps Core Problems Duplication of information in the Capa & Audi…" at bounding box center [572, 249] width 552 height 775
click at [841, 345] on div "Frustrations & Gaps Core Problems Duplication of information in the Capa & Audi…" at bounding box center [572, 249] width 552 height 775
click at [832, 348] on div "Challenges in onboarding new employees due to the manual creation of multiple t…" at bounding box center [580, 346] width 511 height 16
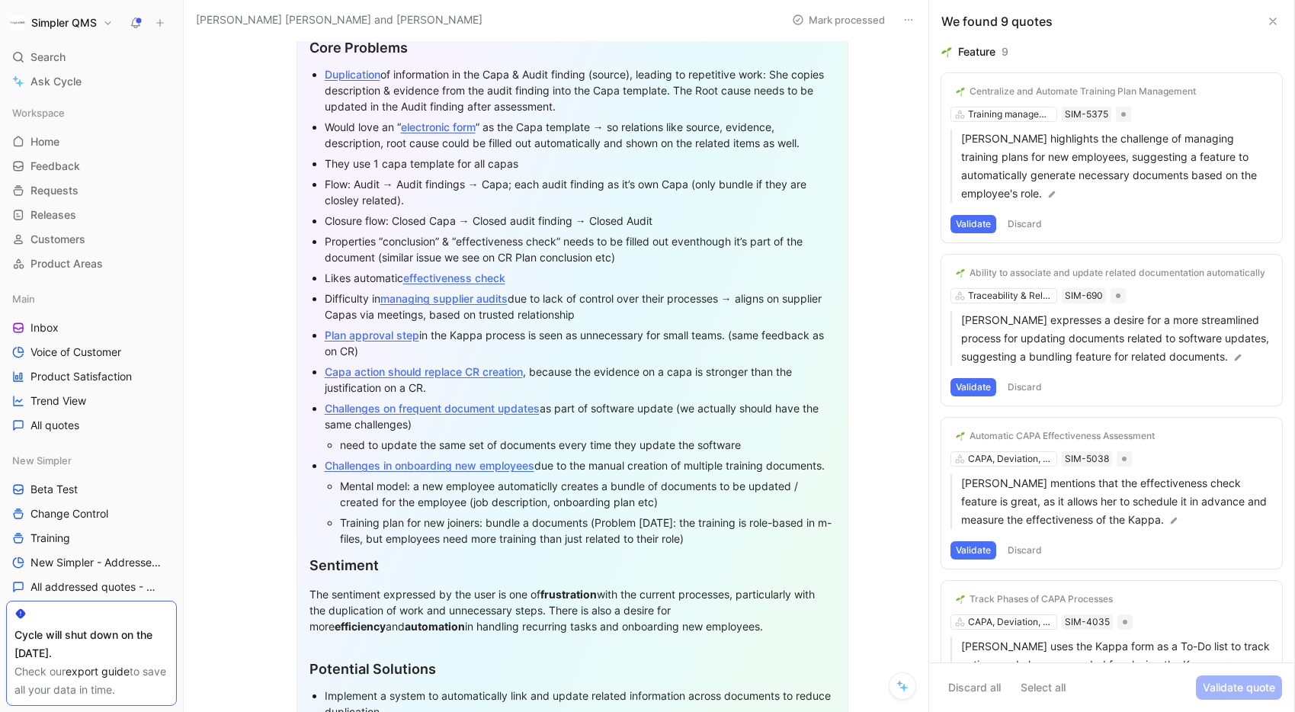
scroll to position [173, 0]
click at [540, 520] on div "Training plan for new joiners: bundle a documents (Problem [DATE]: the training…" at bounding box center [587, 530] width 495 height 32
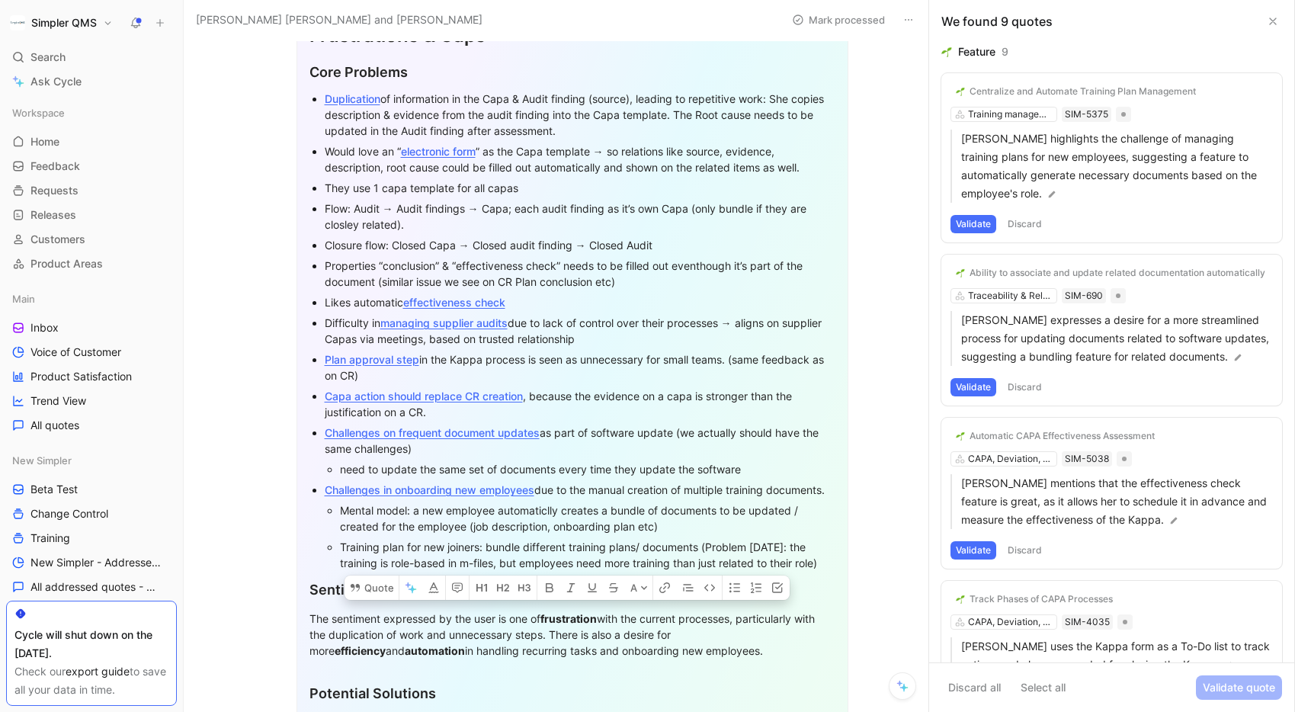
drag, startPoint x: 312, startPoint y: 71, endPoint x: 847, endPoint y: 572, distance: 733.3
click at [847, 562] on div "Frustrations & Gaps Core Problems Duplication of information in the Capa & Audi…" at bounding box center [572, 430] width 552 height 848
copy div "Lore Ipsumdol Sitametcons ad elitseddoei te inc Utla & Etdol magnaal (enimad), …"
click at [864, 251] on section "Frustrations & Gaps Core Problems Duplication of information in the Capa & Audi…" at bounding box center [572, 430] width 713 height 873
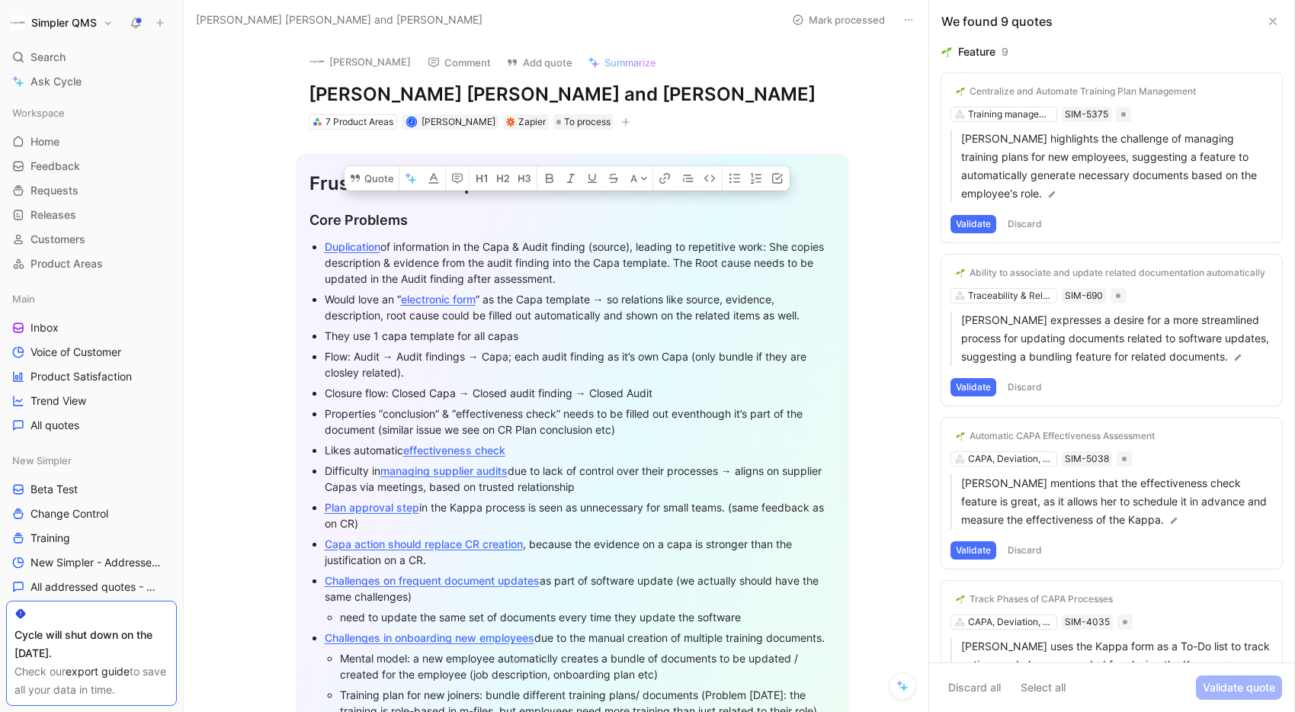
drag, startPoint x: 831, startPoint y: 569, endPoint x: 309, endPoint y: 223, distance: 625.9
click at [309, 223] on div "Frustrations & Gaps Core Problems Duplication of information in the Capa & Audi…" at bounding box center [572, 578] width 552 height 848
copy div "Lore Ipsumdol Sitametcons ad elitseddoei te inc Utla & Etdol magnaal (enimad), …"
click at [527, 91] on h1 "[PERSON_NAME] [PERSON_NAME] and [PERSON_NAME]" at bounding box center [572, 94] width 527 height 24
click at [57, 322] on span "Inbox" at bounding box center [44, 327] width 28 height 15
